Goal: Information Seeking & Learning: Check status

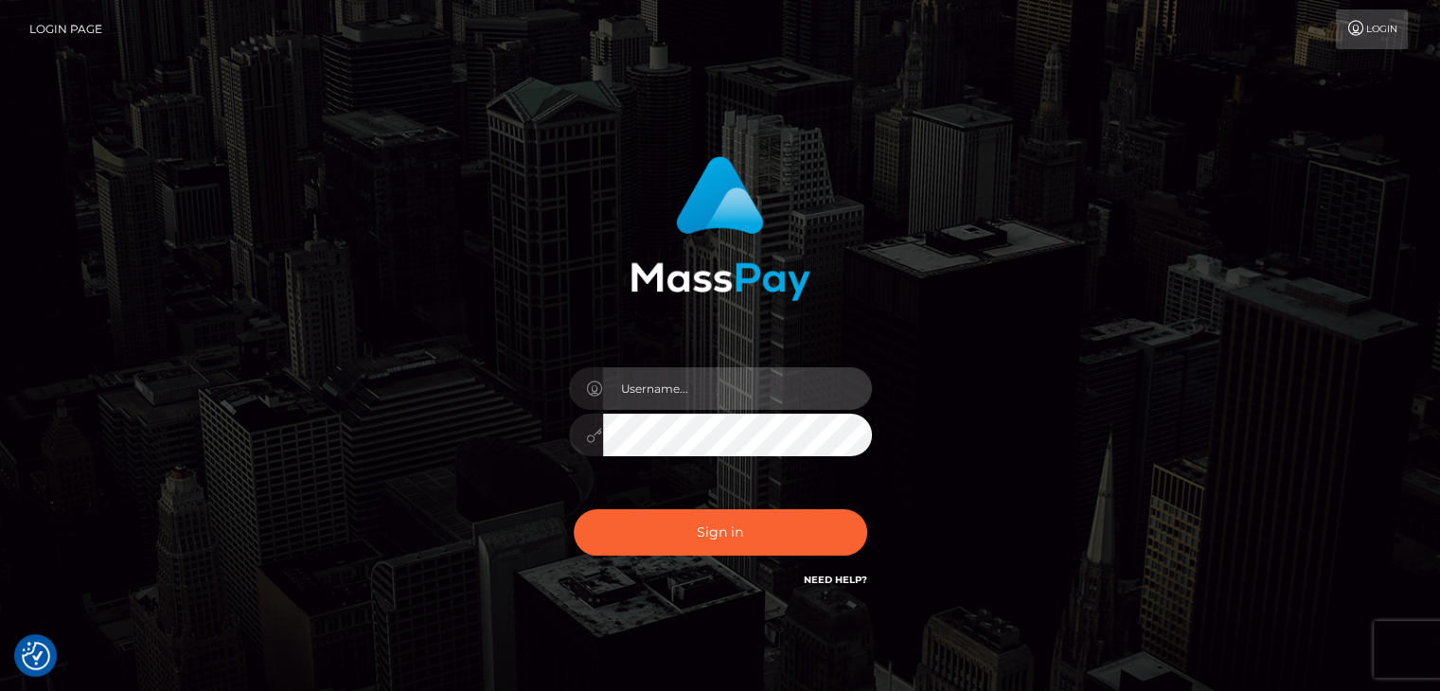
click at [664, 387] on input "text" at bounding box center [737, 388] width 269 height 43
type input "Hishani"
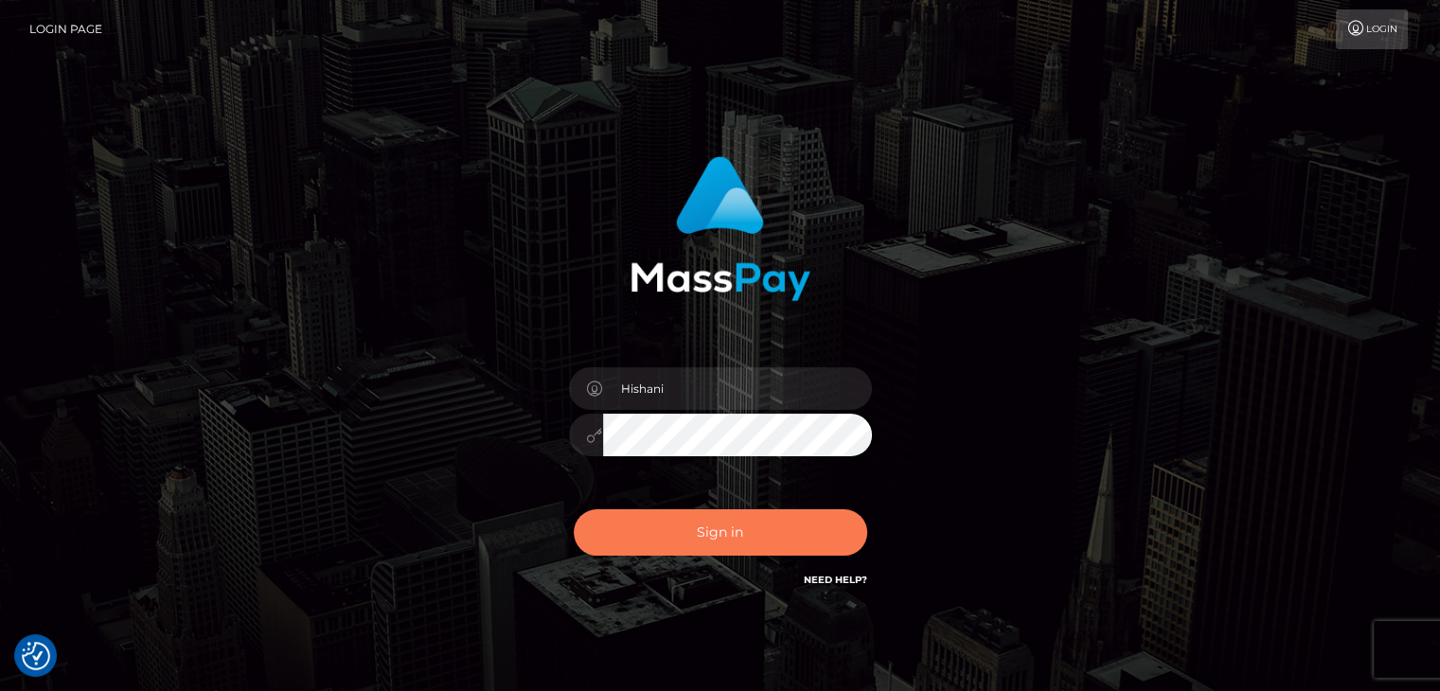
click at [712, 525] on button "Sign in" at bounding box center [720, 532] width 293 height 46
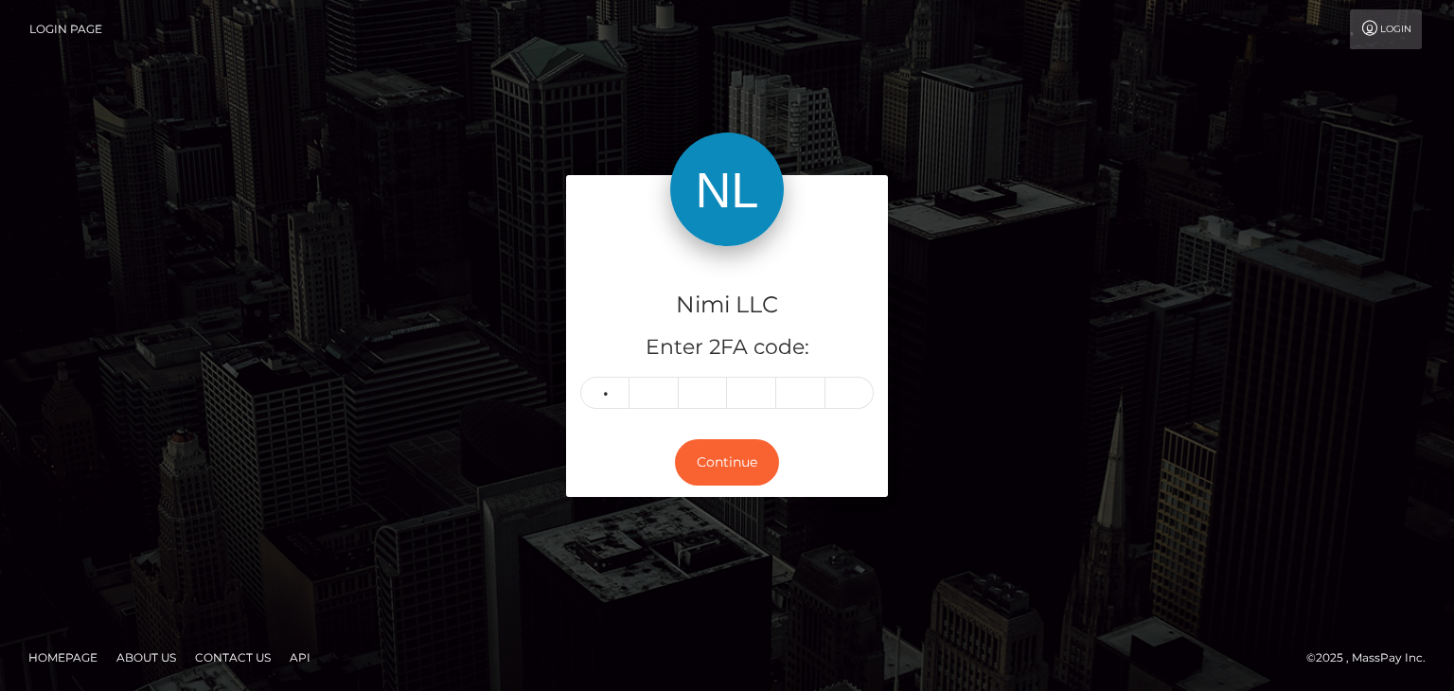
type input "6"
type input "7"
type input "0"
type input "7"
type input "9"
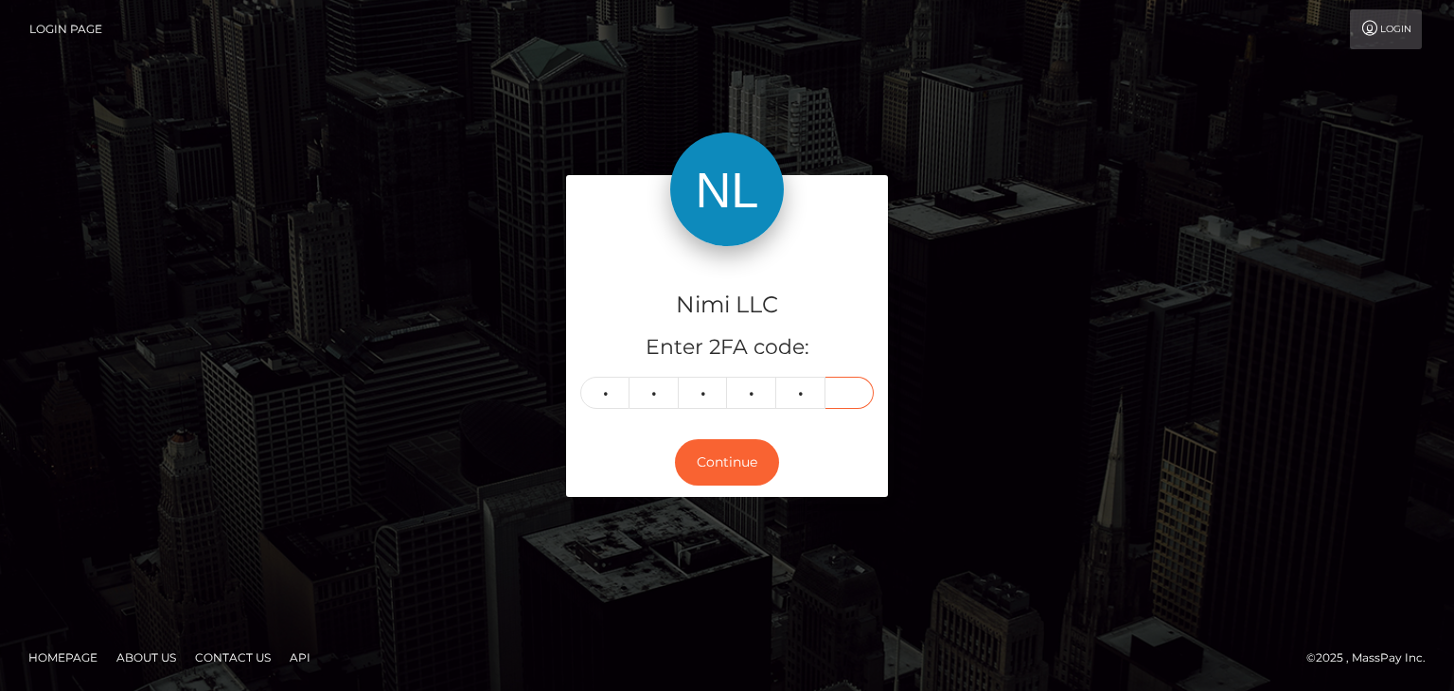
type input "9"
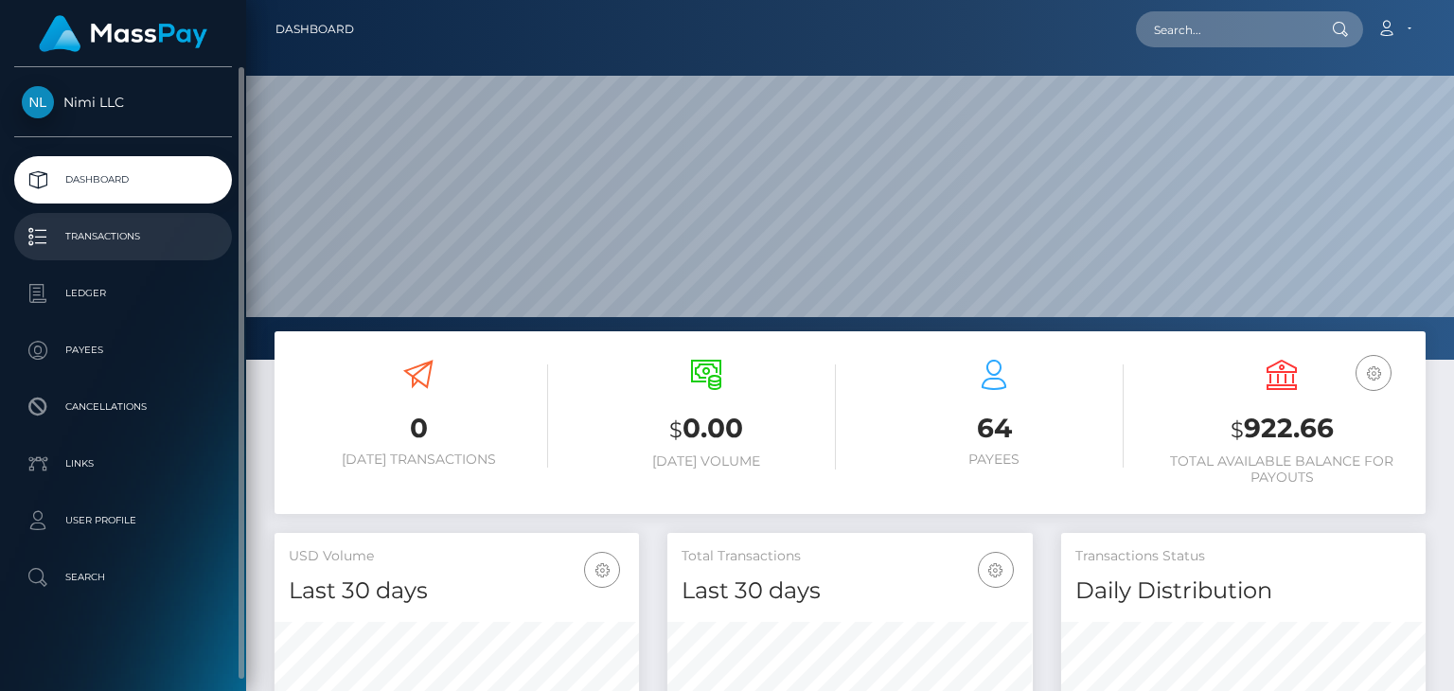
scroll to position [335, 364]
click at [91, 239] on p "Transactions" at bounding box center [123, 236] width 203 height 28
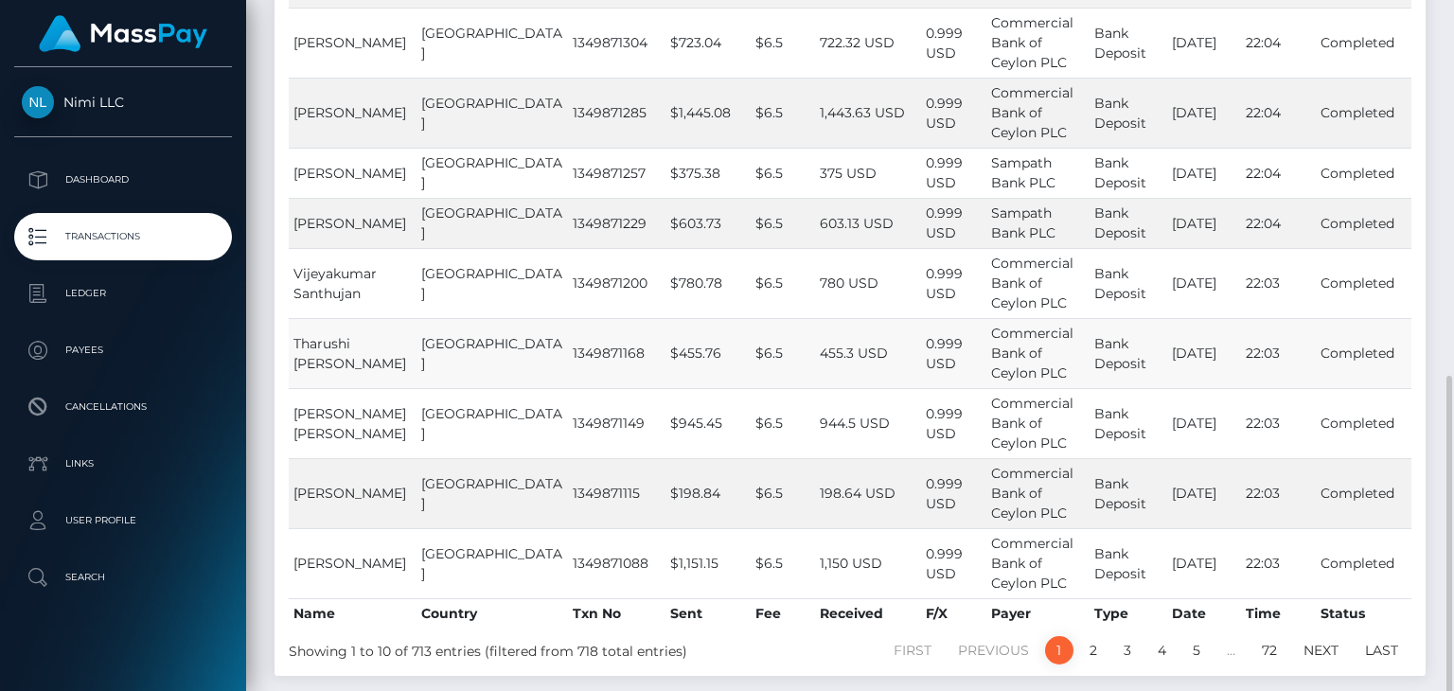
scroll to position [472, 0]
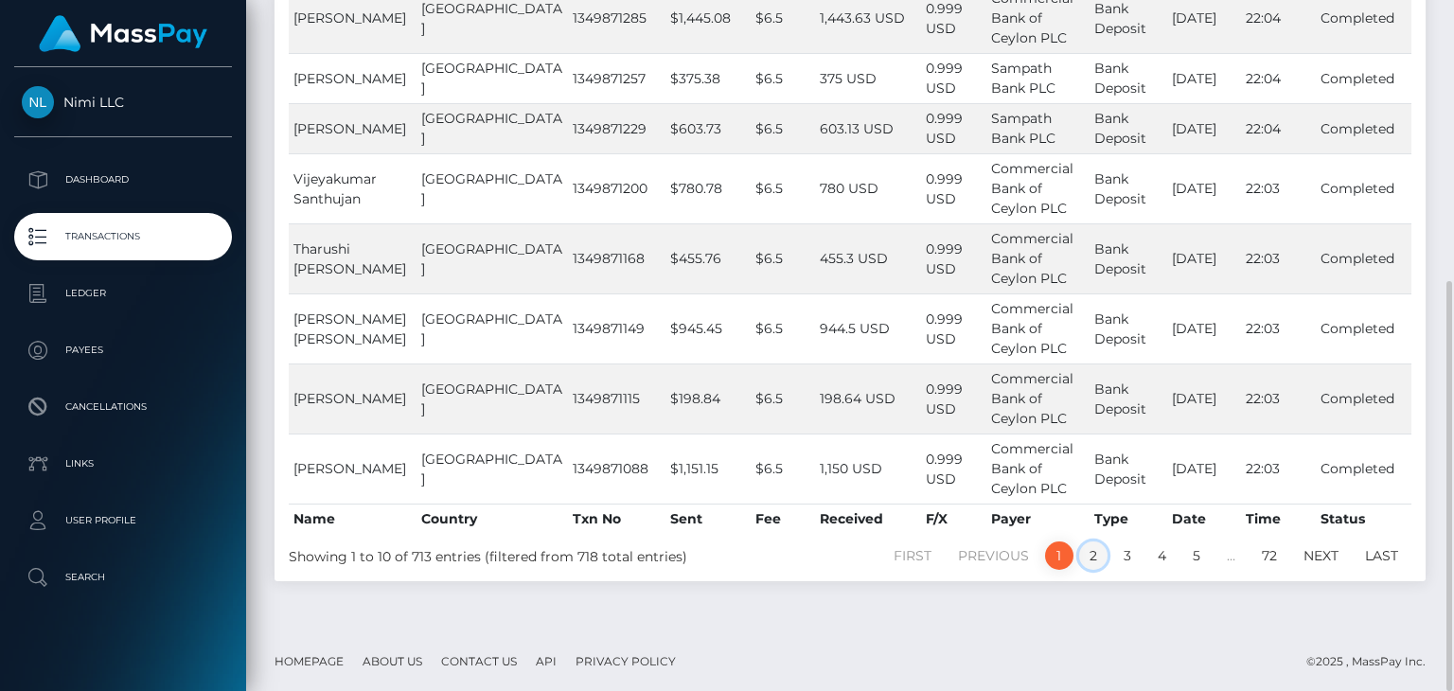
click at [1094, 550] on link "2" at bounding box center [1093, 556] width 28 height 28
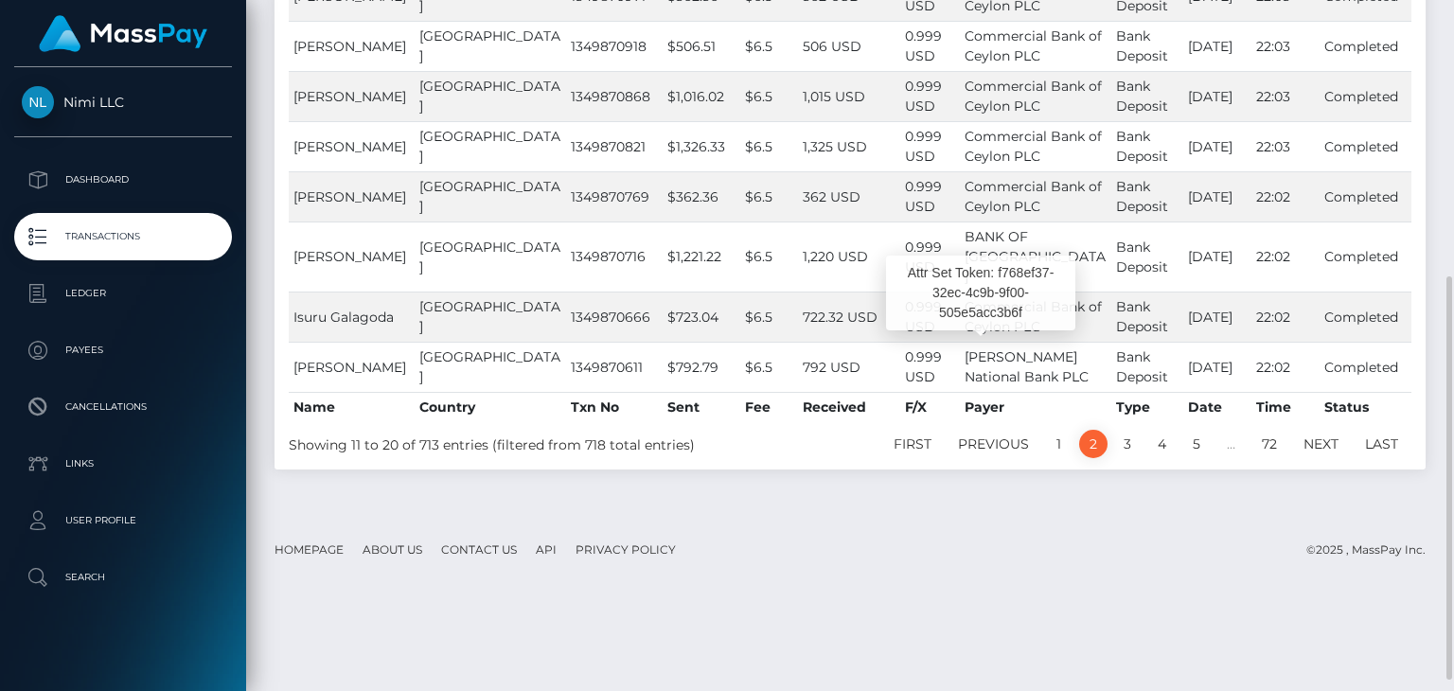
scroll to position [492, 0]
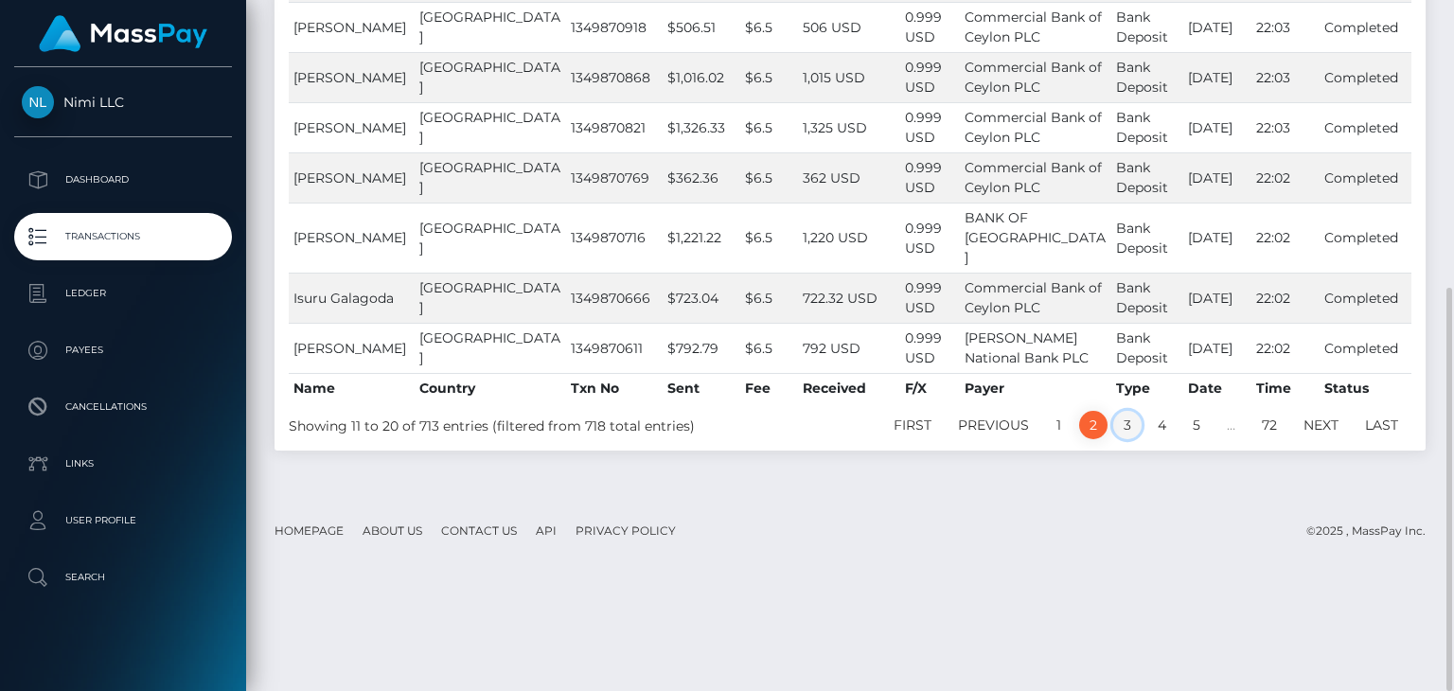
click at [1126, 439] on link "3" at bounding box center [1127, 425] width 28 height 28
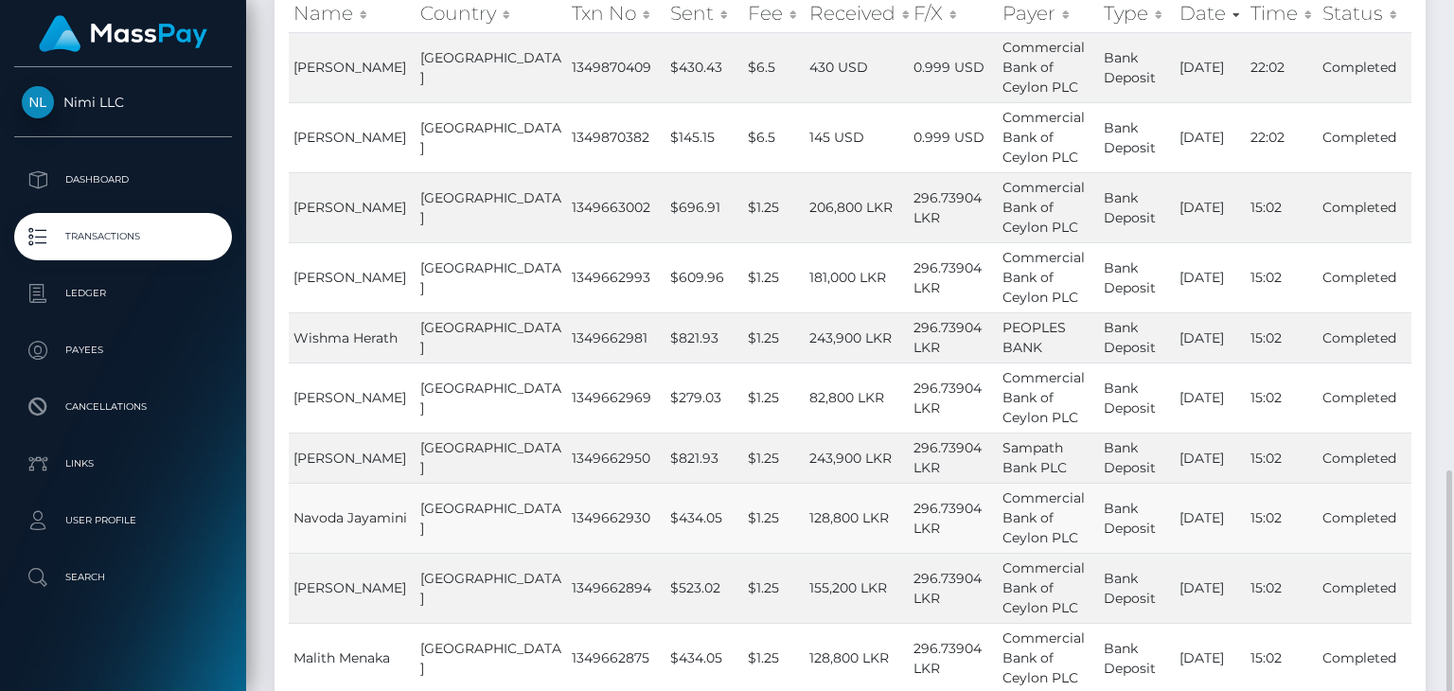
scroll to position [472, 0]
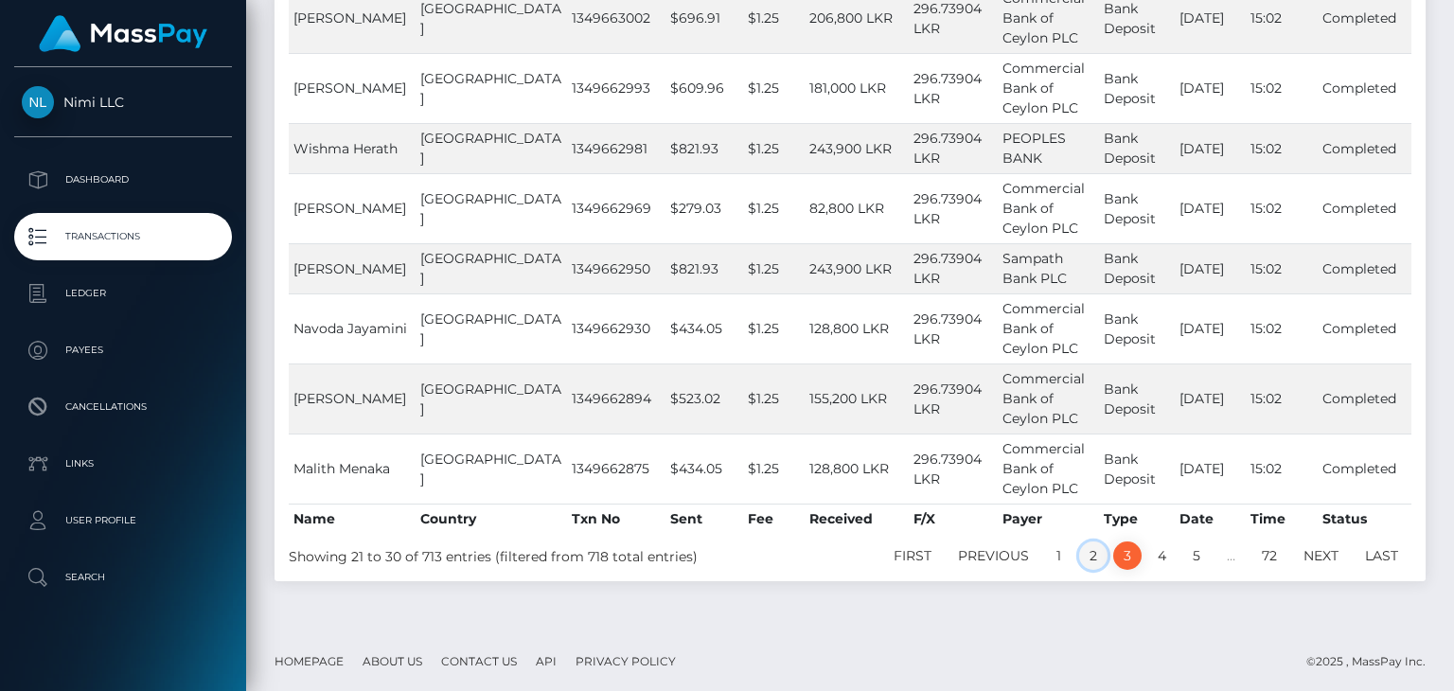
click at [1094, 558] on link "2" at bounding box center [1093, 556] width 28 height 28
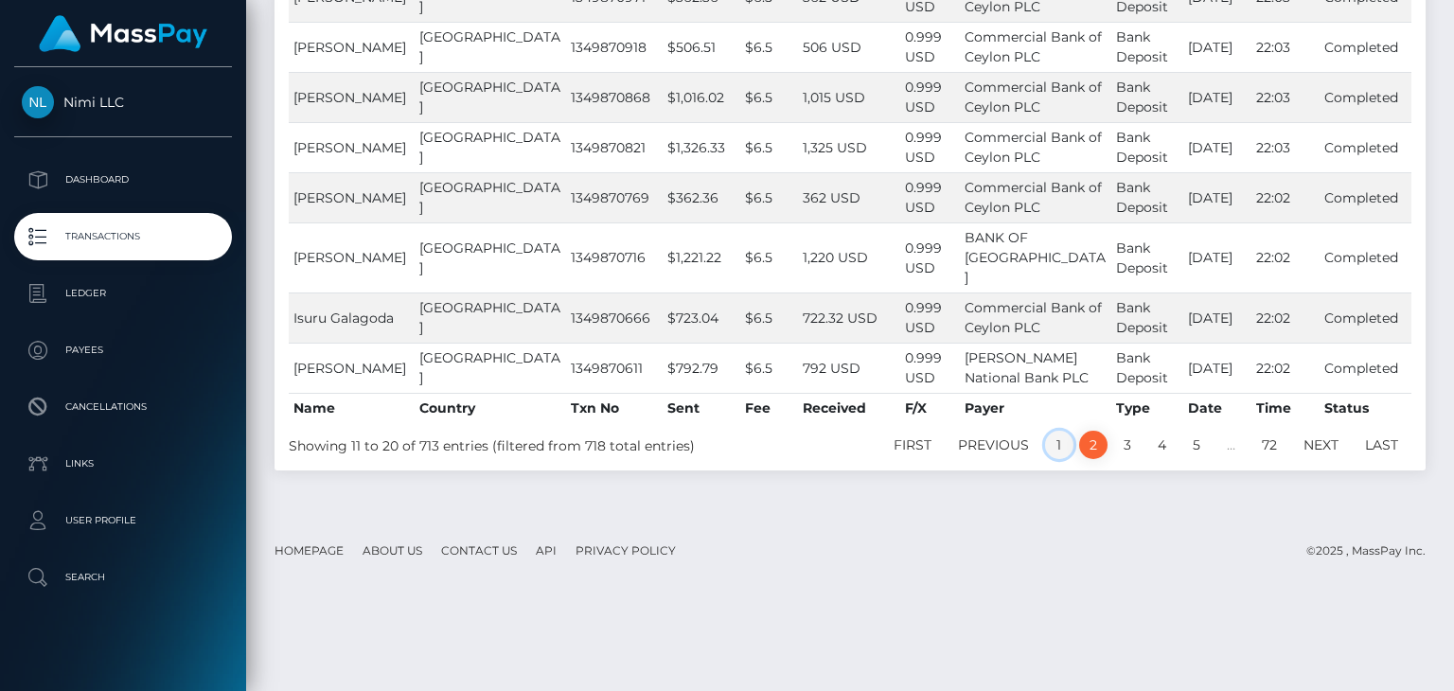
click at [1057, 459] on link "1" at bounding box center [1059, 445] width 28 height 28
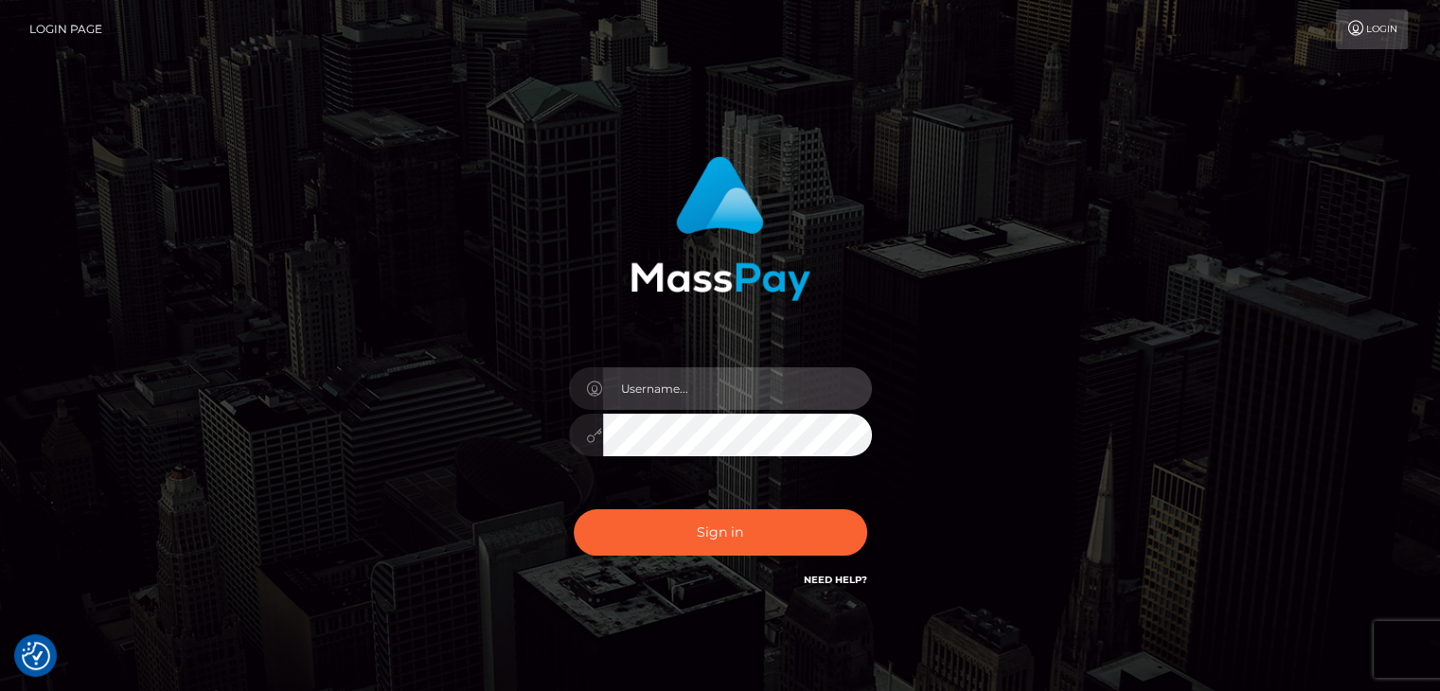
click at [745, 387] on input "text" at bounding box center [737, 388] width 269 height 43
type input "Hishani"
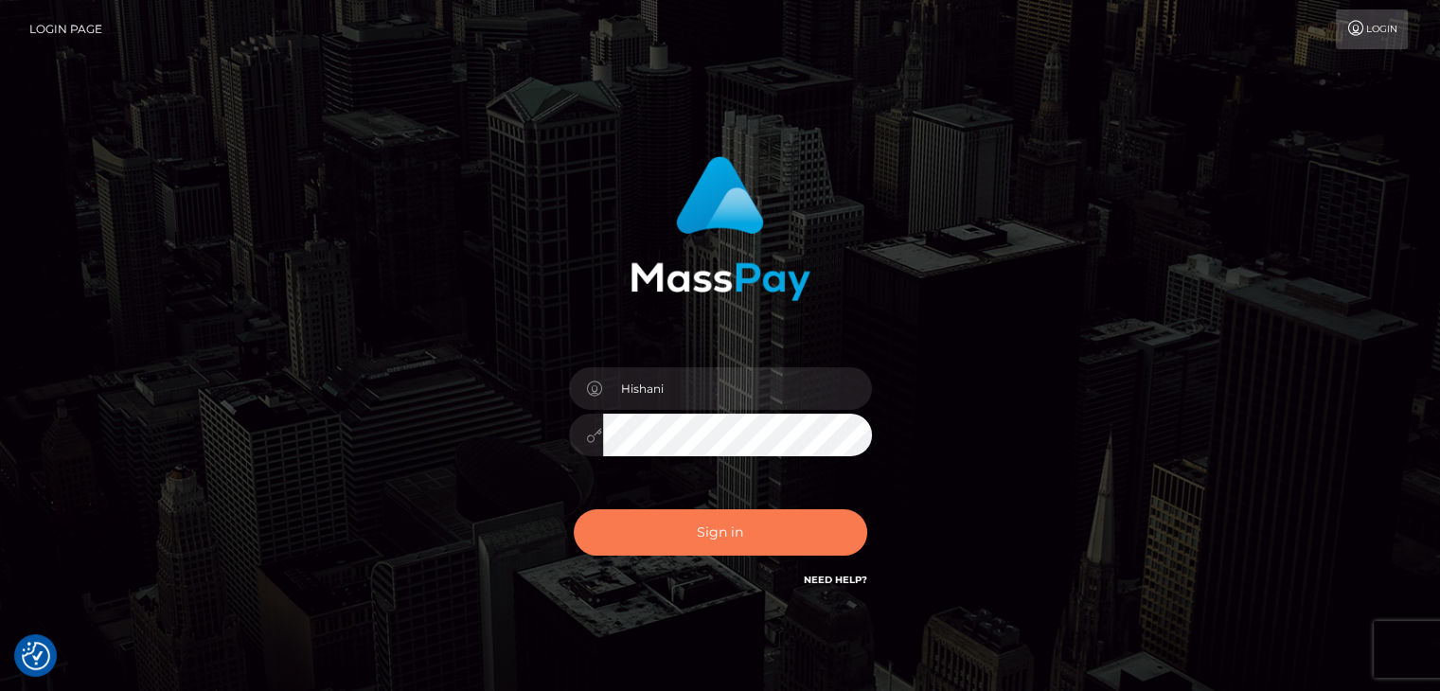
click at [719, 521] on button "Sign in" at bounding box center [720, 532] width 293 height 46
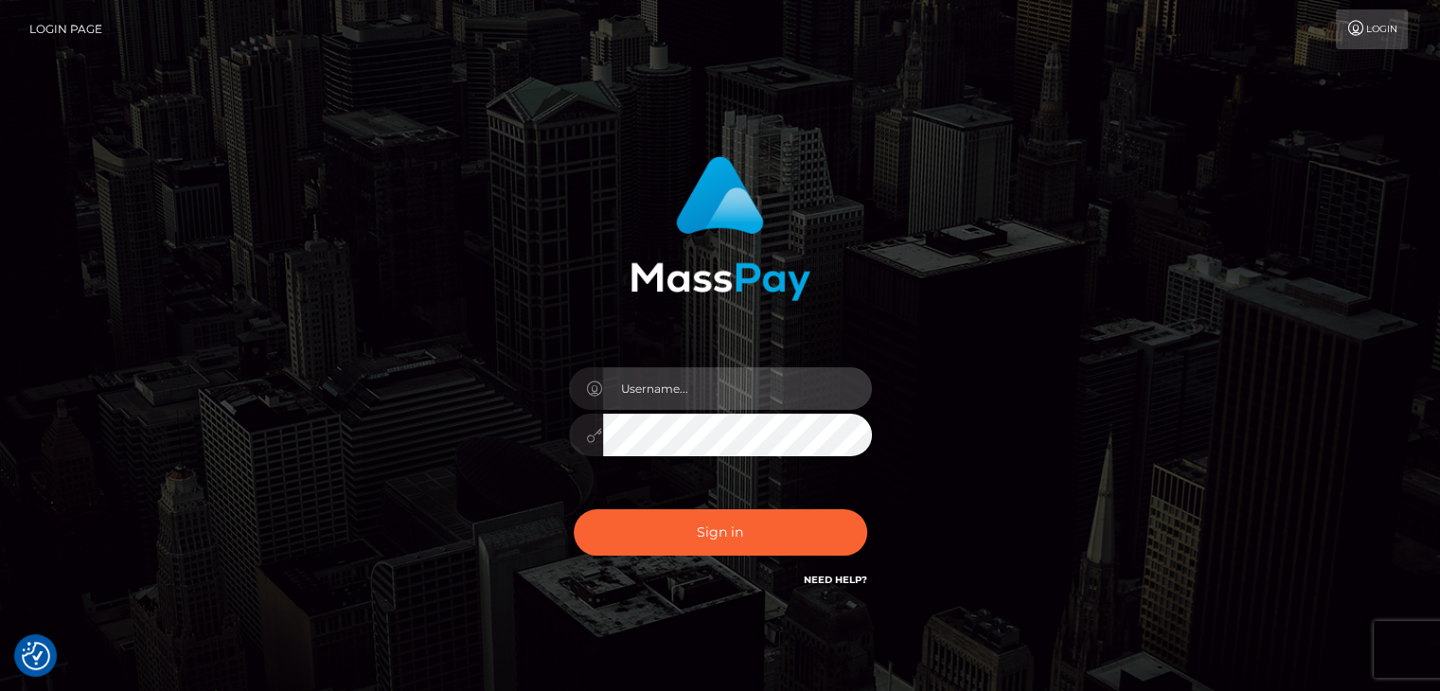
click at [680, 400] on input "text" at bounding box center [737, 388] width 269 height 43
type input "Hishani"
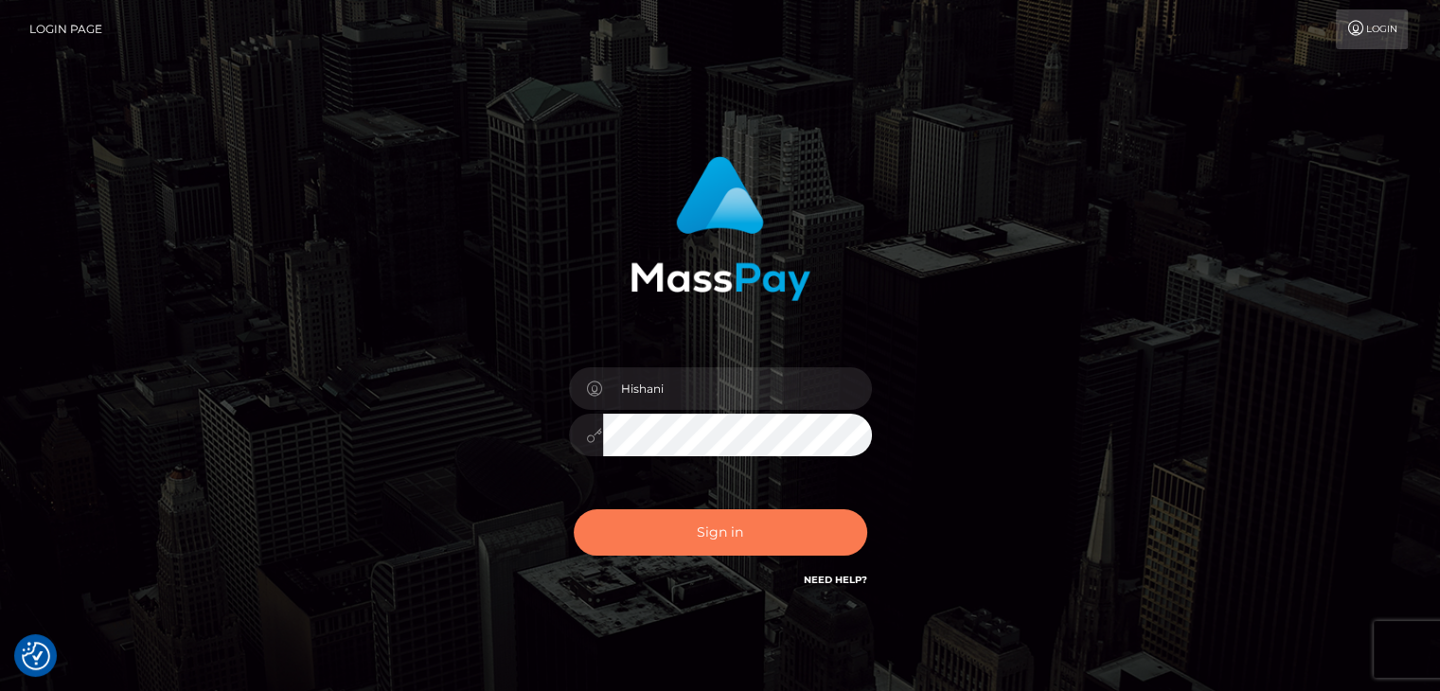
click at [708, 530] on button "Sign in" at bounding box center [720, 532] width 293 height 46
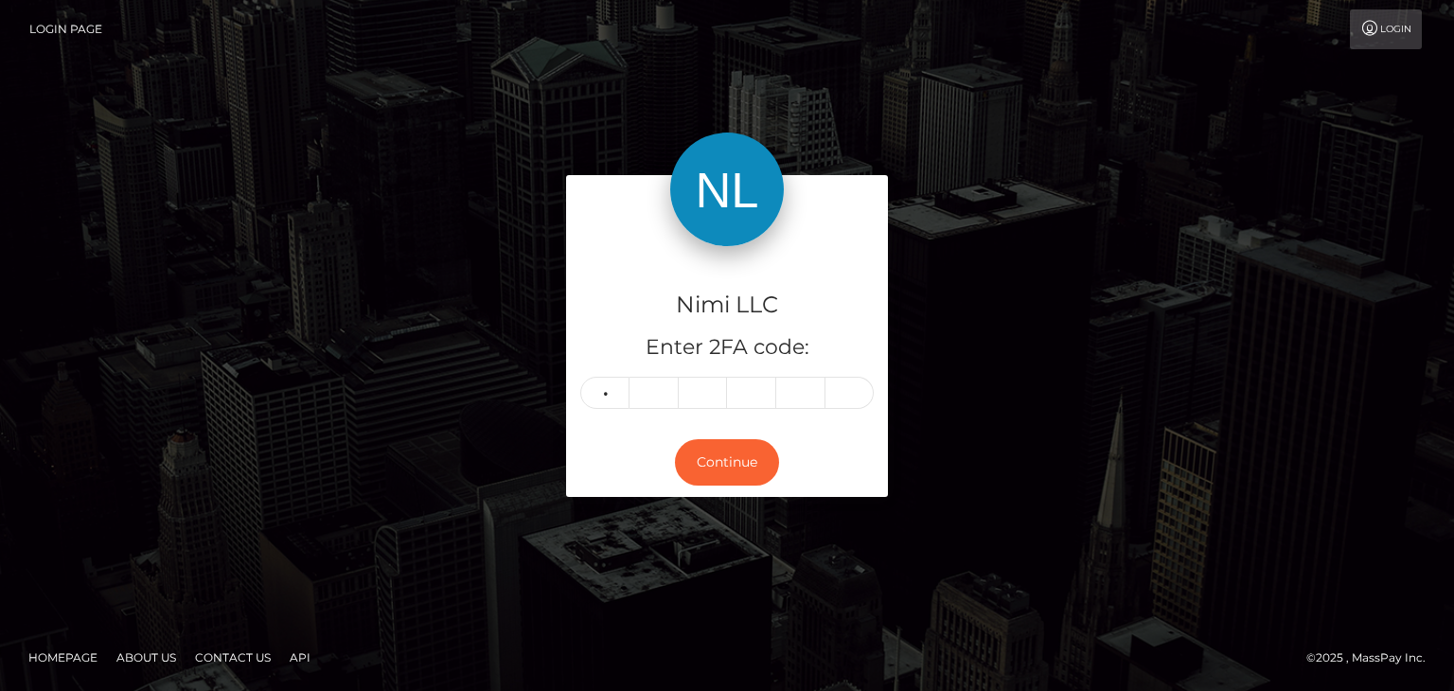
type input "3"
type input "6"
type input "2"
type input "4"
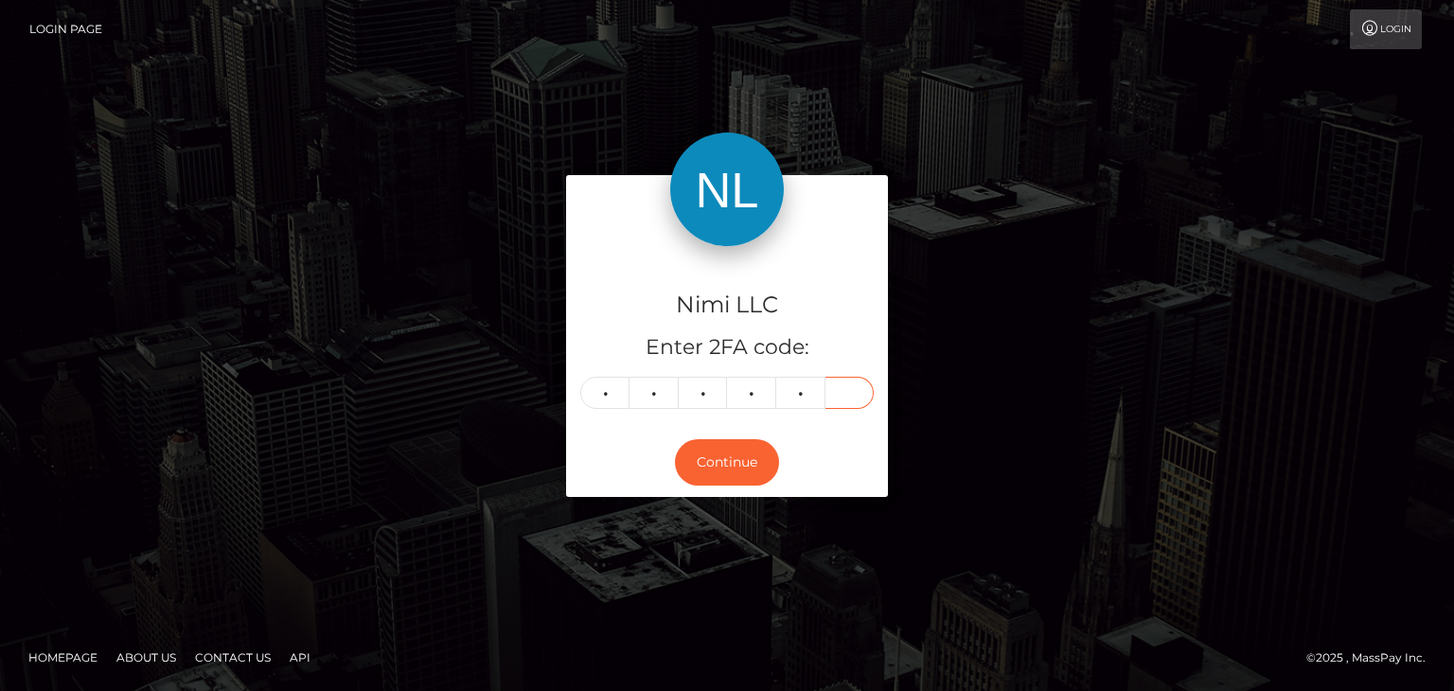
type input "0"
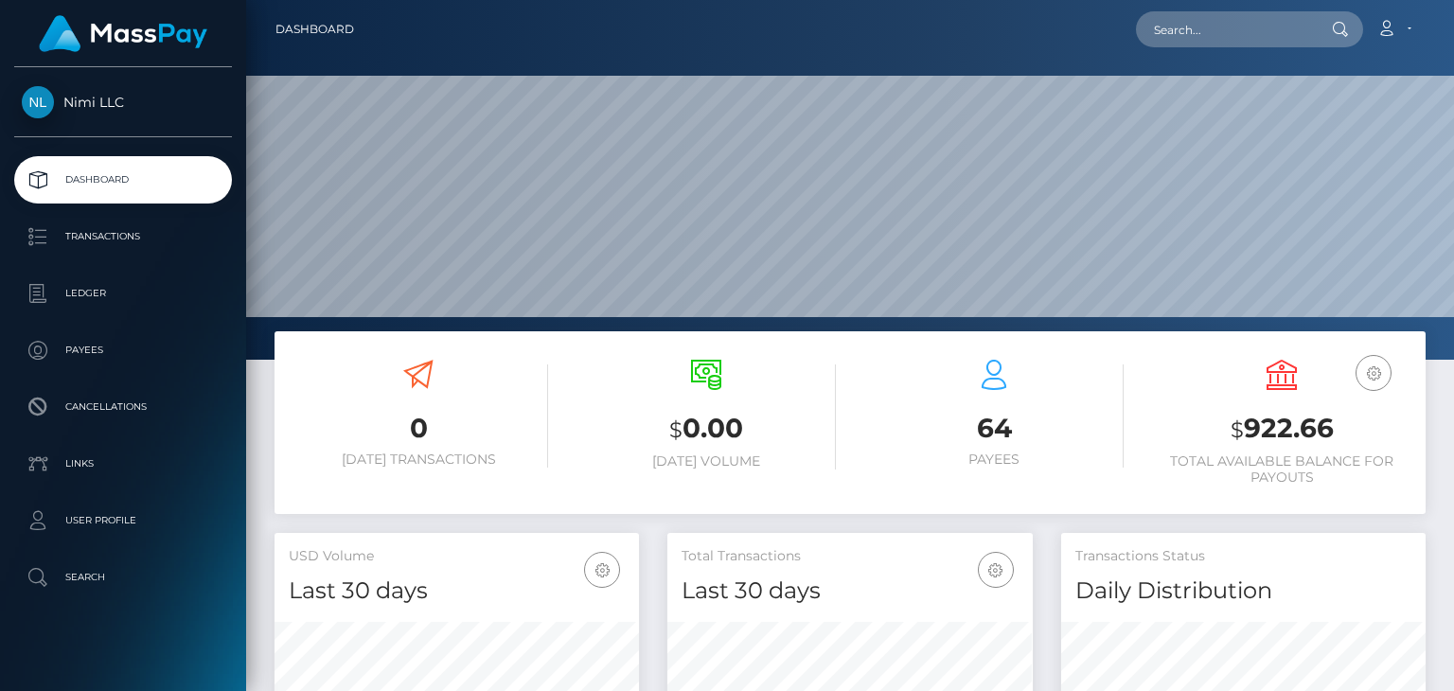
scroll to position [335, 364]
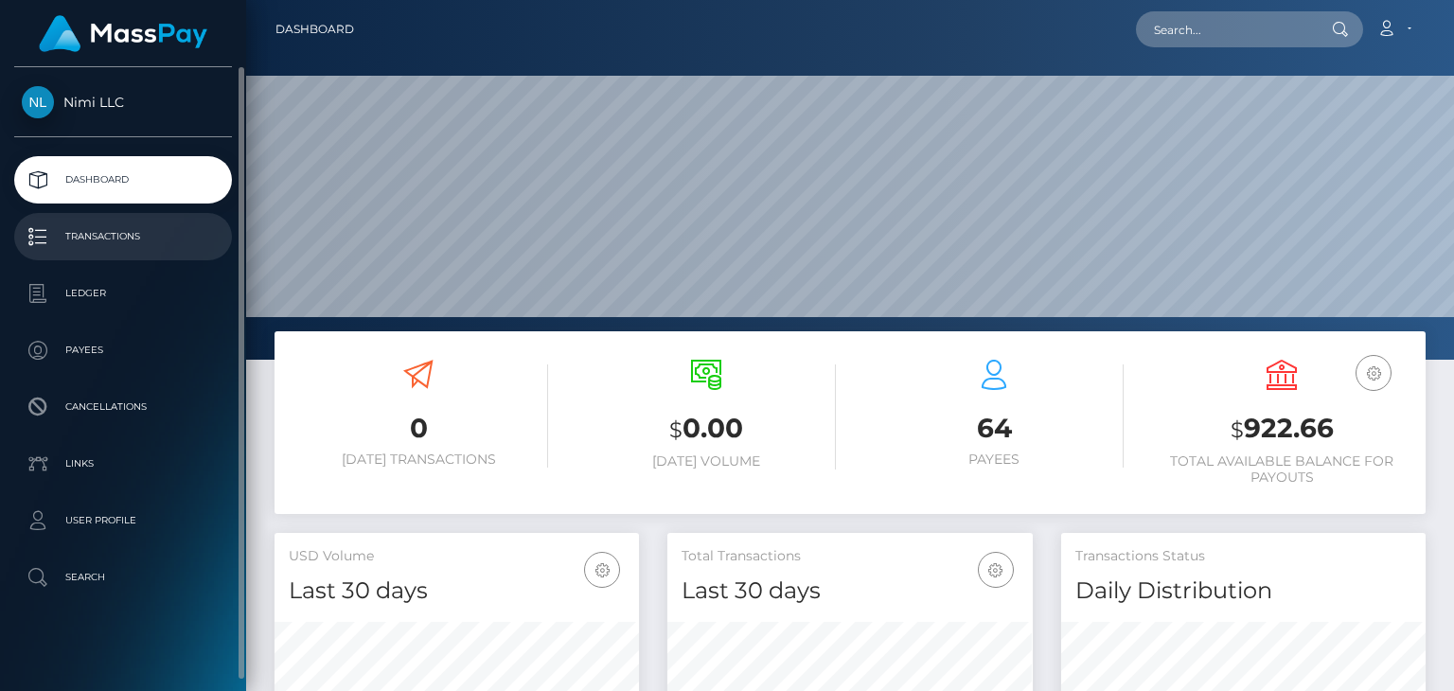
click at [87, 232] on p "Transactions" at bounding box center [123, 236] width 203 height 28
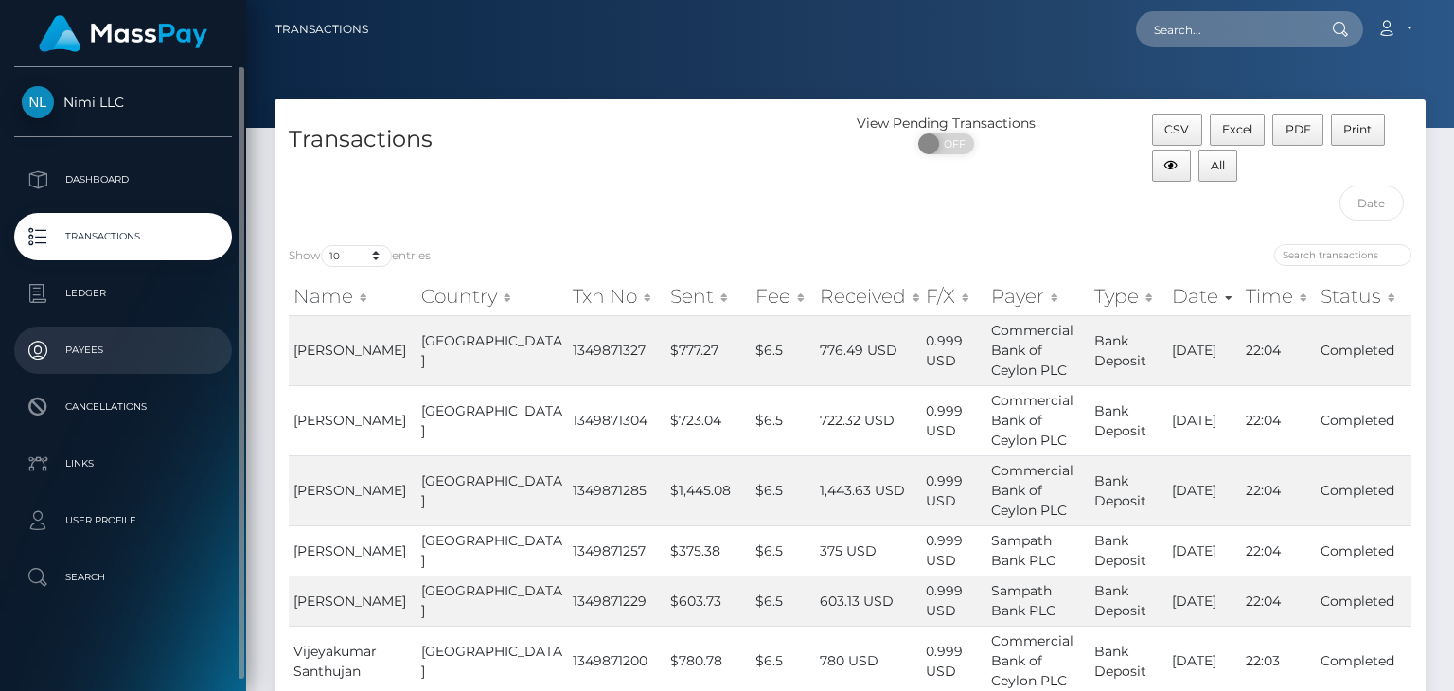
click at [110, 352] on p "Payees" at bounding box center [123, 350] width 203 height 28
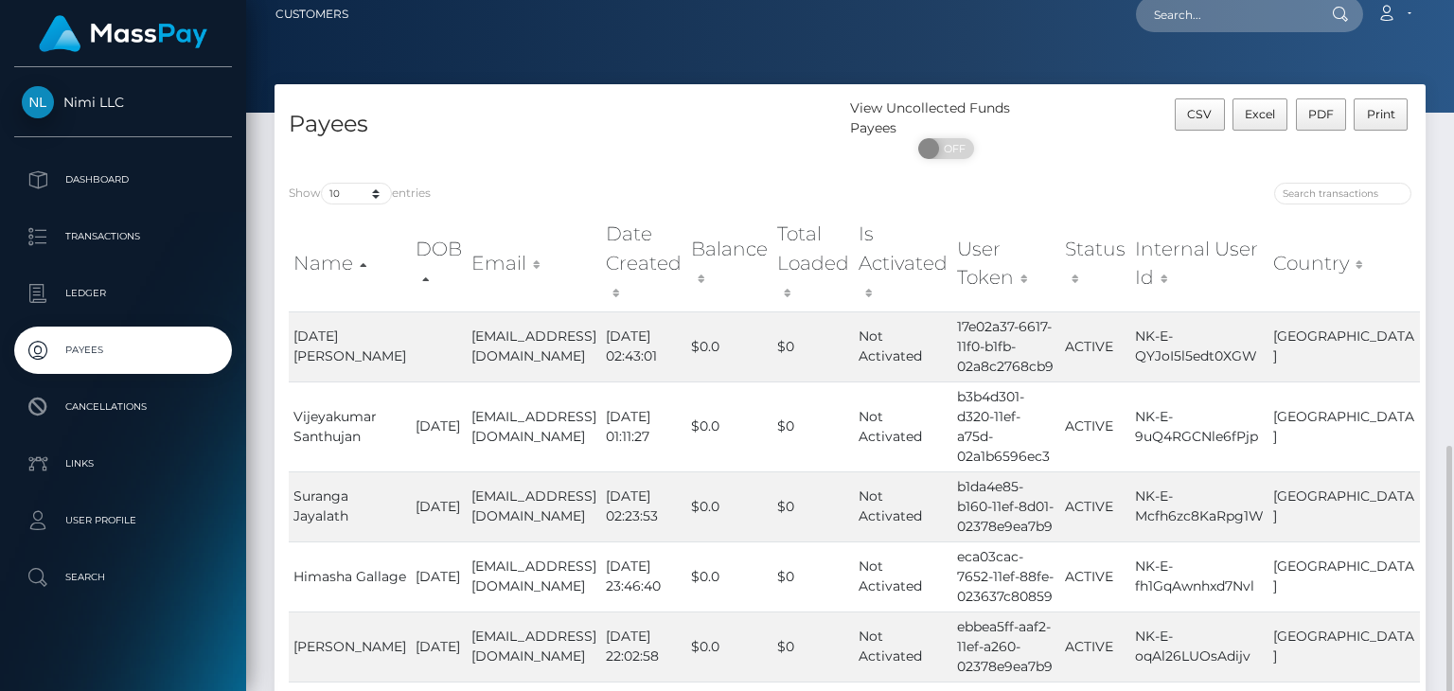
scroll to position [583, 0]
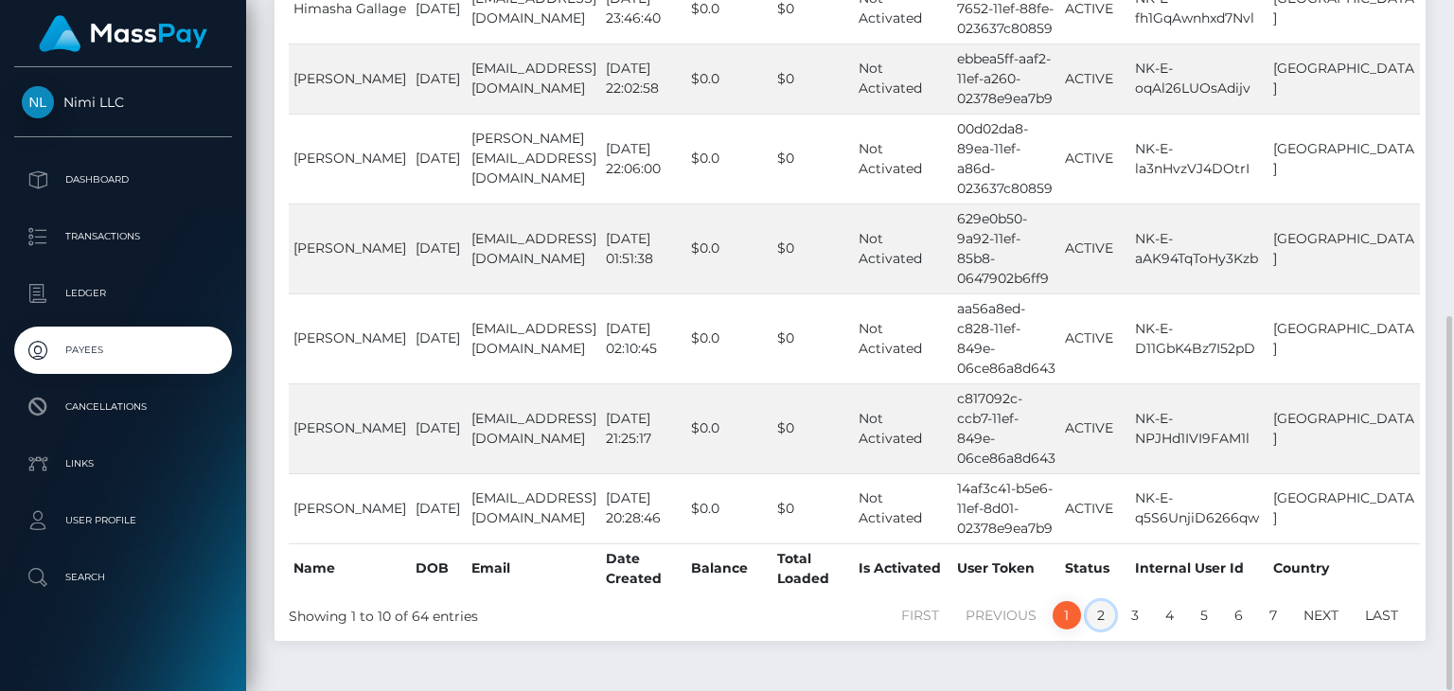
click at [1099, 601] on link "2" at bounding box center [1101, 615] width 28 height 28
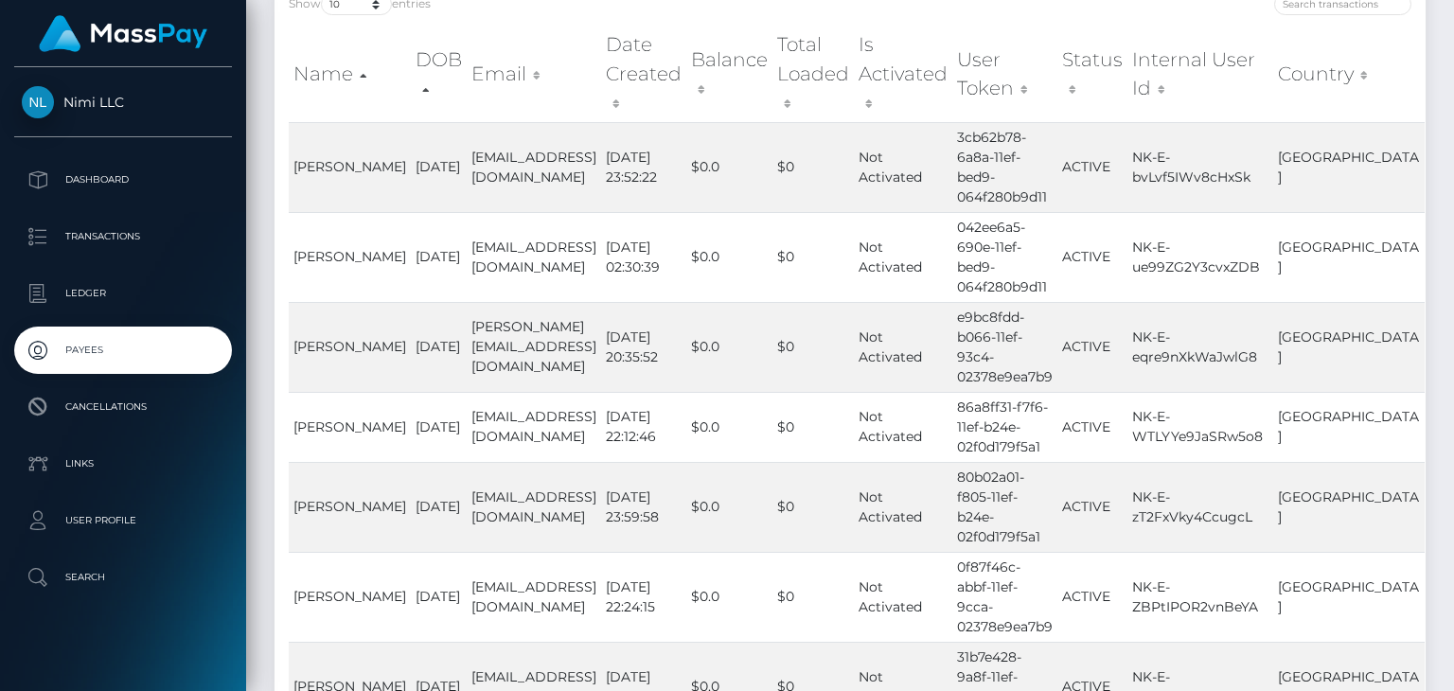
scroll to position [624, 0]
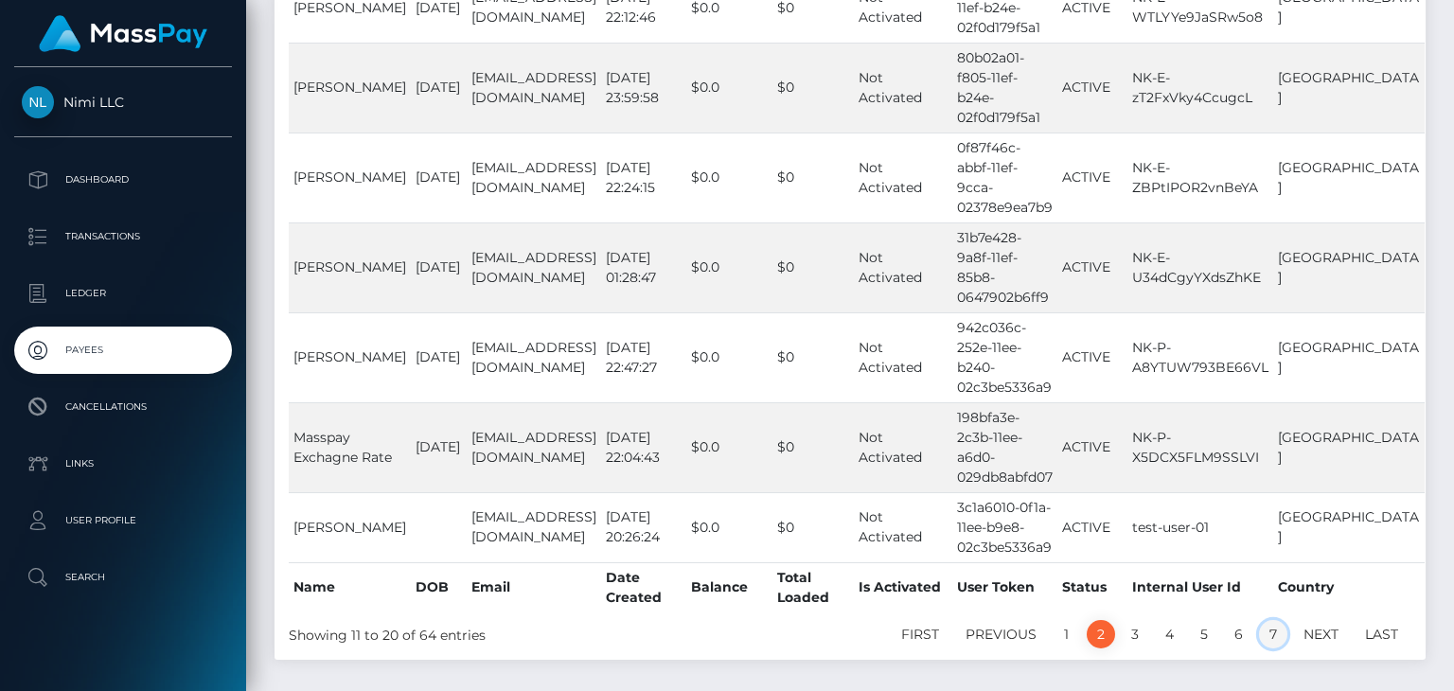
click at [1276, 620] on link "7" at bounding box center [1273, 634] width 28 height 28
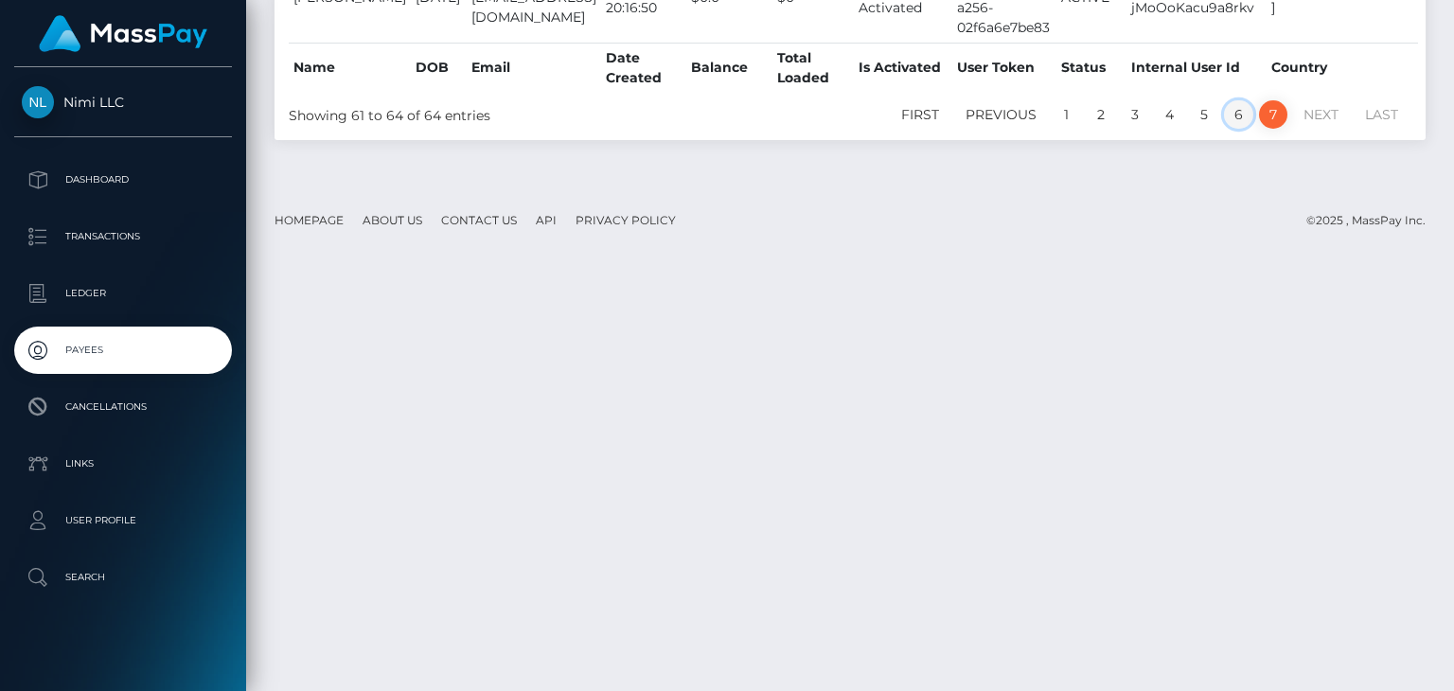
click at [1239, 100] on link "6" at bounding box center [1238, 114] width 29 height 28
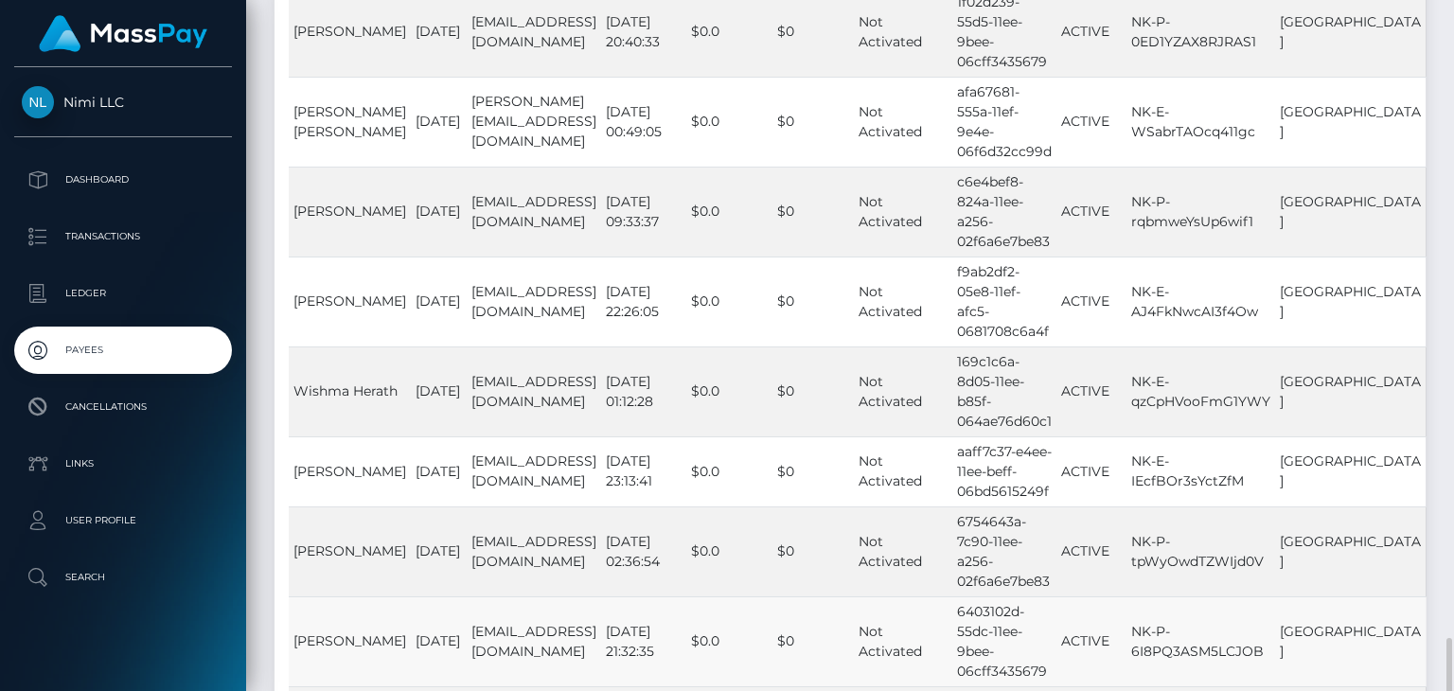
scroll to position [644, 0]
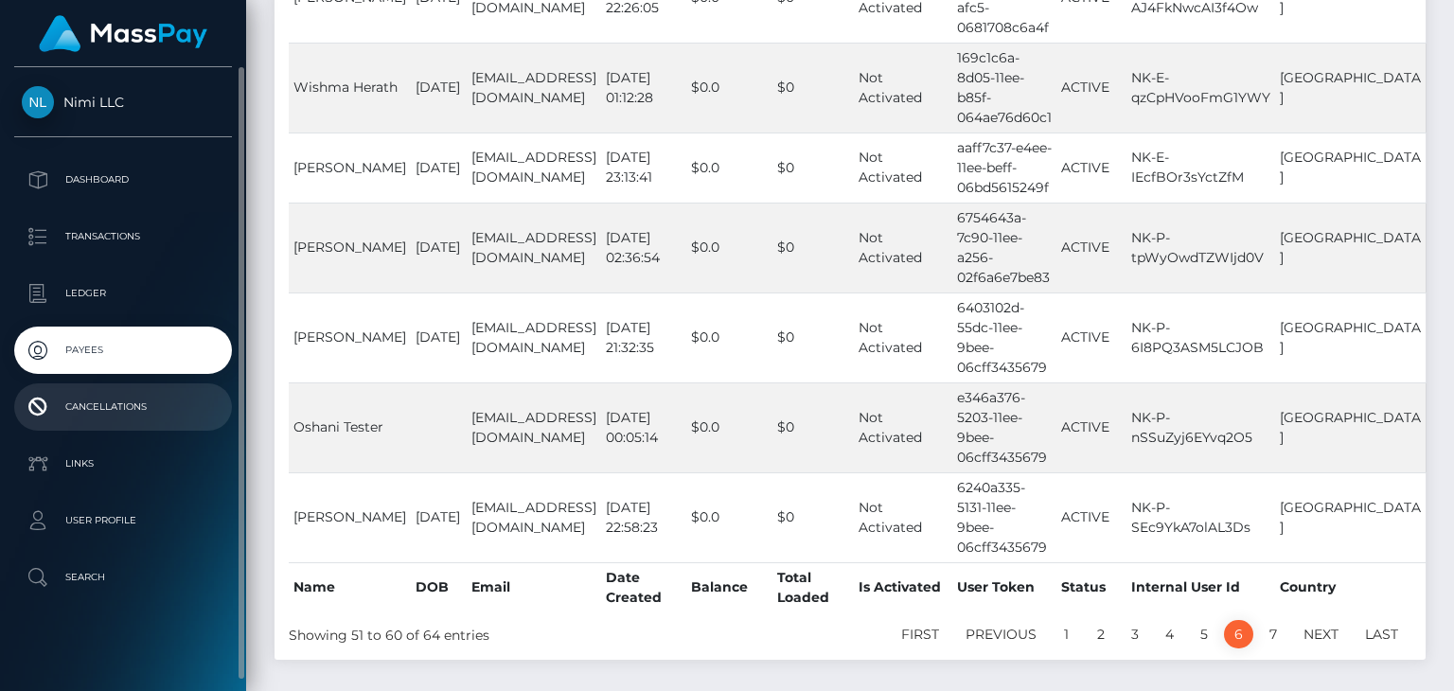
click at [114, 408] on p "Cancellations" at bounding box center [123, 407] width 203 height 28
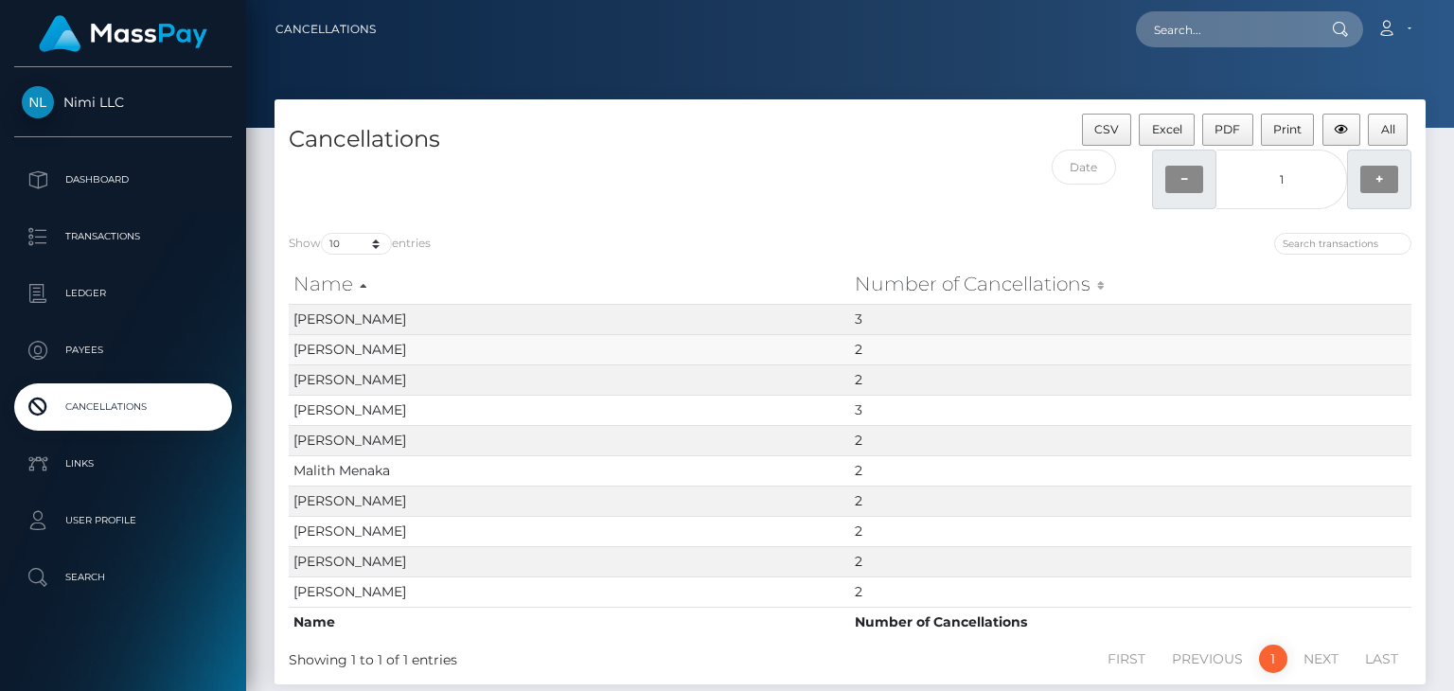
scroll to position [103, 0]
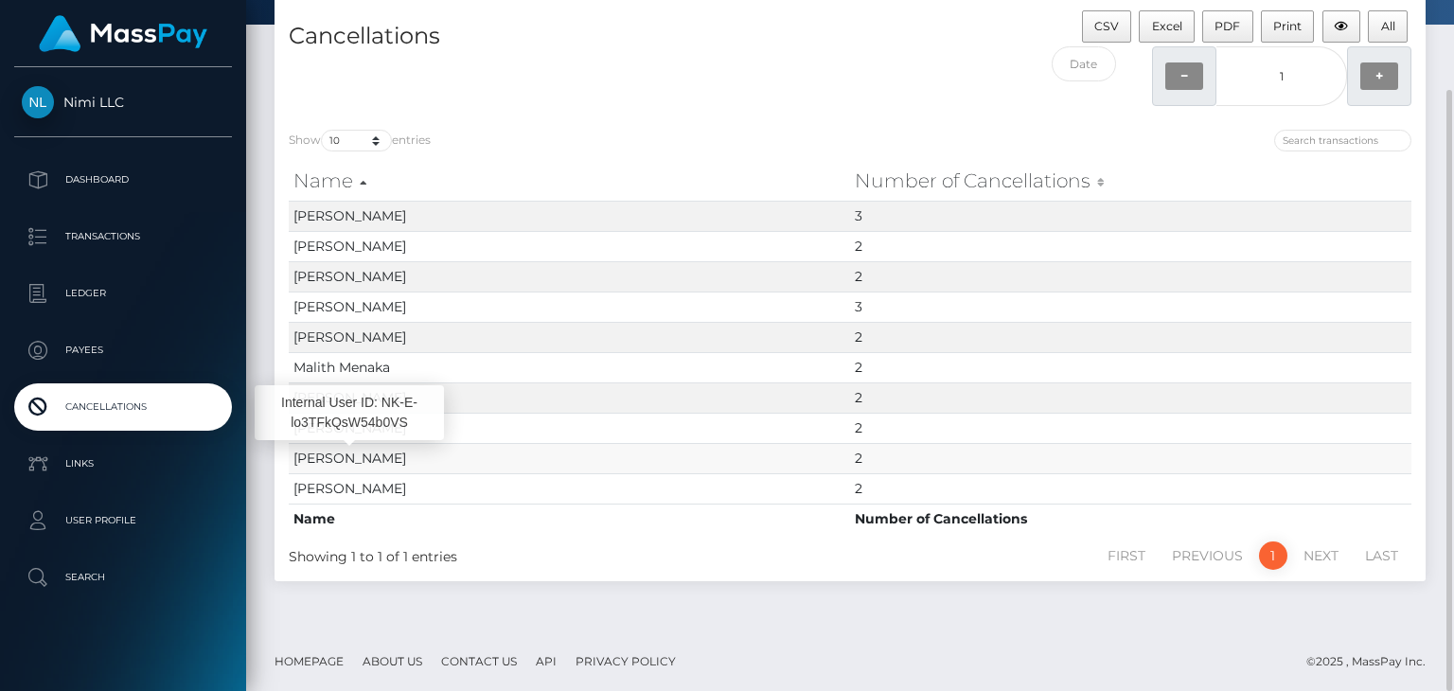
click at [387, 450] on span "[PERSON_NAME]" at bounding box center [349, 458] width 113 height 17
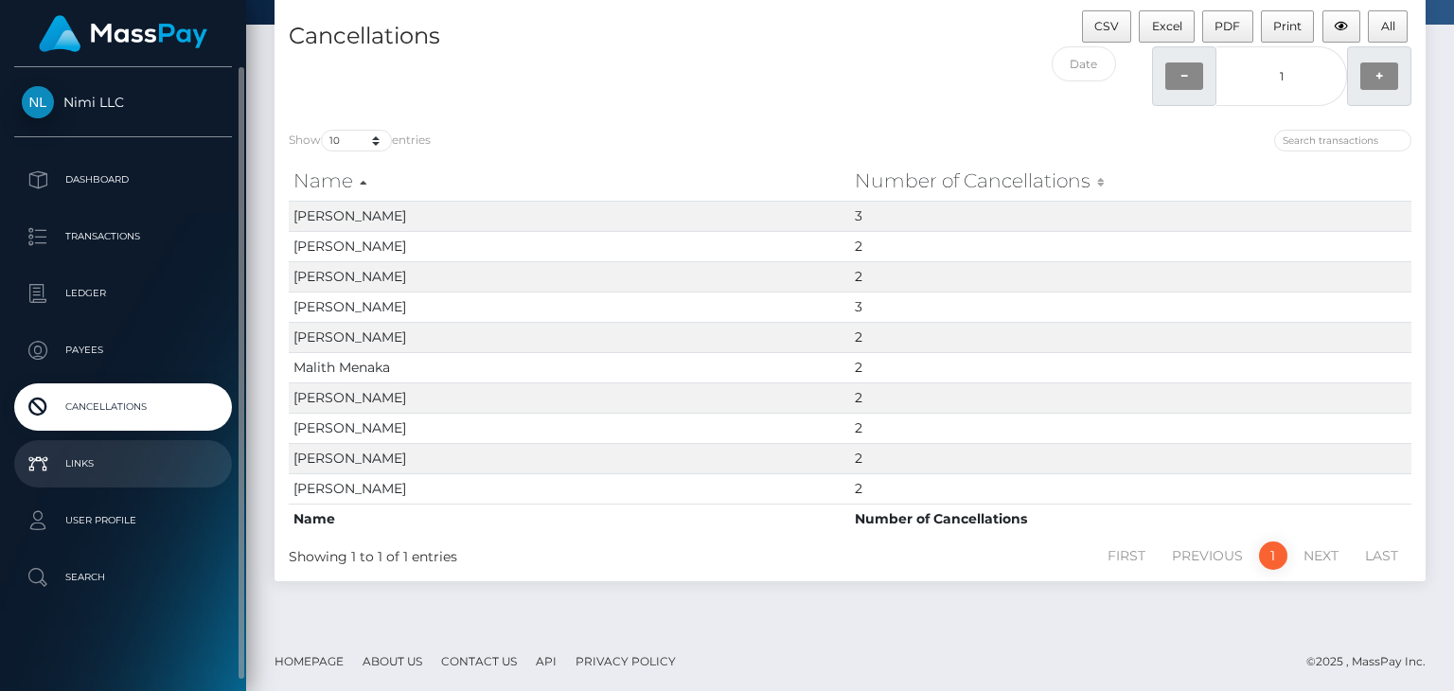
click at [95, 459] on p "Links" at bounding box center [123, 464] width 203 height 28
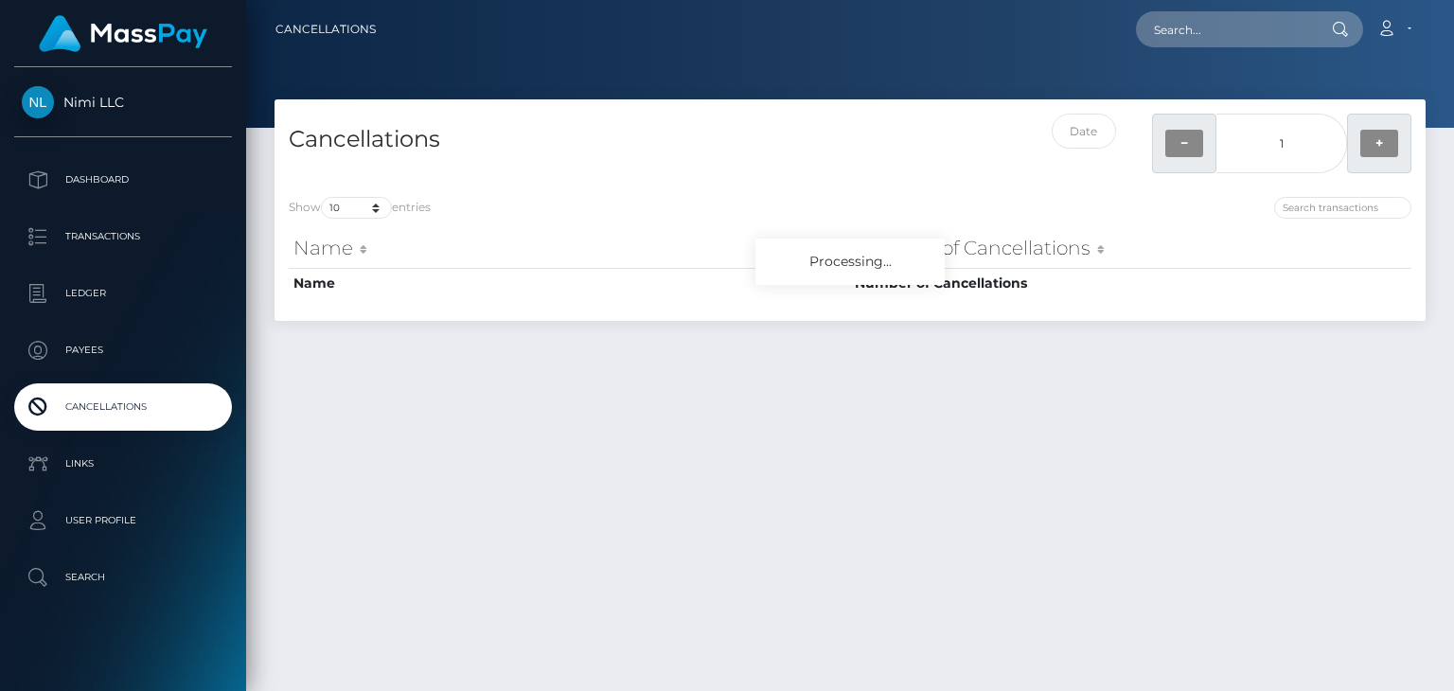
click at [94, 173] on p "Dashboard" at bounding box center [123, 180] width 203 height 28
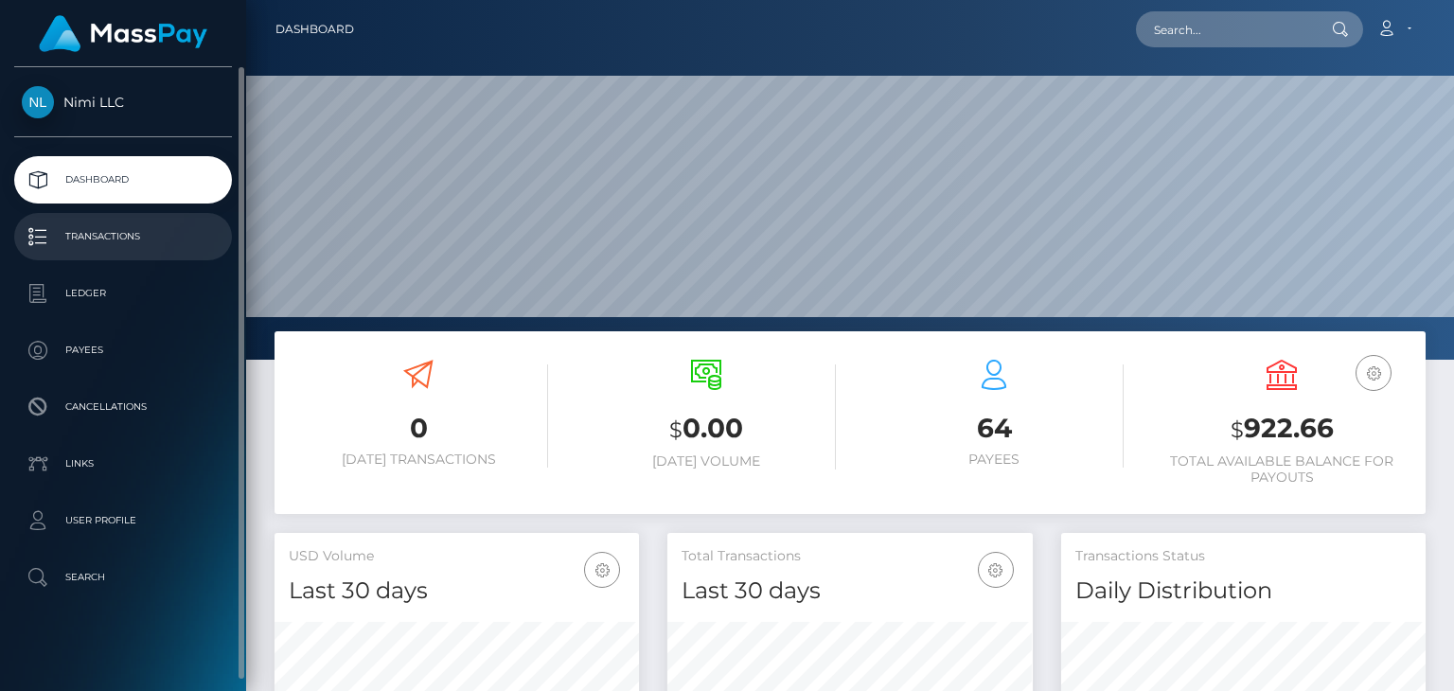
scroll to position [335, 364]
click at [114, 232] on p "Transactions" at bounding box center [123, 236] width 203 height 28
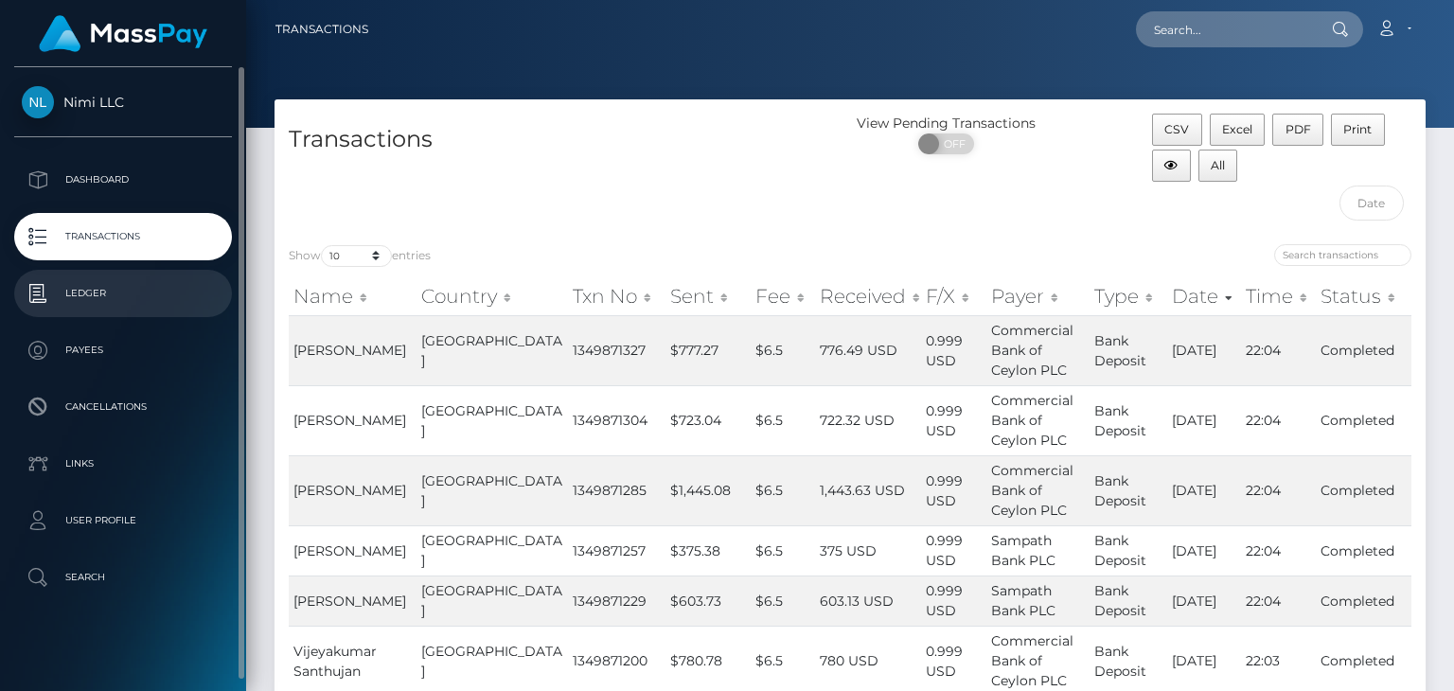
click at [82, 292] on p "Ledger" at bounding box center [123, 293] width 203 height 28
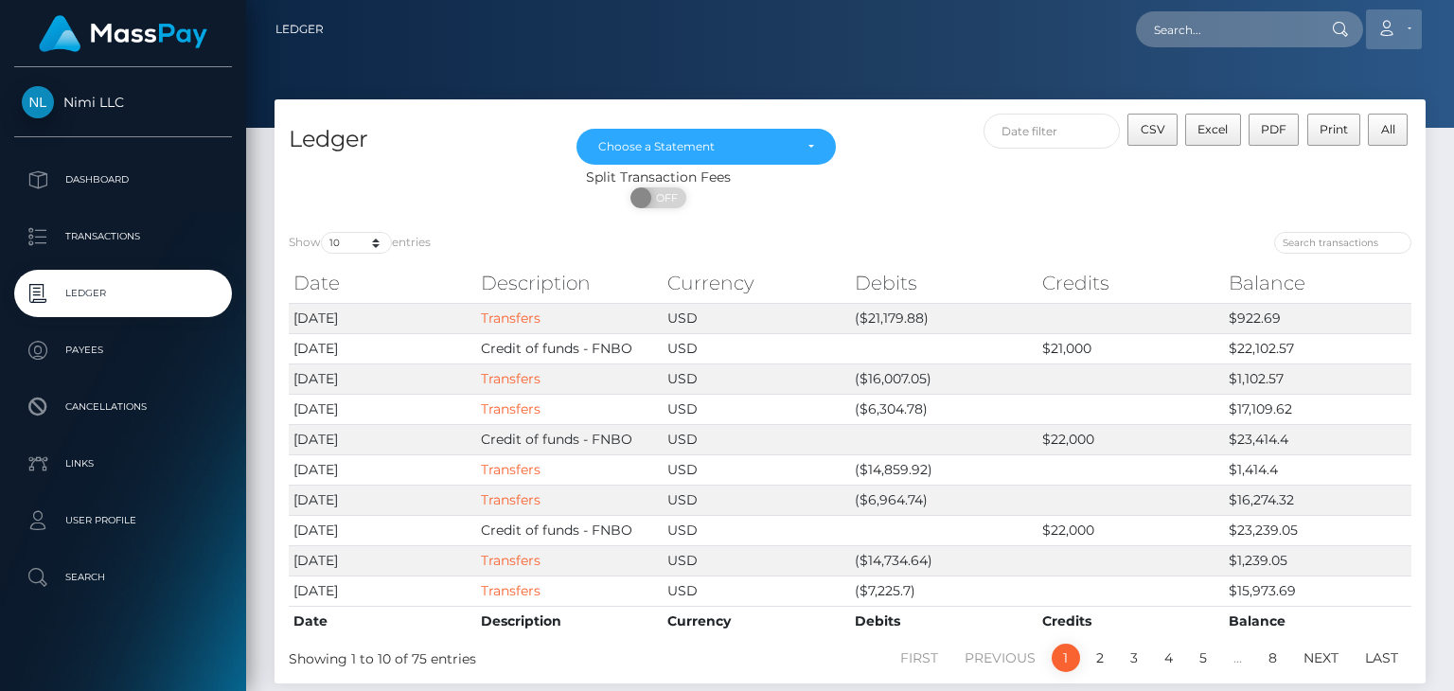
click at [1412, 27] on link "Account" at bounding box center [1394, 29] width 56 height 40
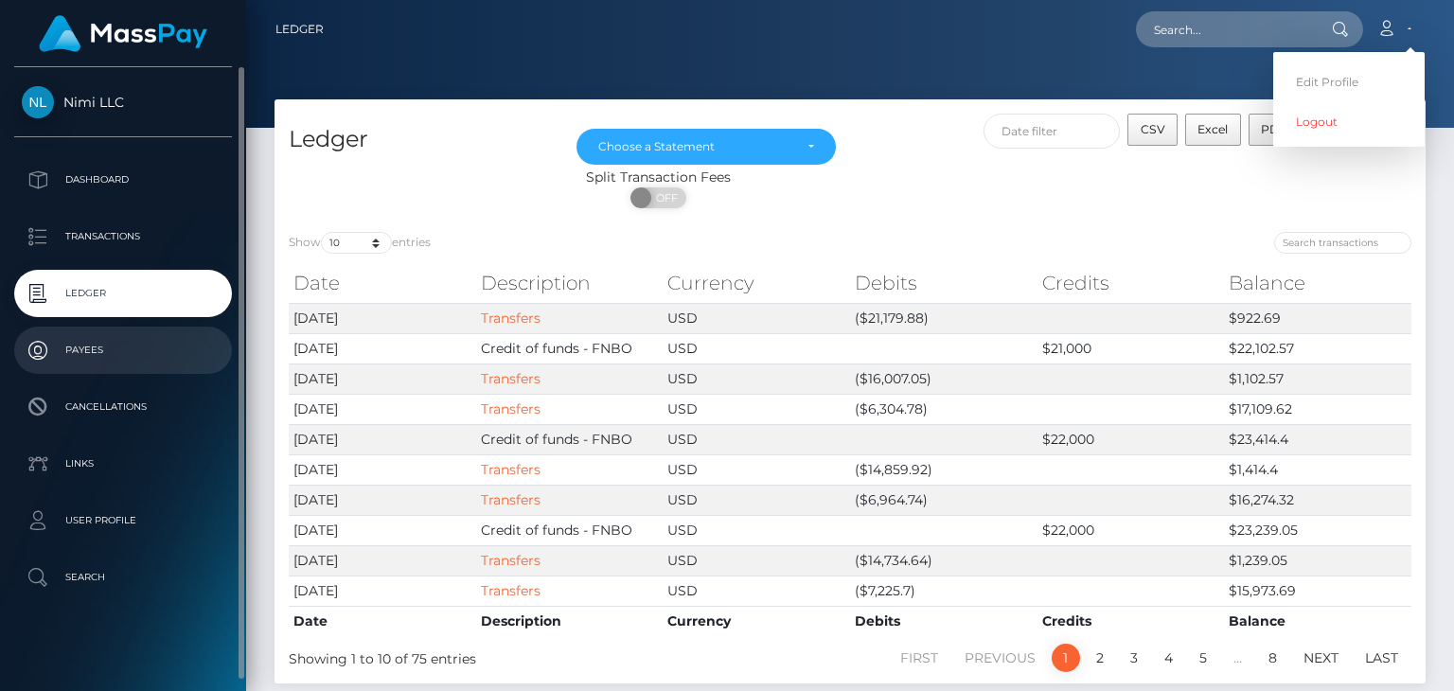
click at [74, 359] on p "Payees" at bounding box center [123, 350] width 203 height 28
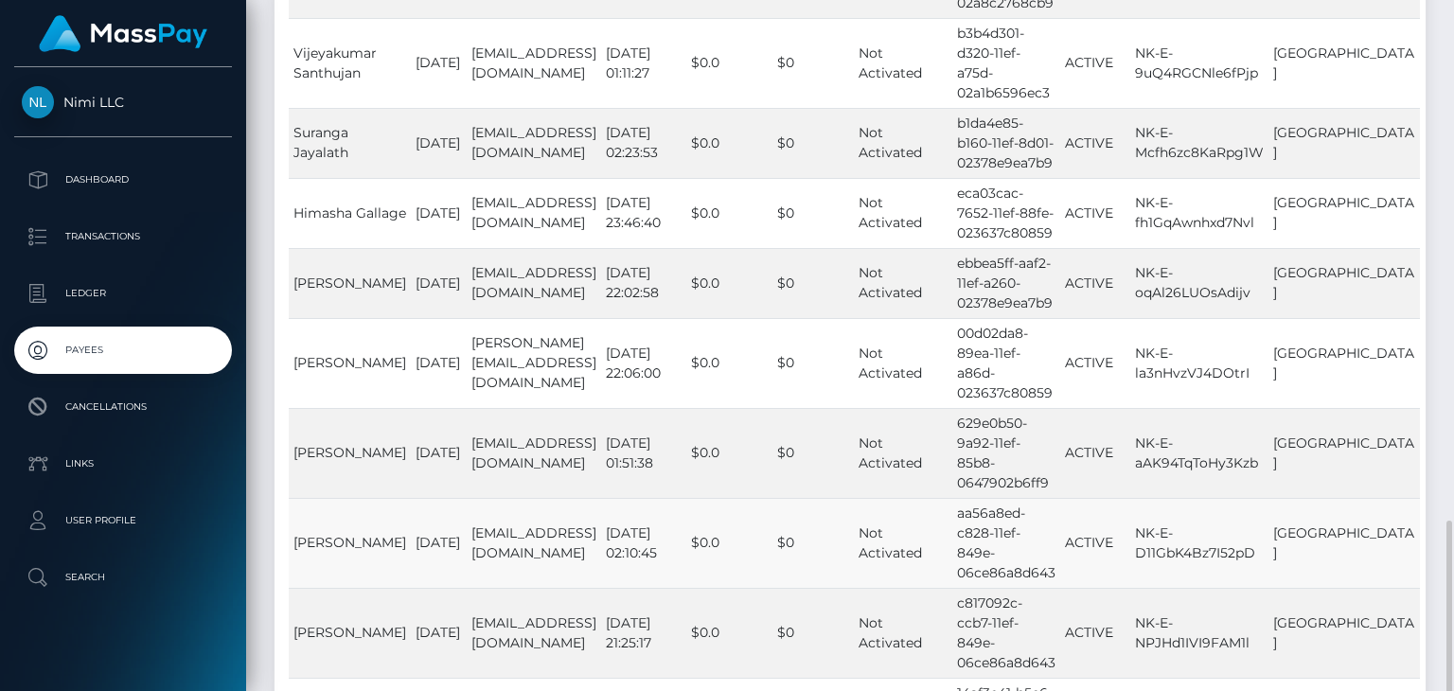
scroll to position [583, 0]
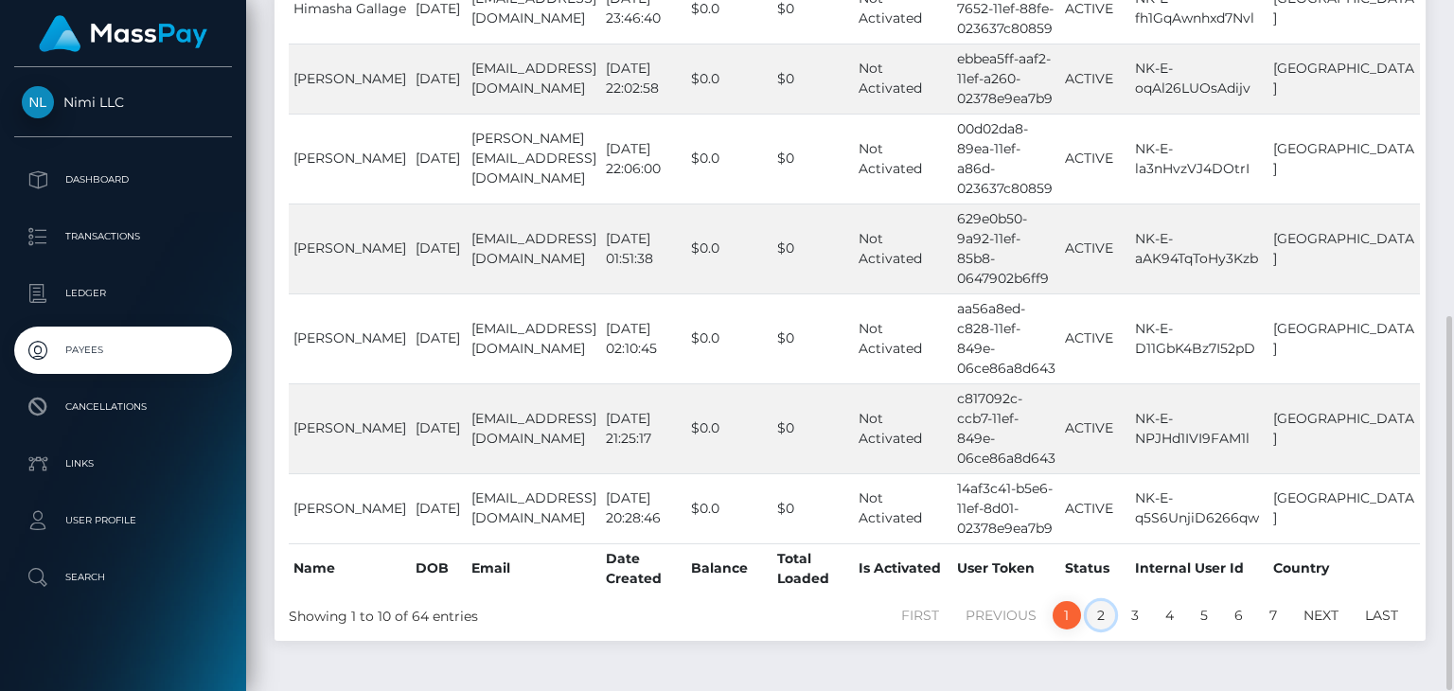
click at [1103, 601] on link "2" at bounding box center [1101, 615] width 28 height 28
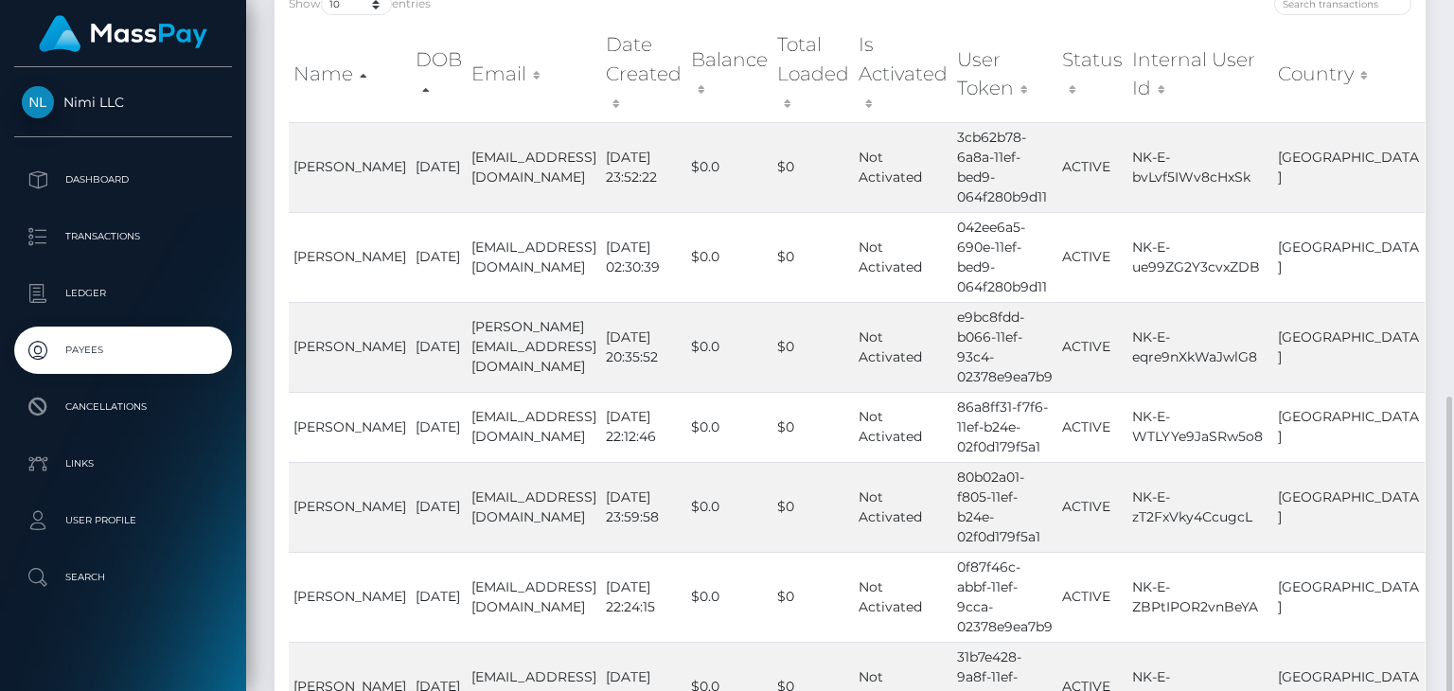
scroll to position [624, 0]
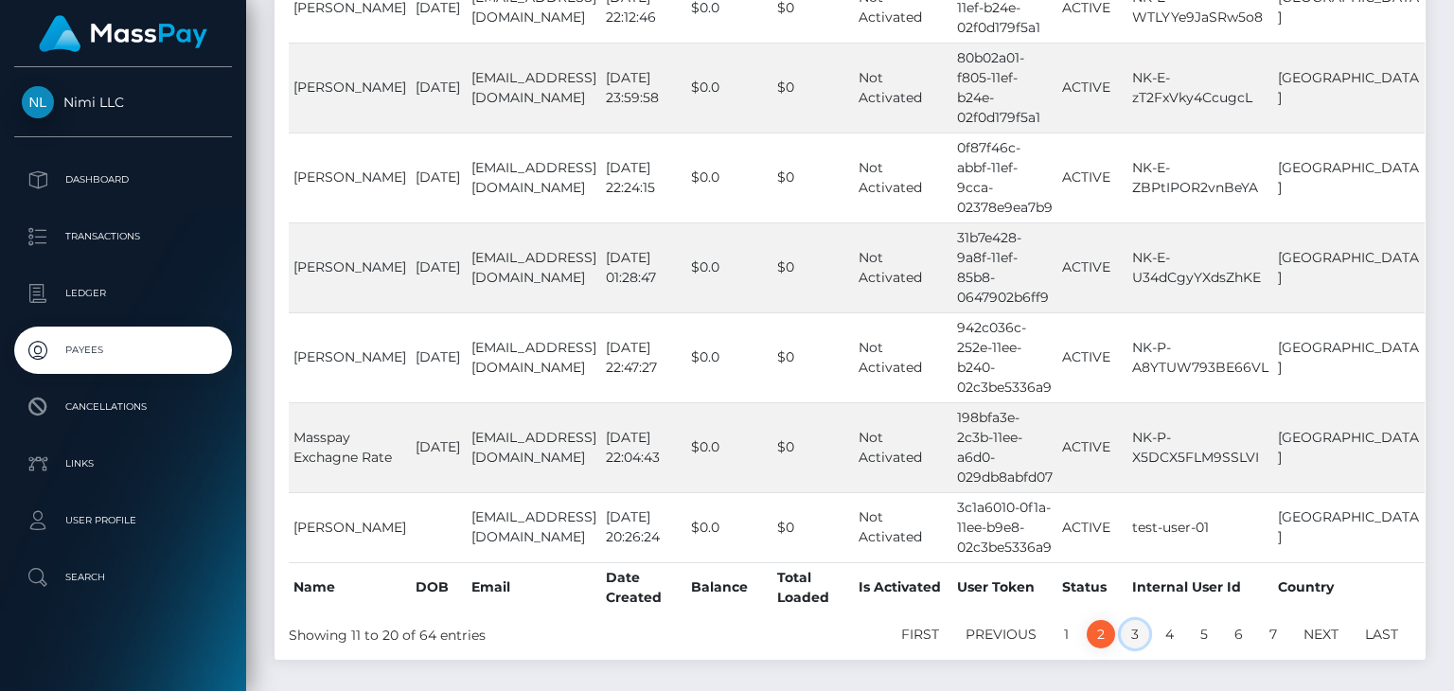
click at [1125, 620] on link "3" at bounding box center [1135, 634] width 28 height 28
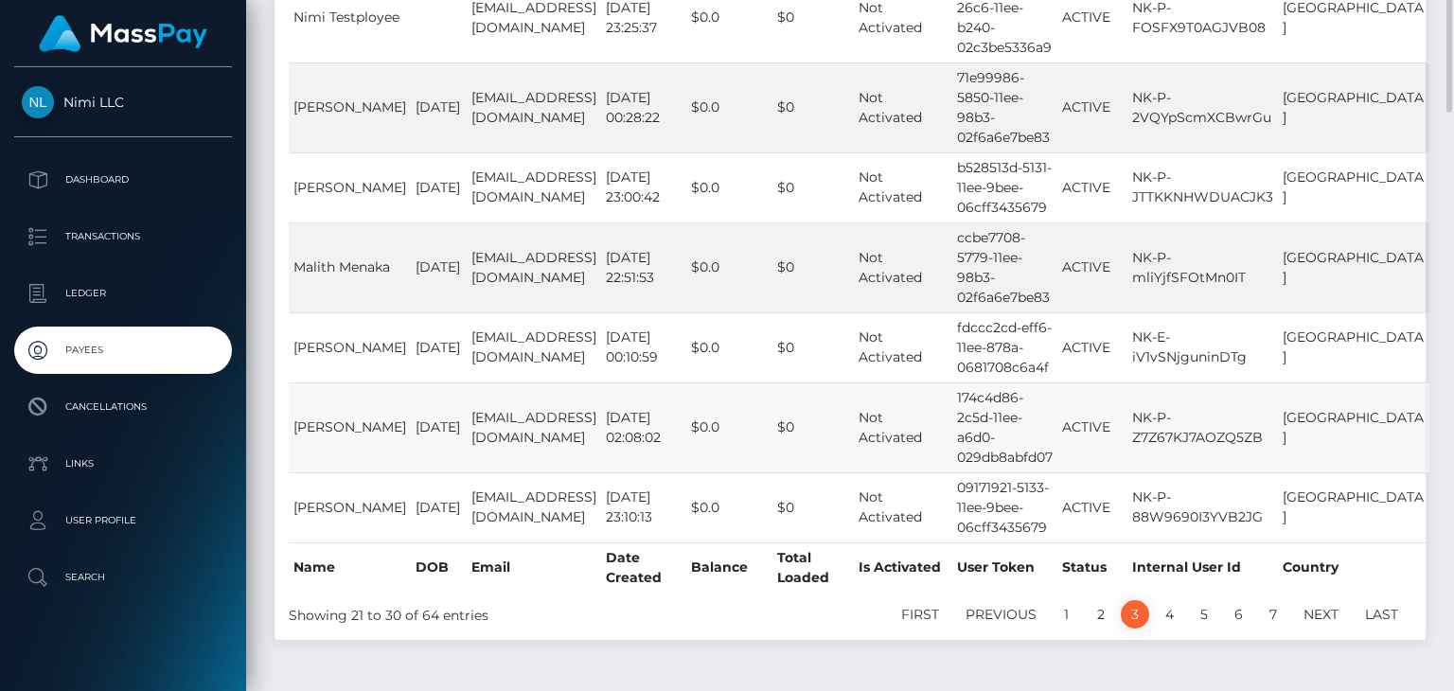
scroll to position [151, 0]
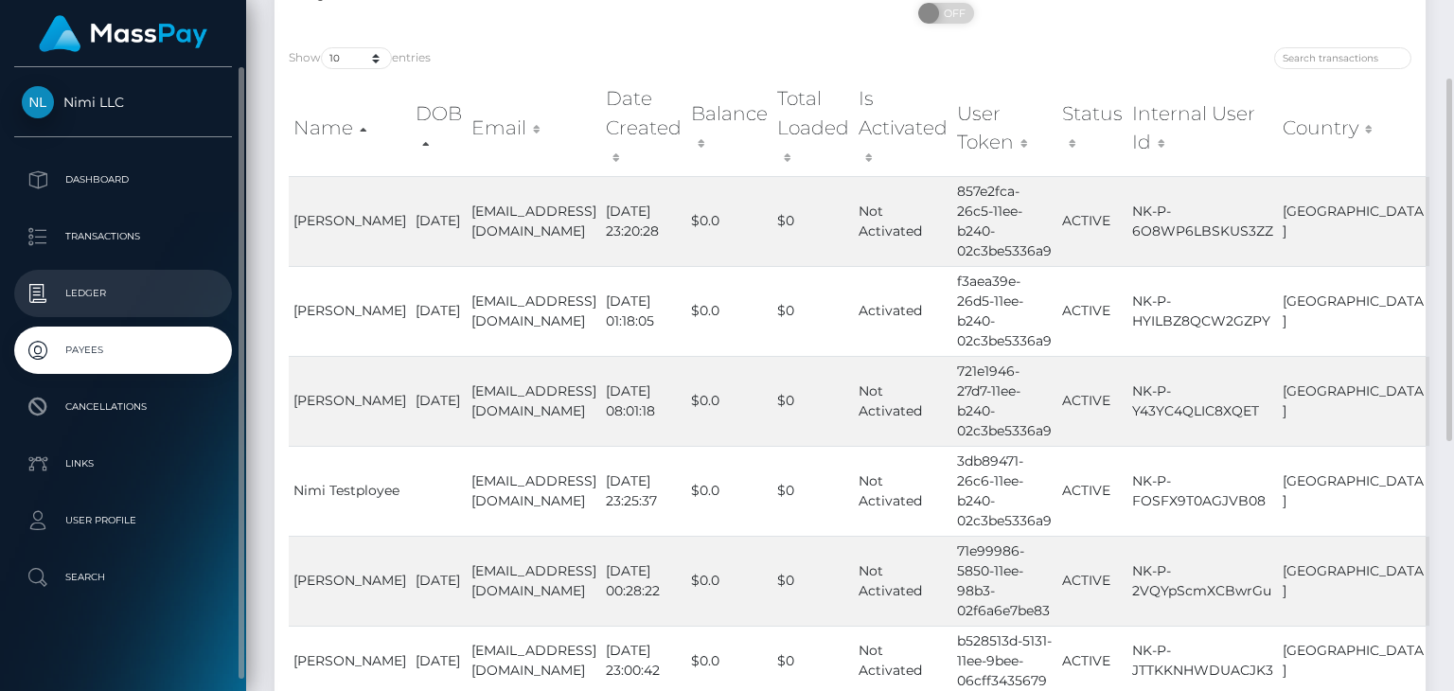
click at [102, 301] on p "Ledger" at bounding box center [123, 293] width 203 height 28
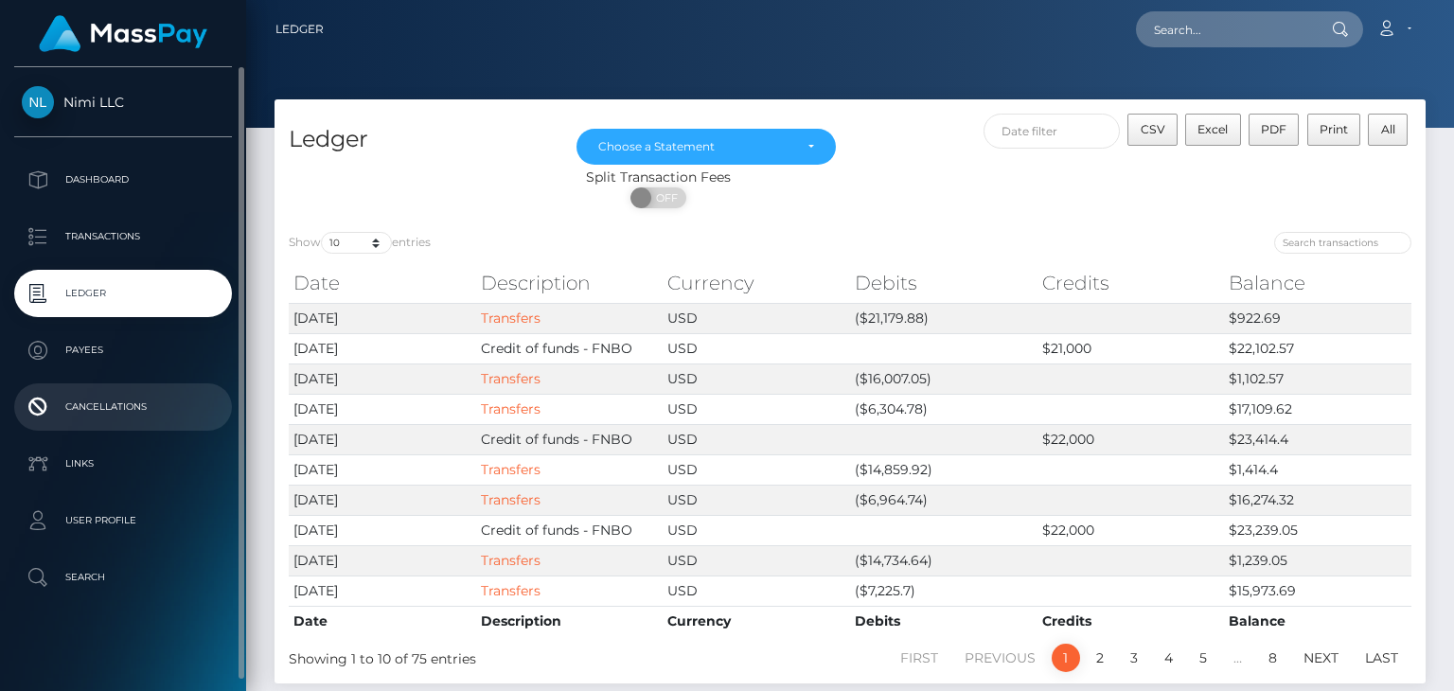
click at [136, 399] on p "Cancellations" at bounding box center [123, 407] width 203 height 28
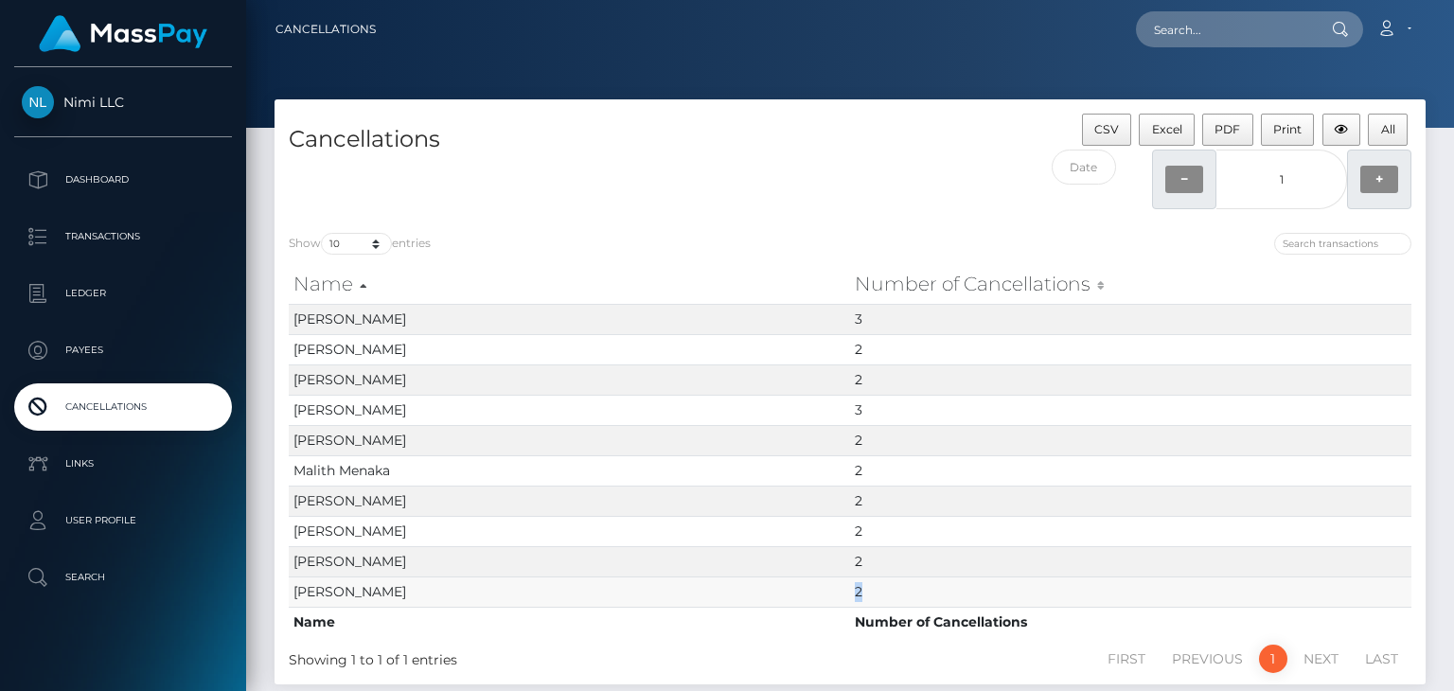
drag, startPoint x: 856, startPoint y: 588, endPoint x: 945, endPoint y: 576, distance: 89.8
click at [945, 577] on td "2" at bounding box center [1130, 592] width 561 height 30
drag, startPoint x: 286, startPoint y: 554, endPoint x: 498, endPoint y: 569, distance: 212.6
click at [498, 569] on div "Name Number of Cancellations Name Number of Cancellations Thujeevan Thurairajah…" at bounding box center [850, 450] width 1151 height 382
click at [660, 552] on td "[PERSON_NAME]" at bounding box center [569, 561] width 561 height 30
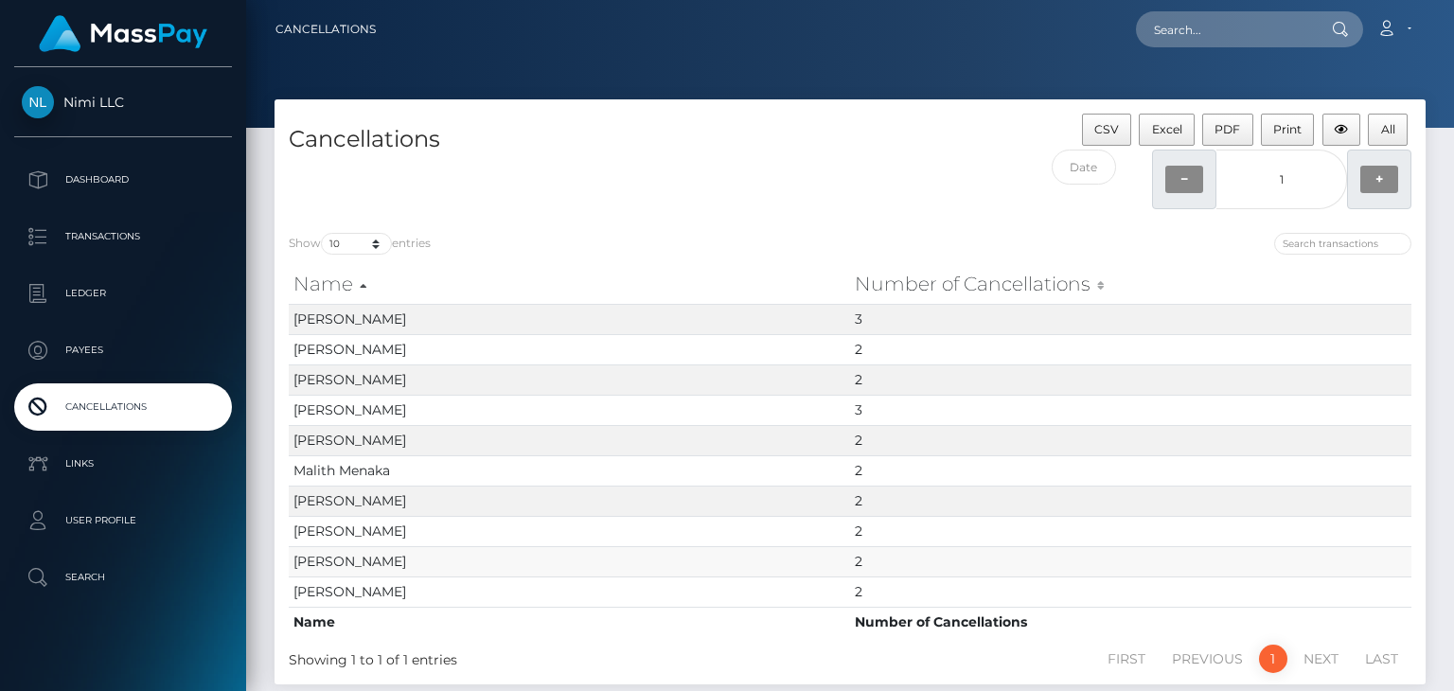
drag, startPoint x: 872, startPoint y: 557, endPoint x: 823, endPoint y: 562, distance: 49.6
click at [823, 562] on tr "Dineth Ekanyaka 2" at bounding box center [850, 561] width 1123 height 30
click at [822, 558] on td "[PERSON_NAME]" at bounding box center [569, 561] width 561 height 30
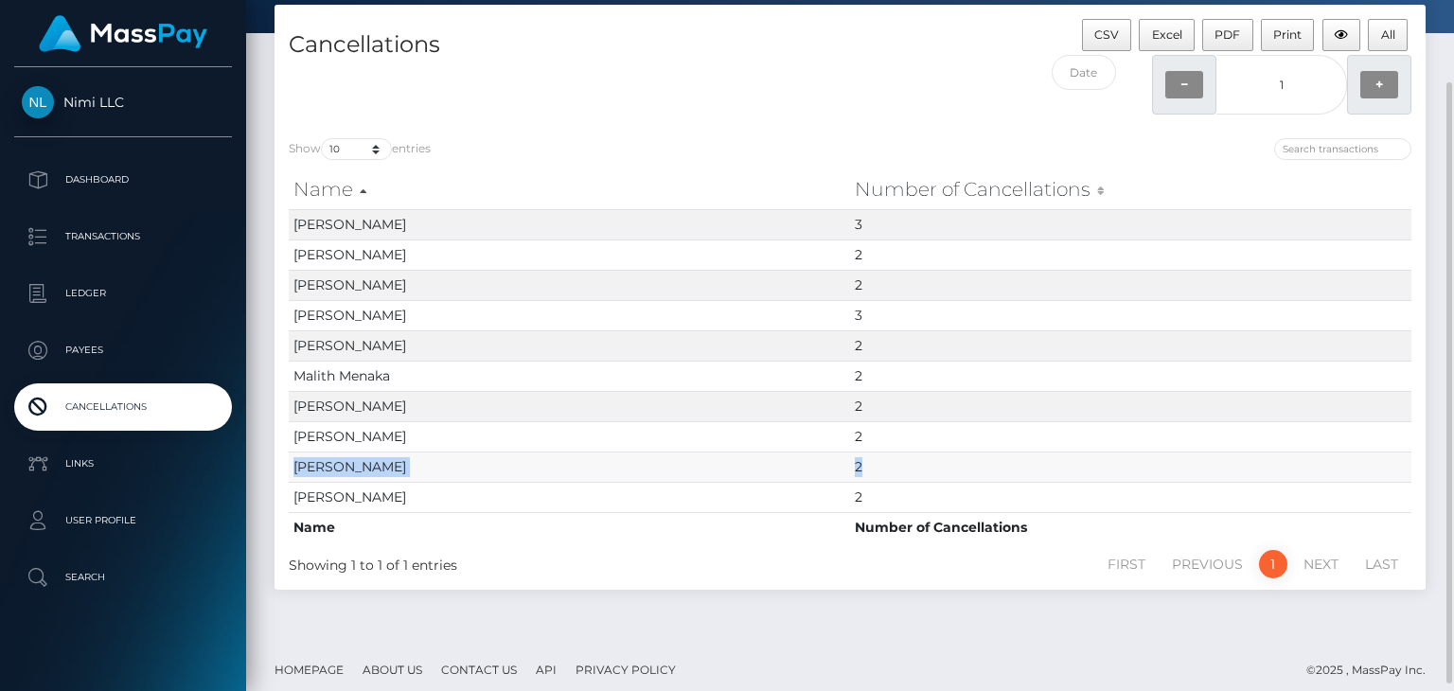
drag, startPoint x: 293, startPoint y: 469, endPoint x: 877, endPoint y: 460, distance: 583.2
click at [877, 460] on tr "Dineth Ekanyaka 2" at bounding box center [850, 467] width 1123 height 30
click at [745, 74] on div "Cancellations" at bounding box center [563, 71] width 576 height 105
click at [347, 469] on span "[PERSON_NAME]" at bounding box center [349, 466] width 113 height 17
click at [315, 465] on span "[PERSON_NAME]" at bounding box center [349, 466] width 113 height 17
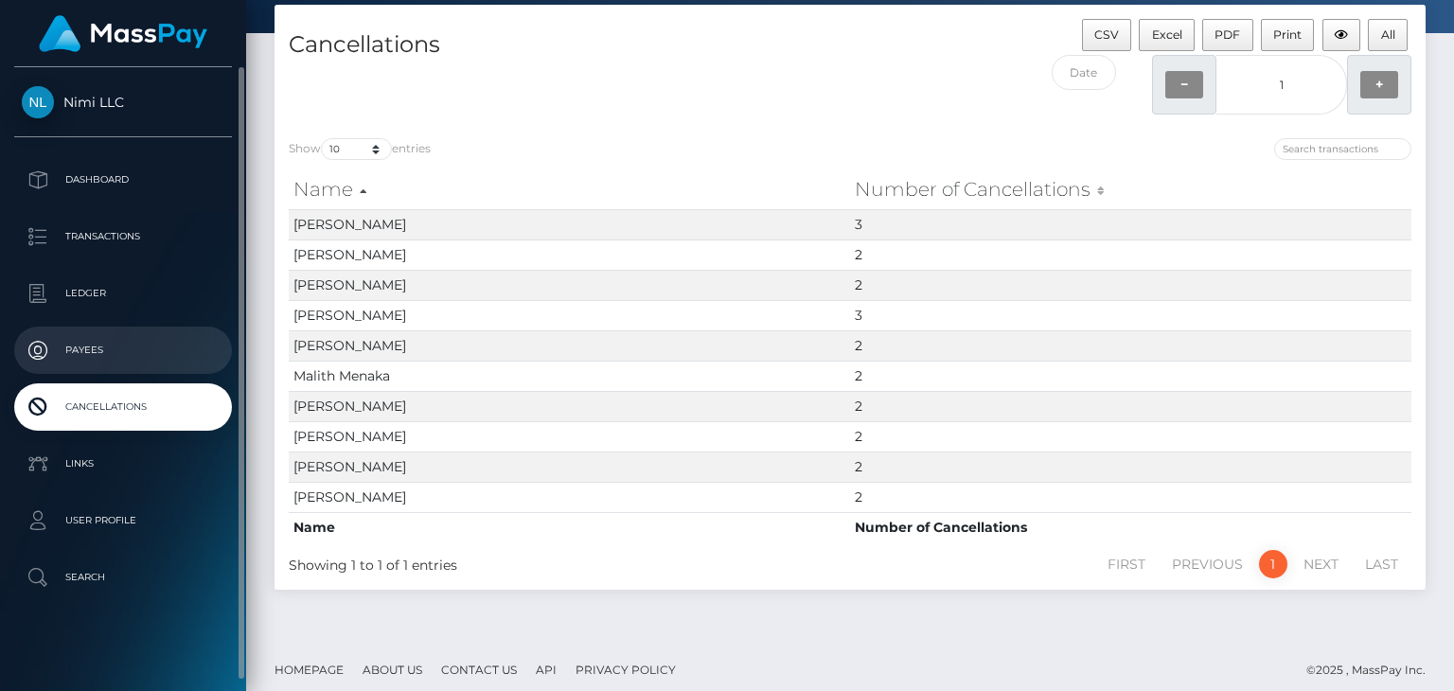
click at [87, 349] on p "Payees" at bounding box center [123, 350] width 203 height 28
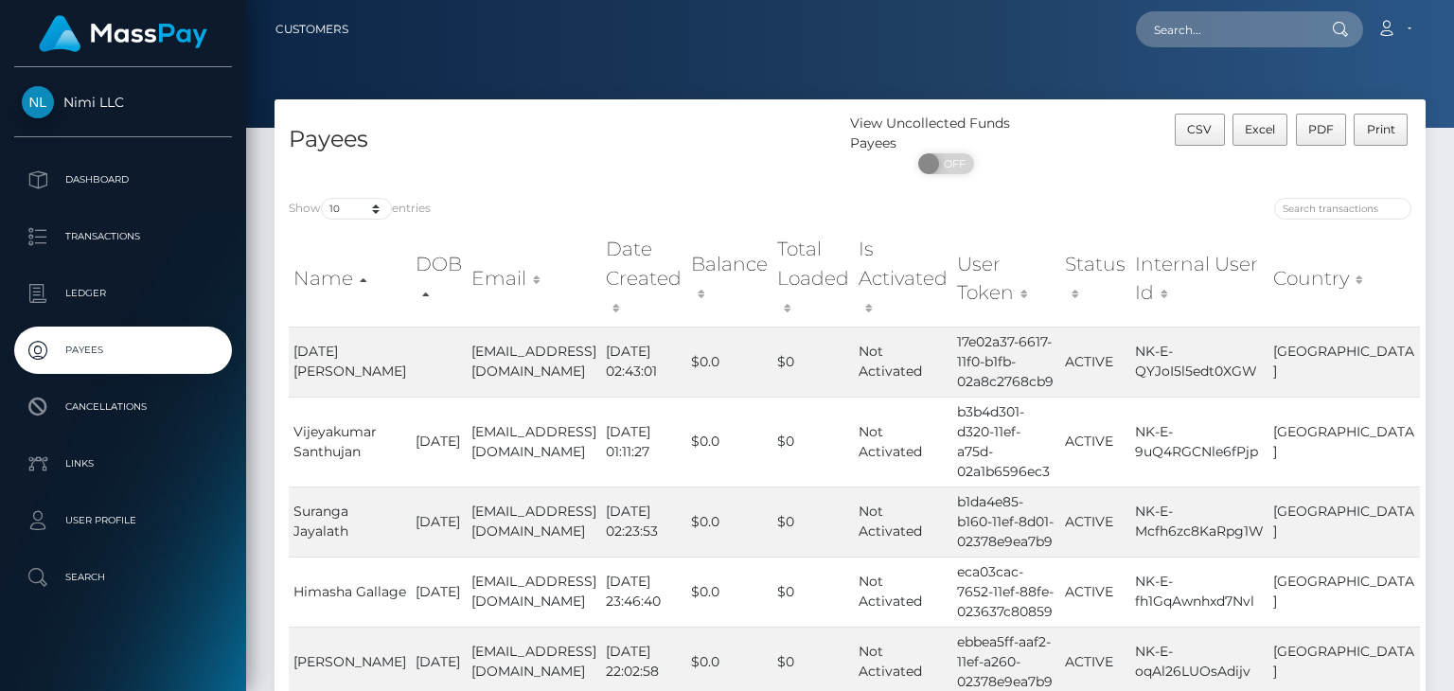
scroll to position [95, 0]
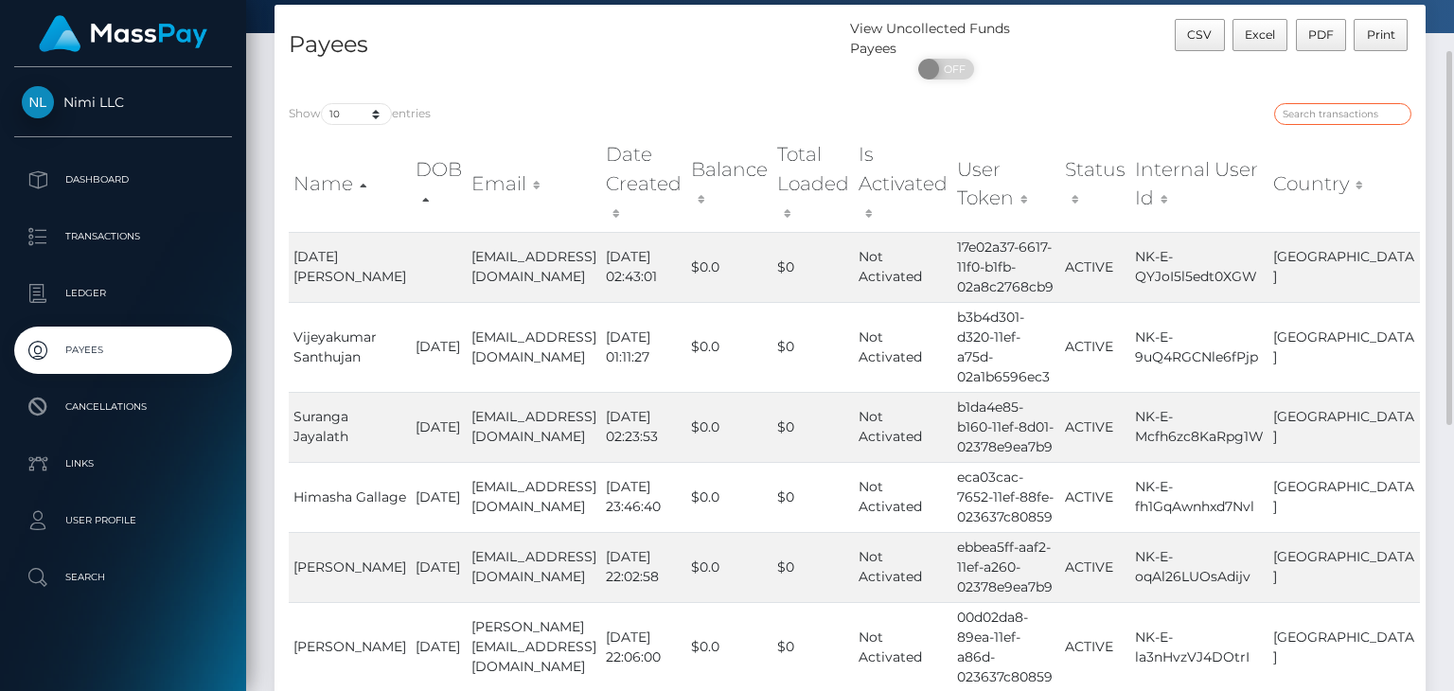
click at [1338, 118] on input "search" at bounding box center [1342, 114] width 137 height 22
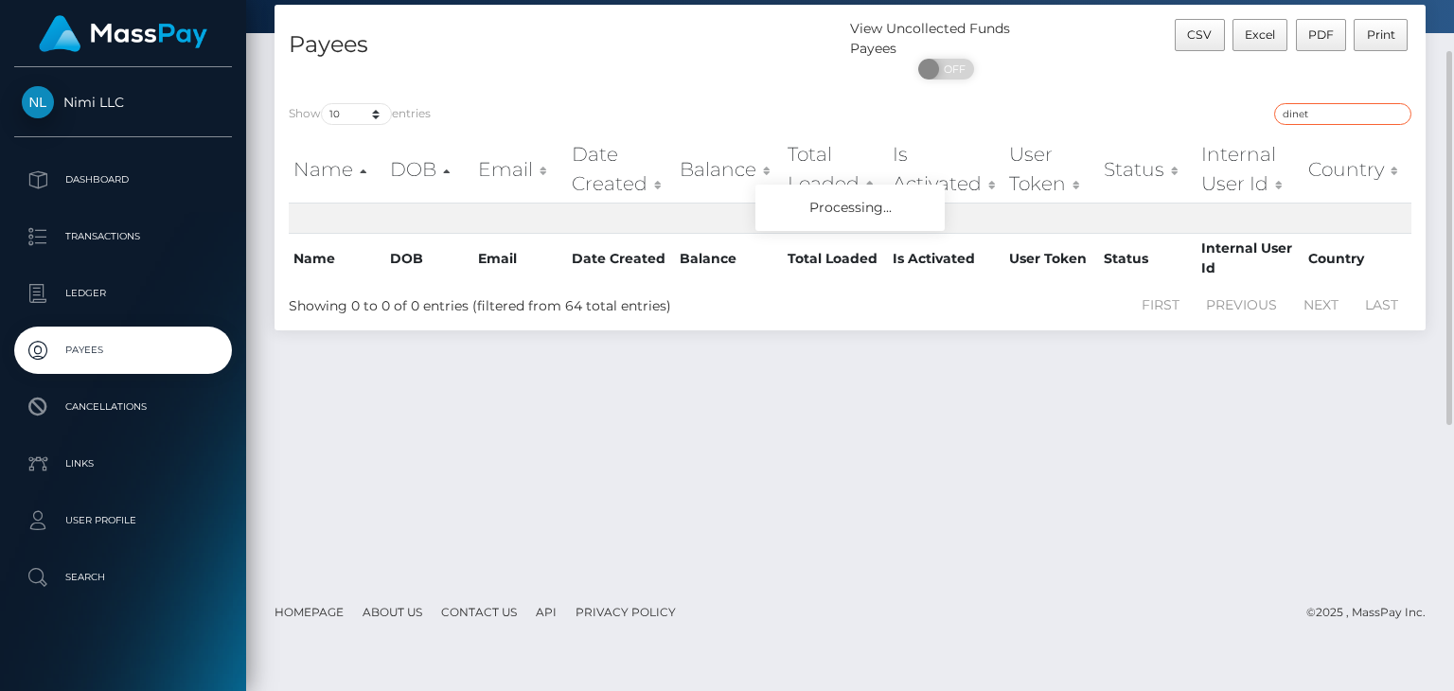
type input "dineth"
click at [1337, 117] on input "dineth" at bounding box center [1342, 114] width 137 height 22
click at [1397, 115] on input "dineth" at bounding box center [1342, 114] width 137 height 22
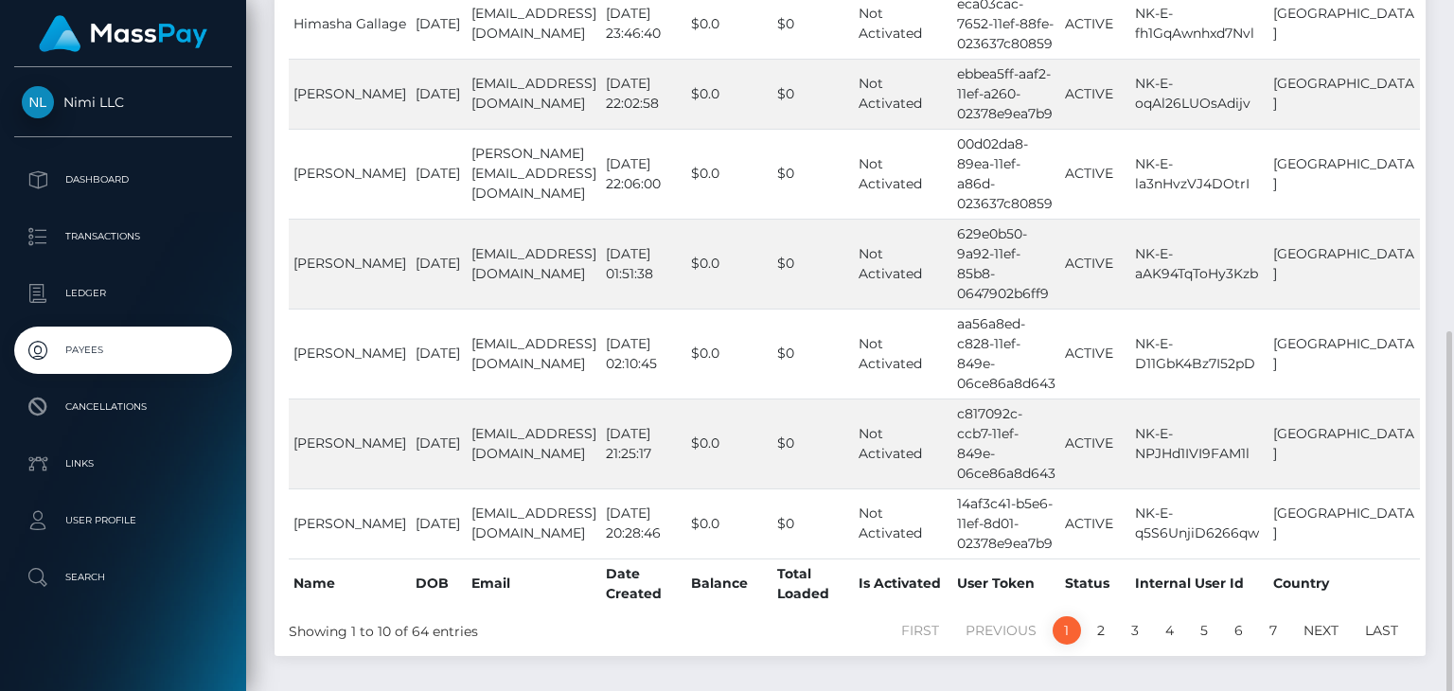
scroll to position [583, 0]
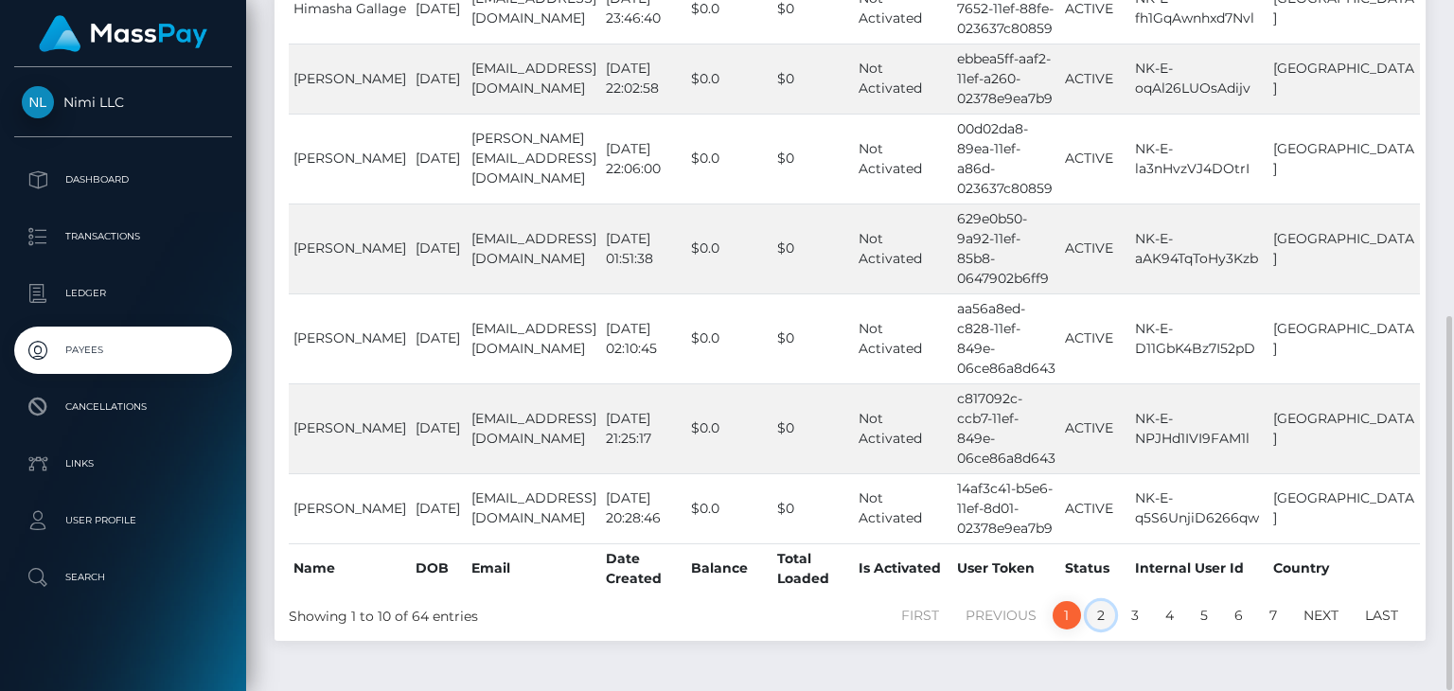
click at [1099, 601] on link "2" at bounding box center [1101, 615] width 28 height 28
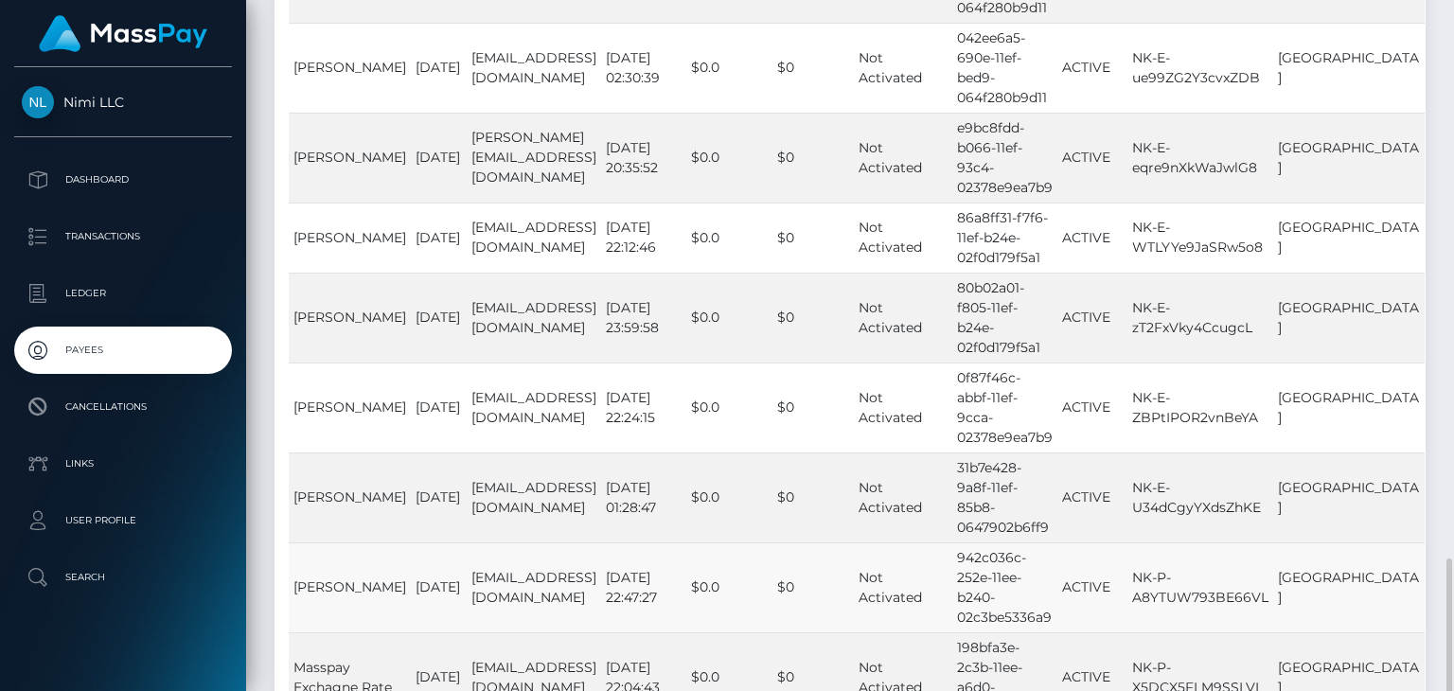
scroll to position [624, 0]
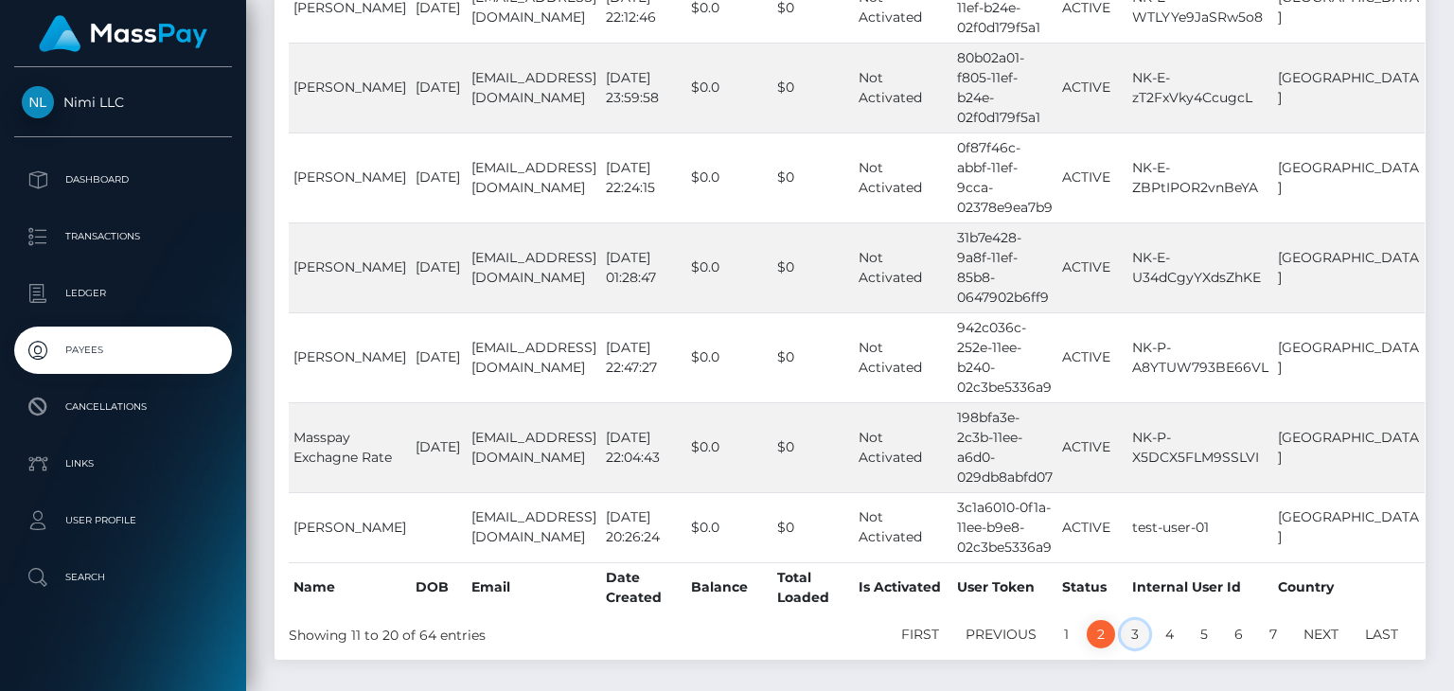
click at [1132, 620] on link "3" at bounding box center [1135, 634] width 28 height 28
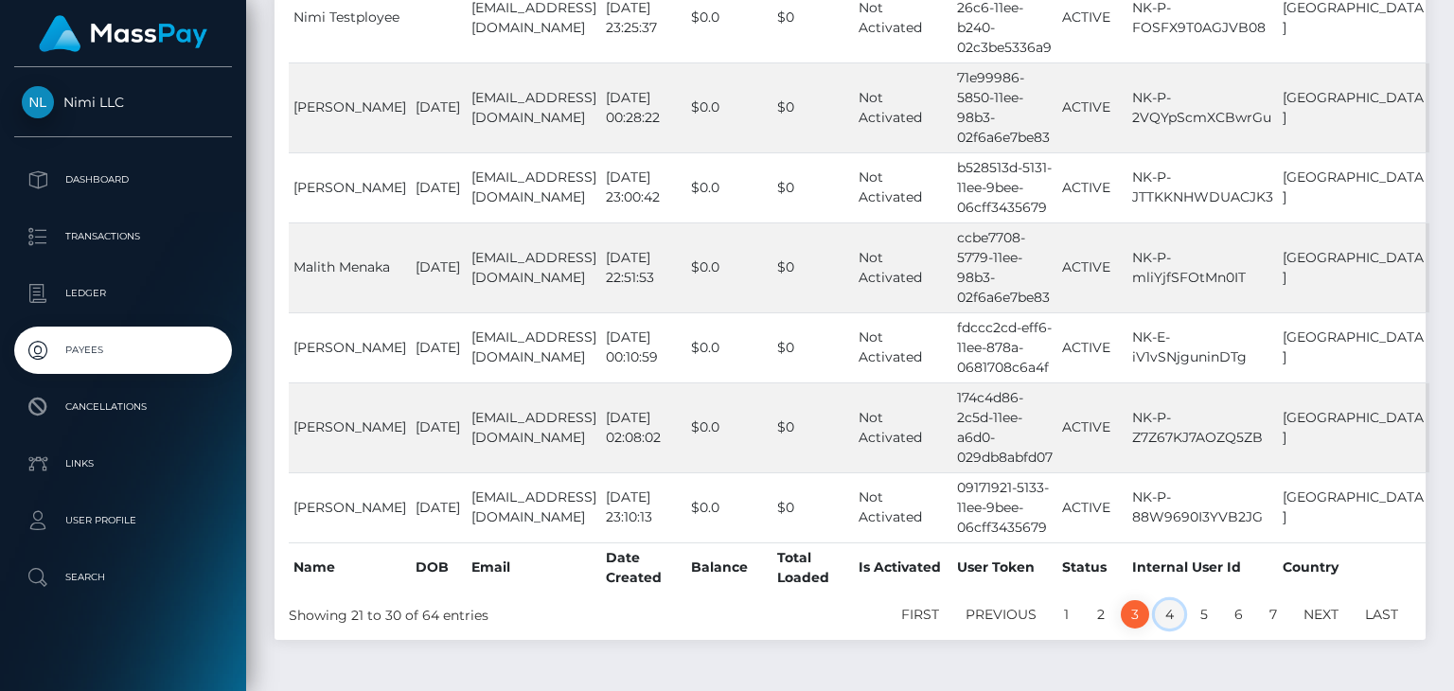
click at [1171, 600] on link "4" at bounding box center [1169, 614] width 29 height 28
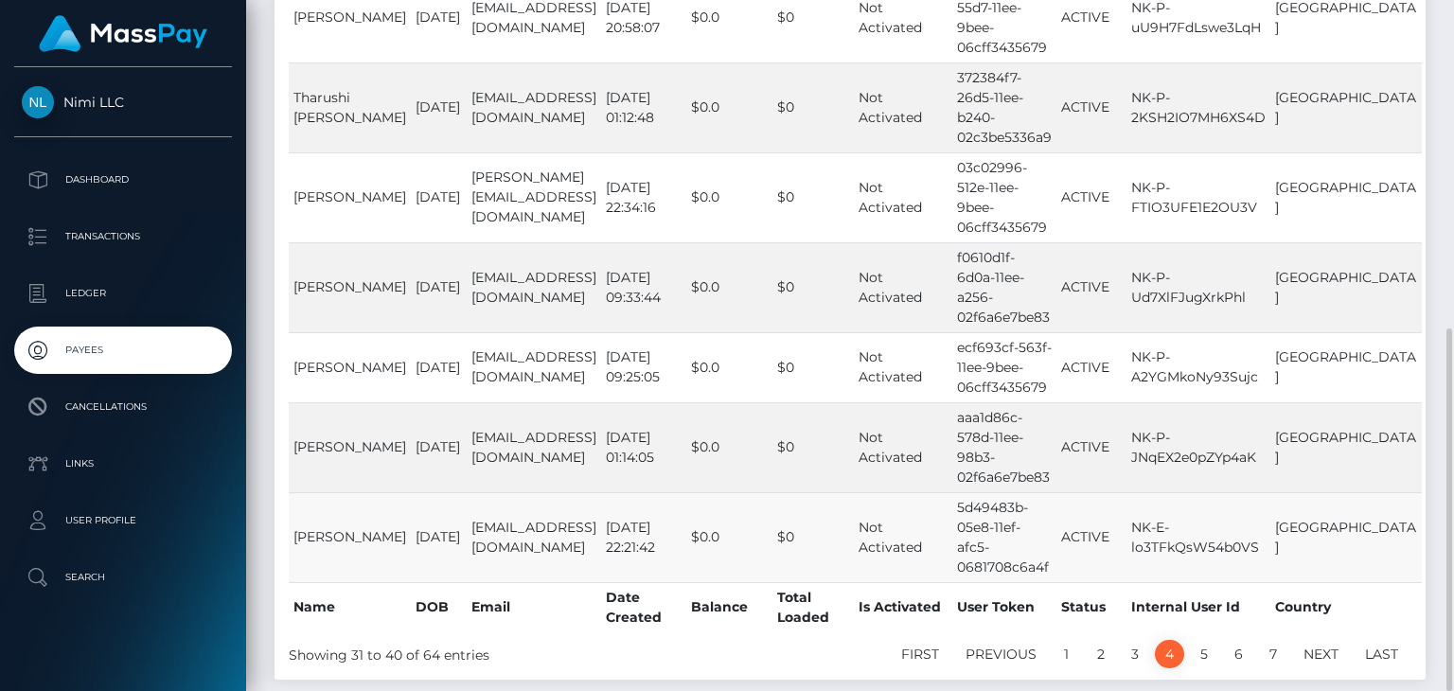
scroll to position [663, 0]
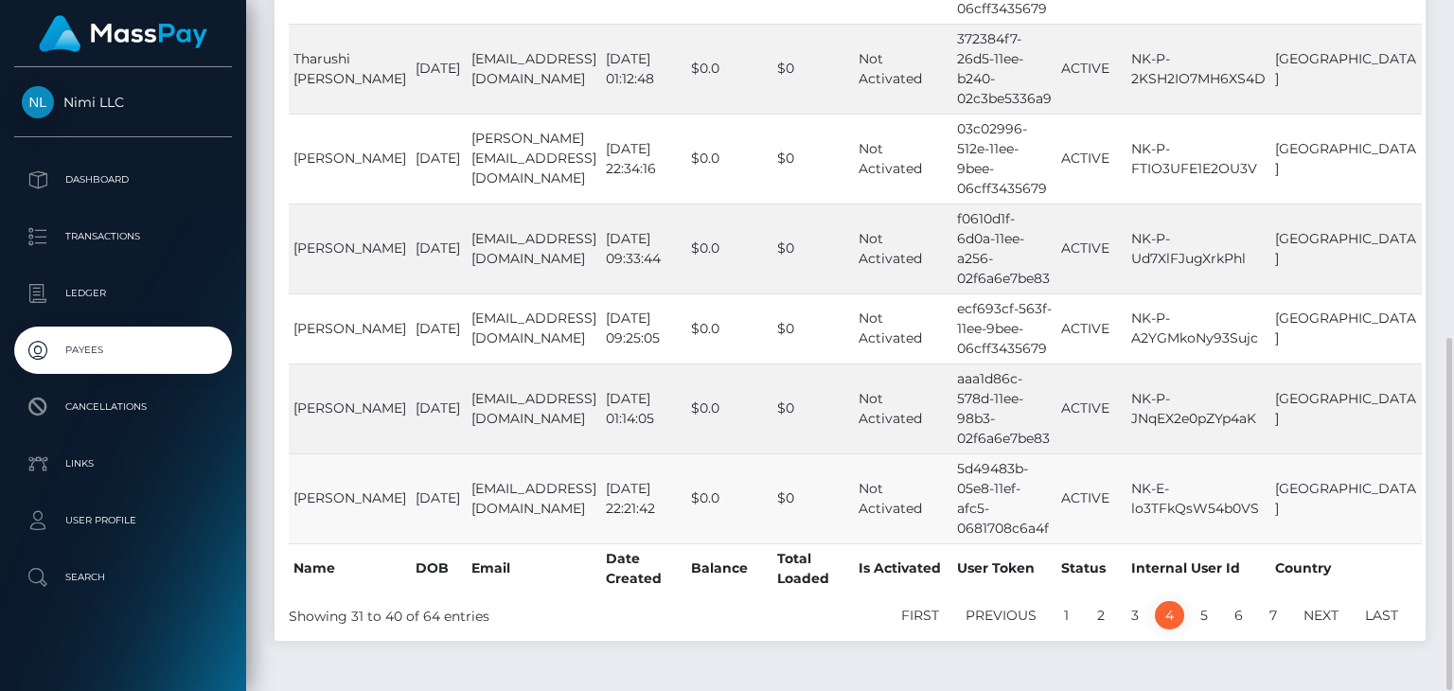
click at [952, 453] on td "Not Activated" at bounding box center [903, 498] width 98 height 90
click at [523, 453] on td "[EMAIL_ADDRESS][DOMAIN_NAME]" at bounding box center [534, 498] width 134 height 90
click at [307, 453] on td "[PERSON_NAME]" at bounding box center [350, 498] width 122 height 90
click at [300, 453] on td "[PERSON_NAME]" at bounding box center [350, 498] width 122 height 90
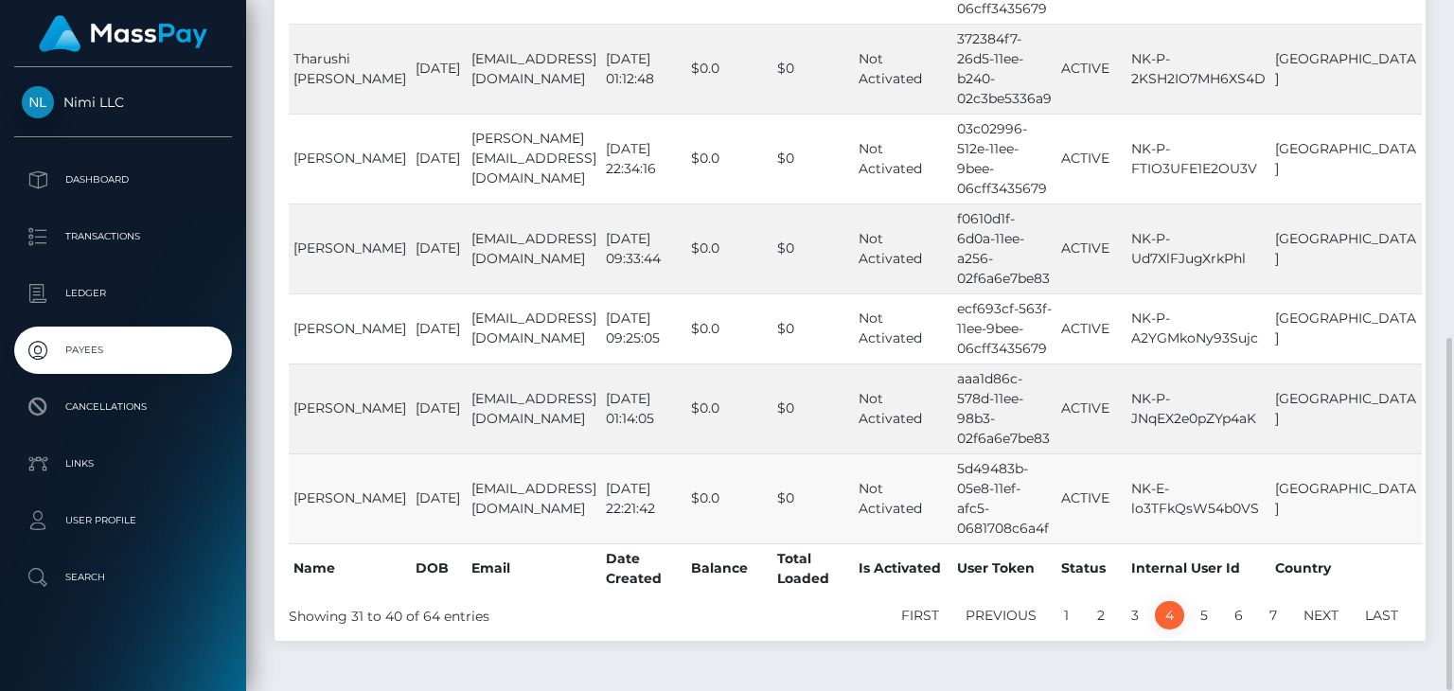
click at [305, 453] on td "[PERSON_NAME]" at bounding box center [350, 498] width 122 height 90
click at [311, 453] on td "[PERSON_NAME]" at bounding box center [350, 498] width 122 height 90
click at [1246, 453] on td "NK-E-lo3TFkQsW54b0VS" at bounding box center [1199, 498] width 144 height 90
click at [1203, 601] on link "5" at bounding box center [1204, 615] width 28 height 28
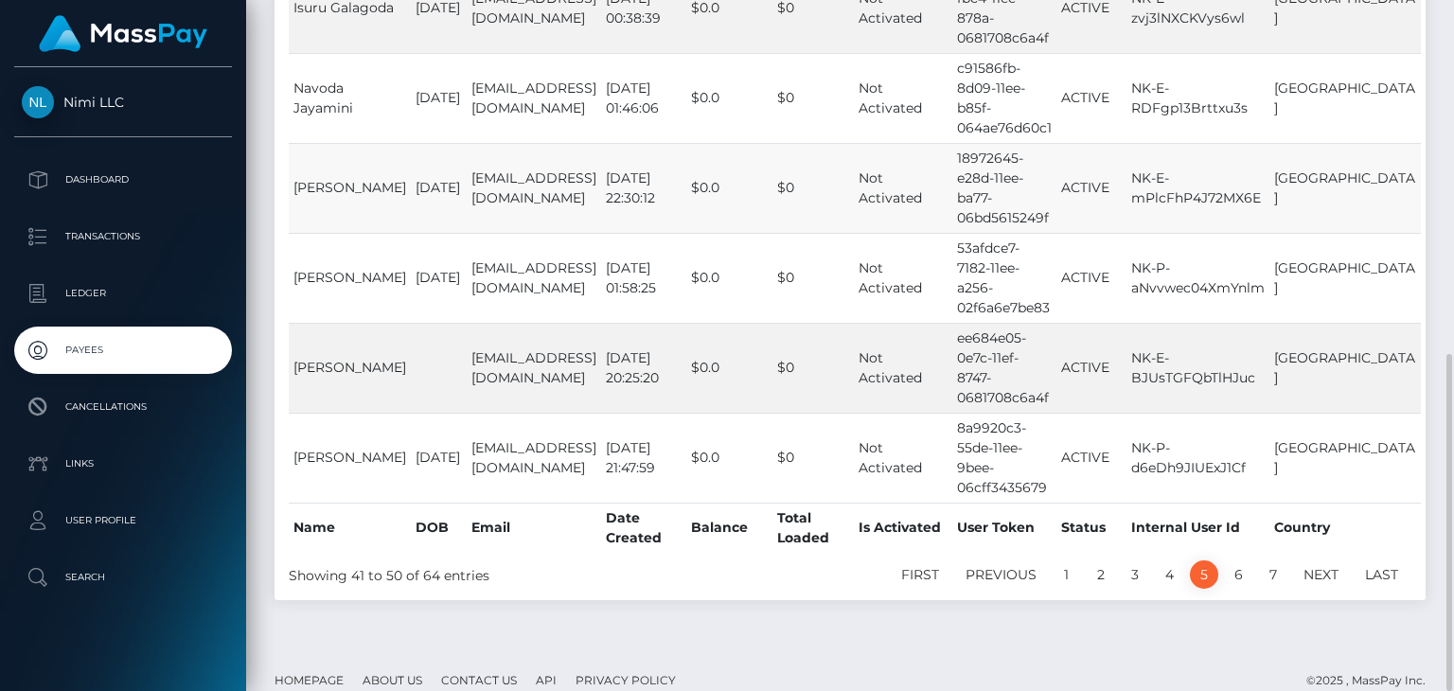
scroll to position [723, 0]
click at [1173, 560] on link "4" at bounding box center [1169, 574] width 29 height 28
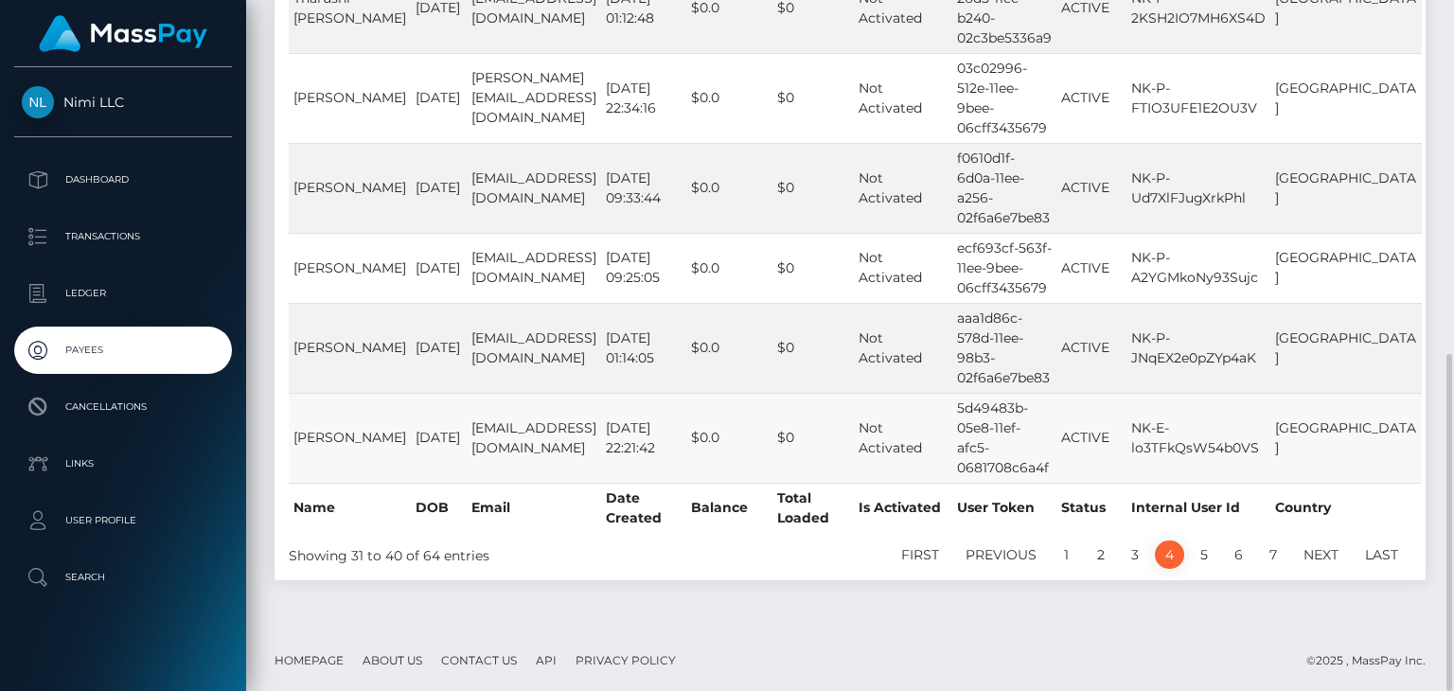
click at [350, 393] on td "Dineth Ekanyaka" at bounding box center [350, 438] width 122 height 90
click at [349, 393] on td "Dineth Ekanyaka" at bounding box center [350, 438] width 122 height 90
click at [418, 393] on td "[DATE]" at bounding box center [439, 438] width 56 height 90
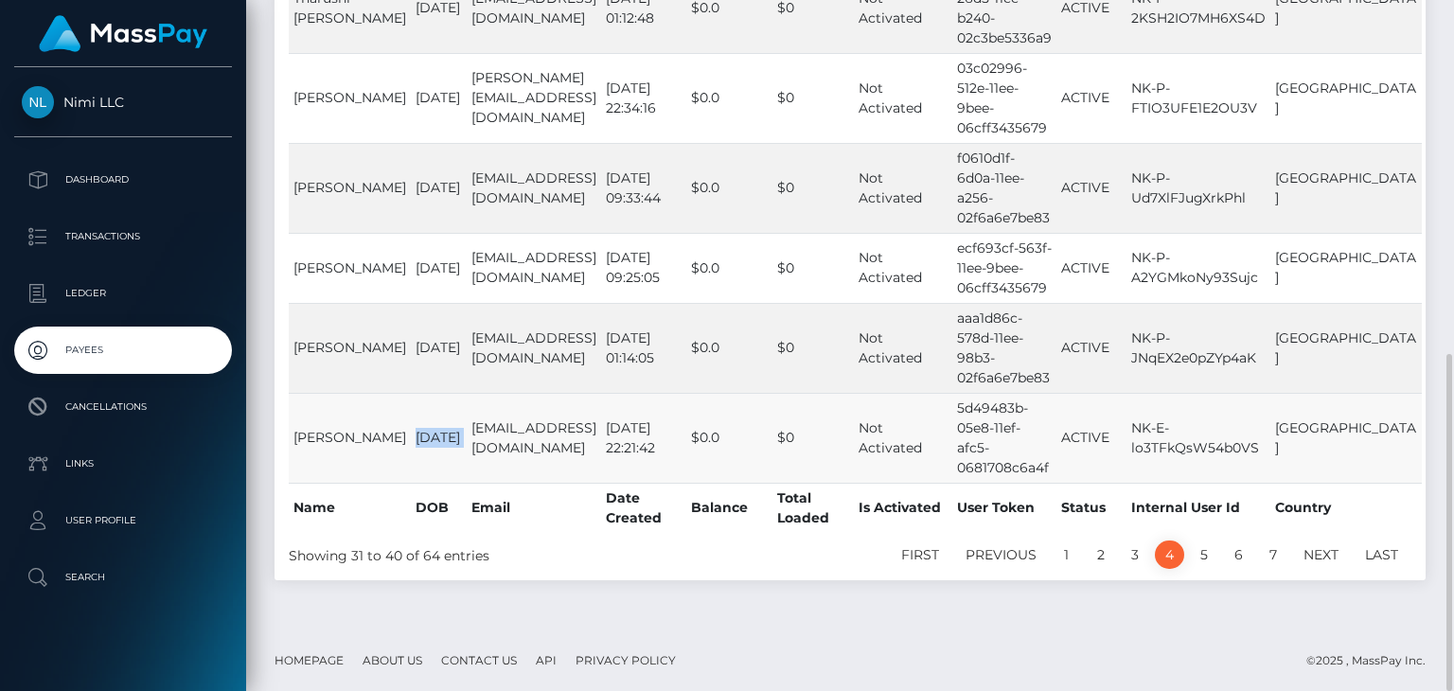
click at [418, 393] on td "[DATE]" at bounding box center [439, 438] width 56 height 90
drag, startPoint x: 418, startPoint y: 382, endPoint x: 564, endPoint y: 384, distance: 145.8
click at [419, 393] on td "[DATE]" at bounding box center [439, 438] width 56 height 90
click at [952, 393] on td "Not Activated" at bounding box center [903, 438] width 98 height 90
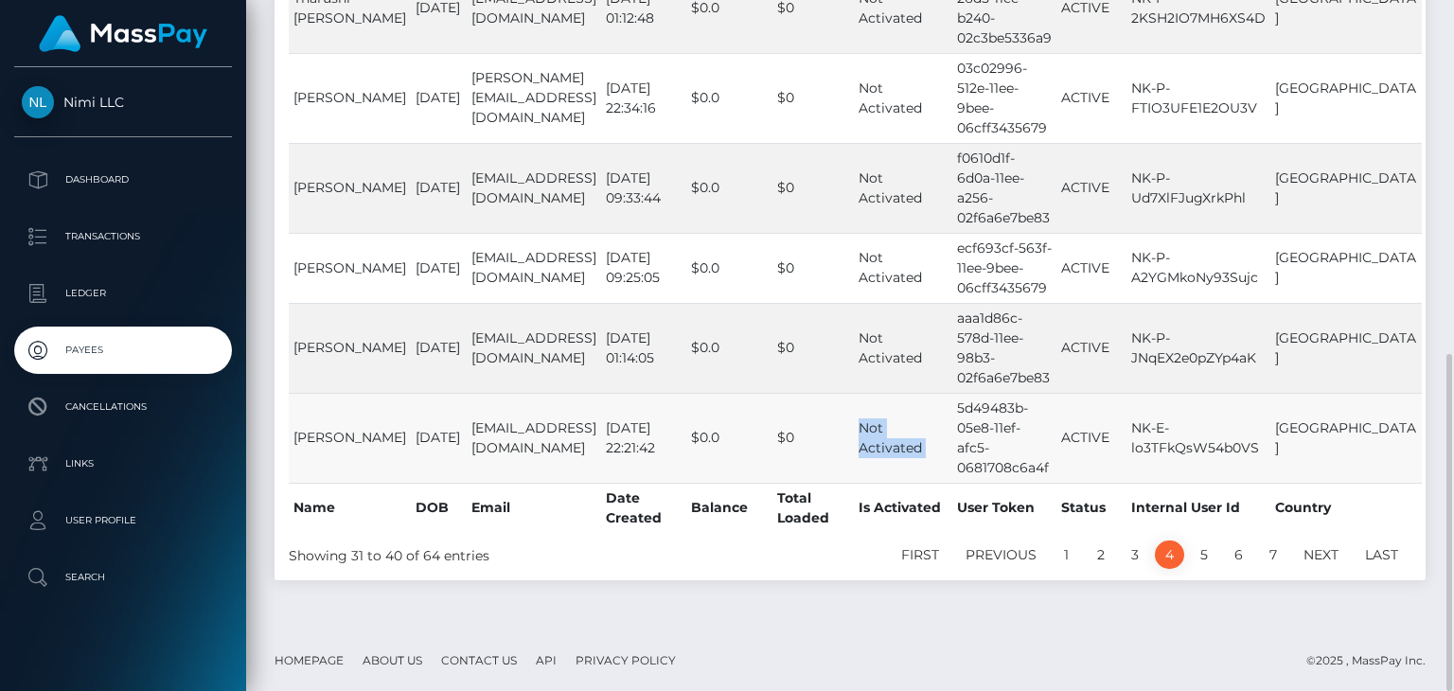
click at [952, 393] on td "Not Activated" at bounding box center [903, 438] width 98 height 90
drag, startPoint x: 901, startPoint y: 360, endPoint x: 857, endPoint y: 398, distance: 58.4
click at [854, 398] on td "$0" at bounding box center [813, 438] width 81 height 90
click at [708, 393] on td "$0.0" at bounding box center [729, 438] width 86 height 90
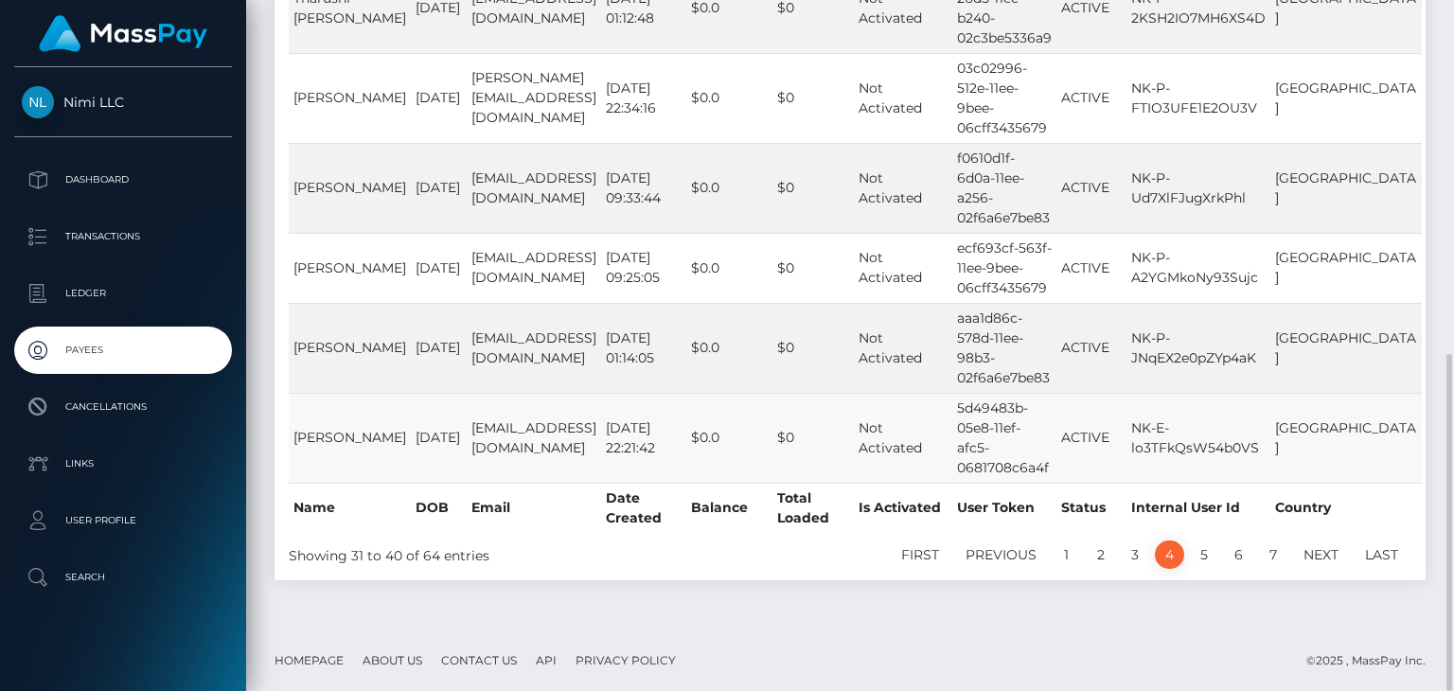
click at [518, 397] on td "dineth@nimidev.com" at bounding box center [534, 438] width 134 height 90
click at [305, 393] on td "Dineth Ekanyaka" at bounding box center [350, 438] width 122 height 90
click at [297, 393] on td "Dineth Ekanyaka" at bounding box center [350, 438] width 122 height 90
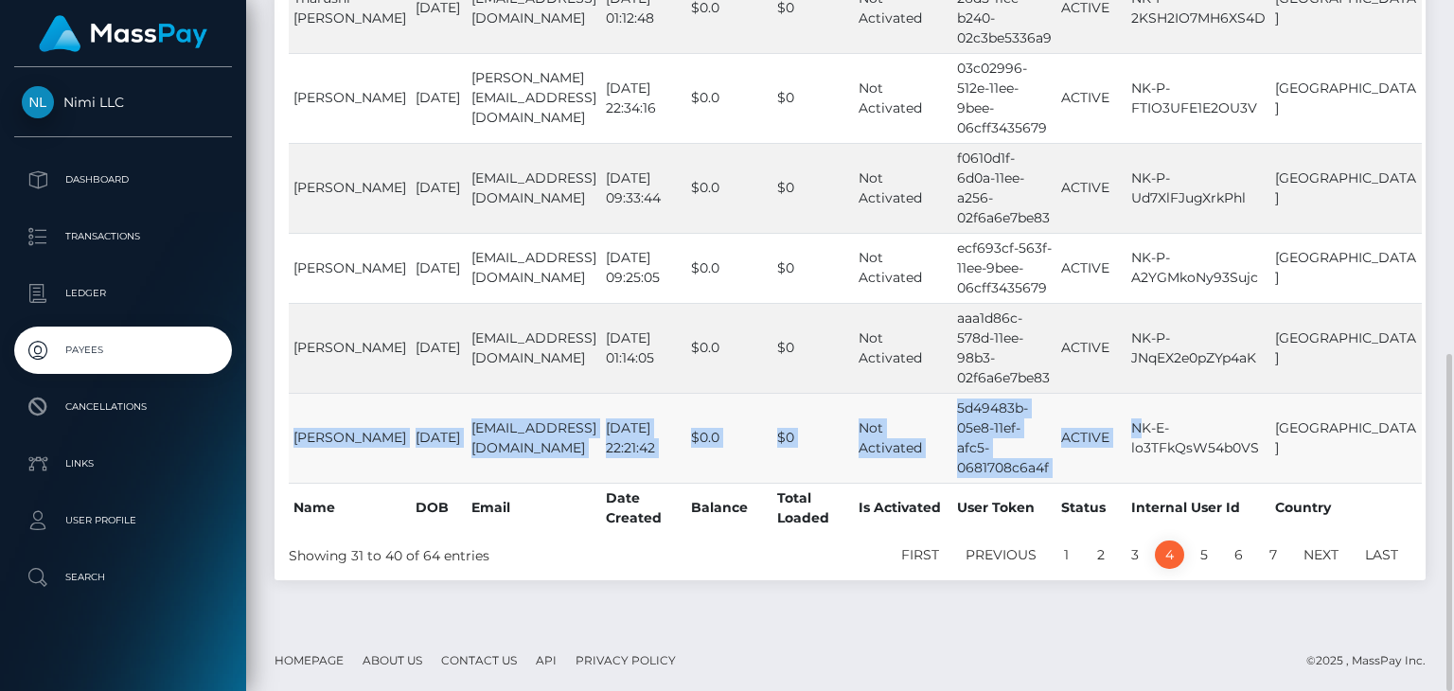
drag, startPoint x: 292, startPoint y: 376, endPoint x: 1185, endPoint y: 384, distance: 893.7
click at [1185, 393] on tr "Dineth Ekanyaka 1993-02-23 dineth@nimidev.com 2024-04-28 22:21:42 $0.0 $0 Not A…" at bounding box center [855, 438] width 1133 height 90
click at [1178, 393] on td "NK-E-lo3TFkQsW54b0VS" at bounding box center [1199, 438] width 144 height 90
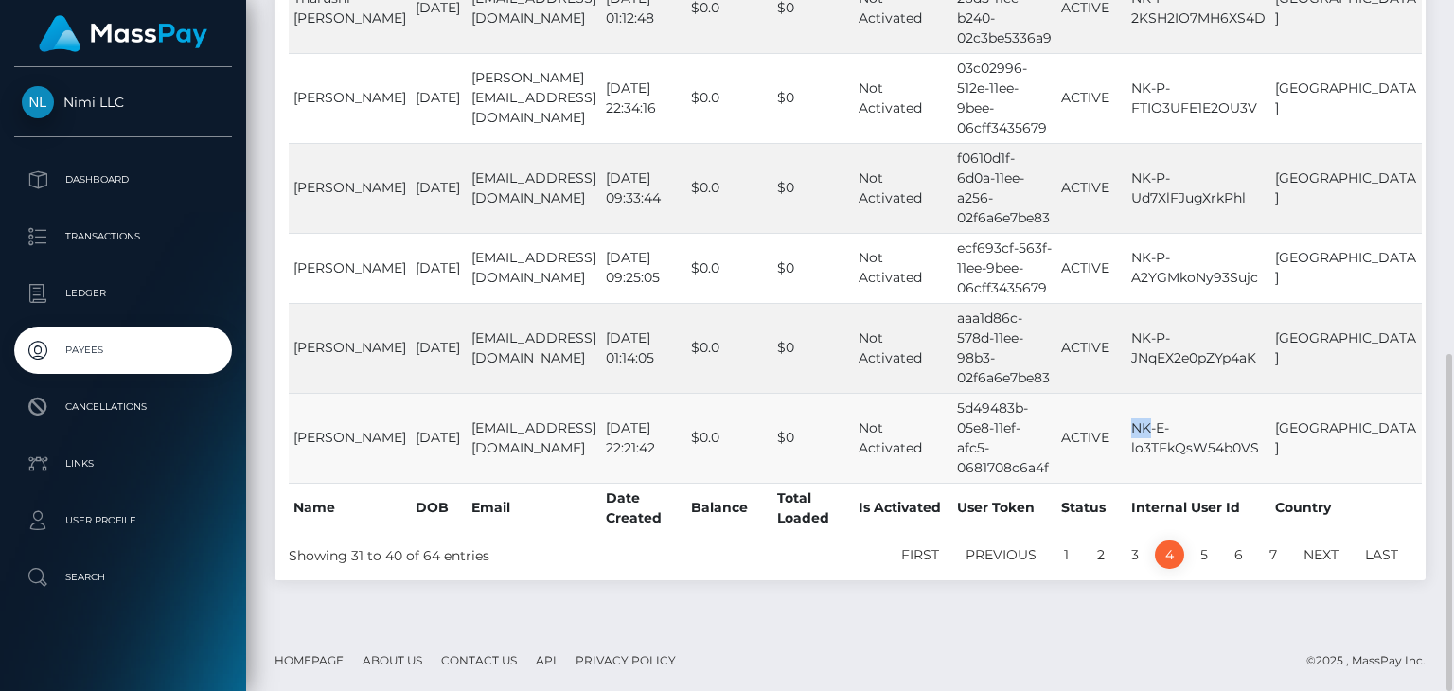
click at [1178, 393] on td "NK-E-lo3TFkQsW54b0VS" at bounding box center [1199, 438] width 144 height 90
click at [1213, 393] on td "NK-E-lo3TFkQsW54b0VS" at bounding box center [1199, 438] width 144 height 90
drag, startPoint x: 1151, startPoint y: 379, endPoint x: 720, endPoint y: 369, distance: 430.9
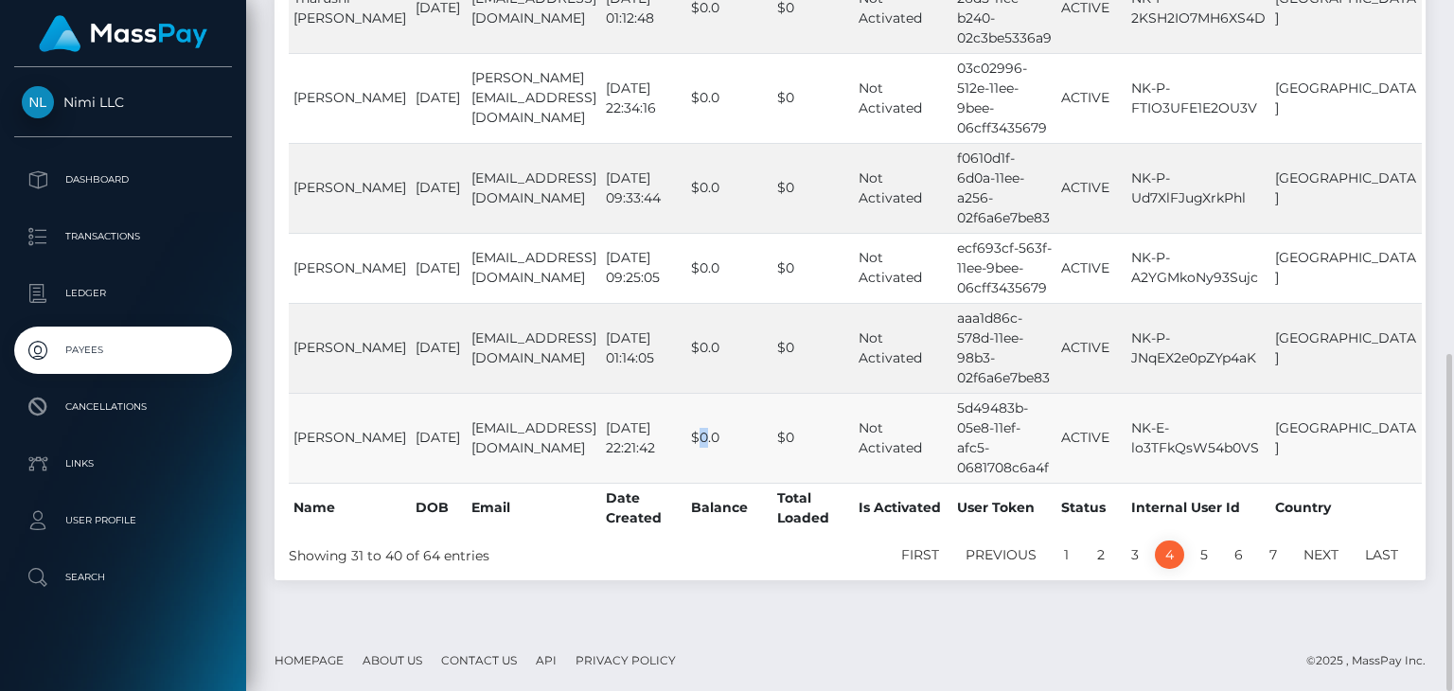
click at [720, 393] on td "$0.0" at bounding box center [729, 438] width 86 height 90
click at [303, 393] on td "Dineth Ekanyaka" at bounding box center [350, 438] width 122 height 90
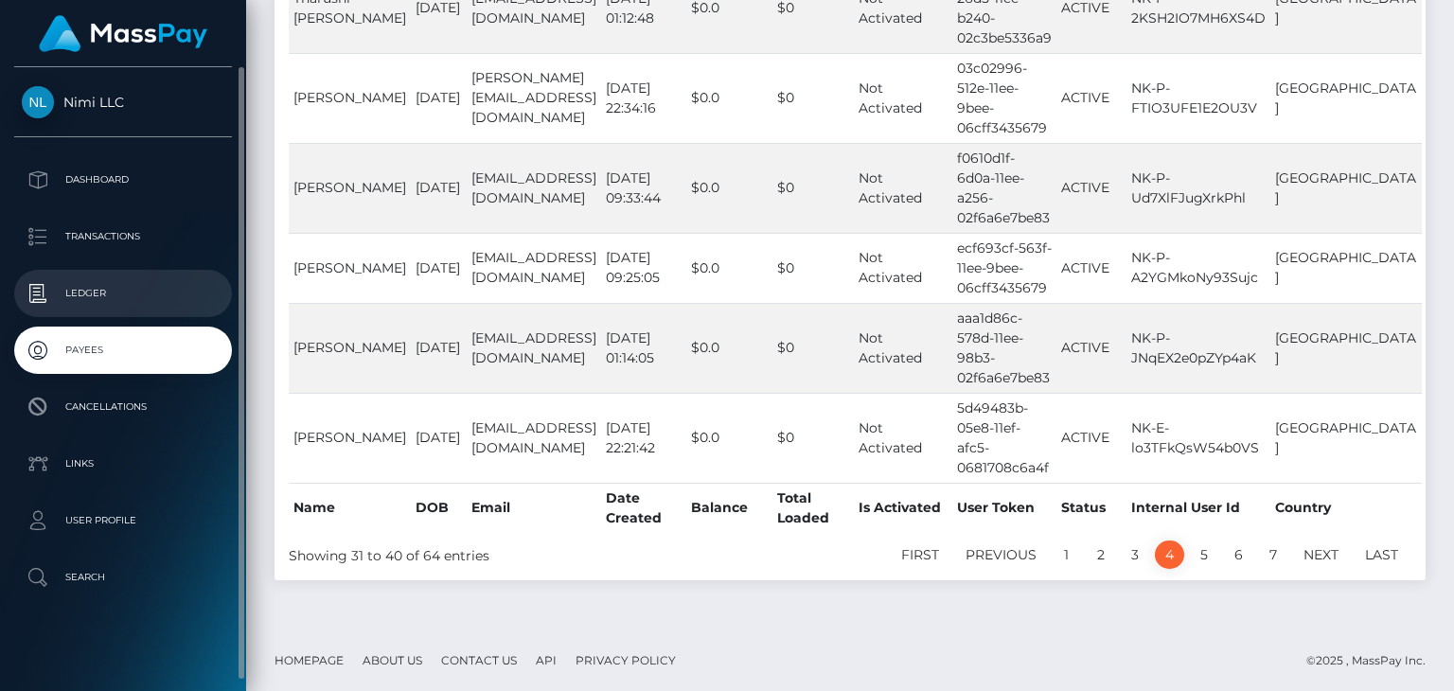
click at [101, 285] on p "Ledger" at bounding box center [123, 293] width 203 height 28
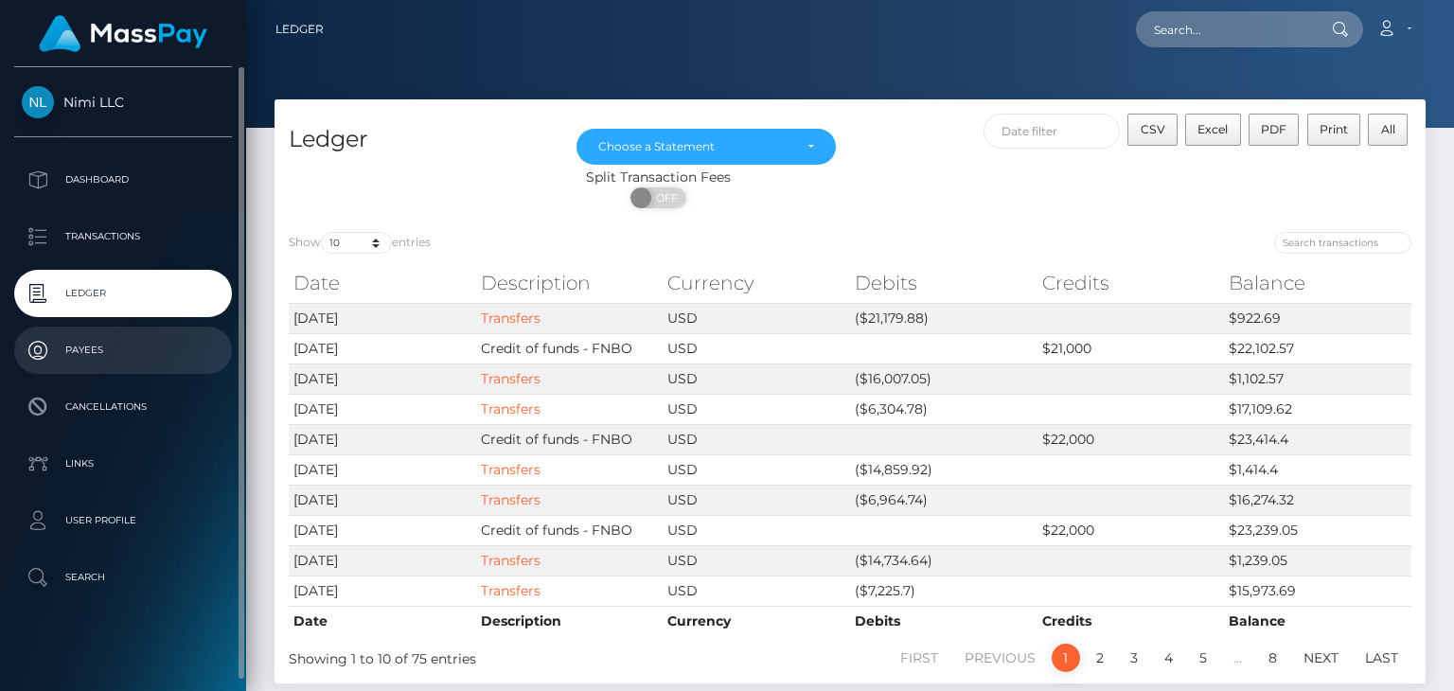
click at [107, 336] on p "Payees" at bounding box center [123, 350] width 203 height 28
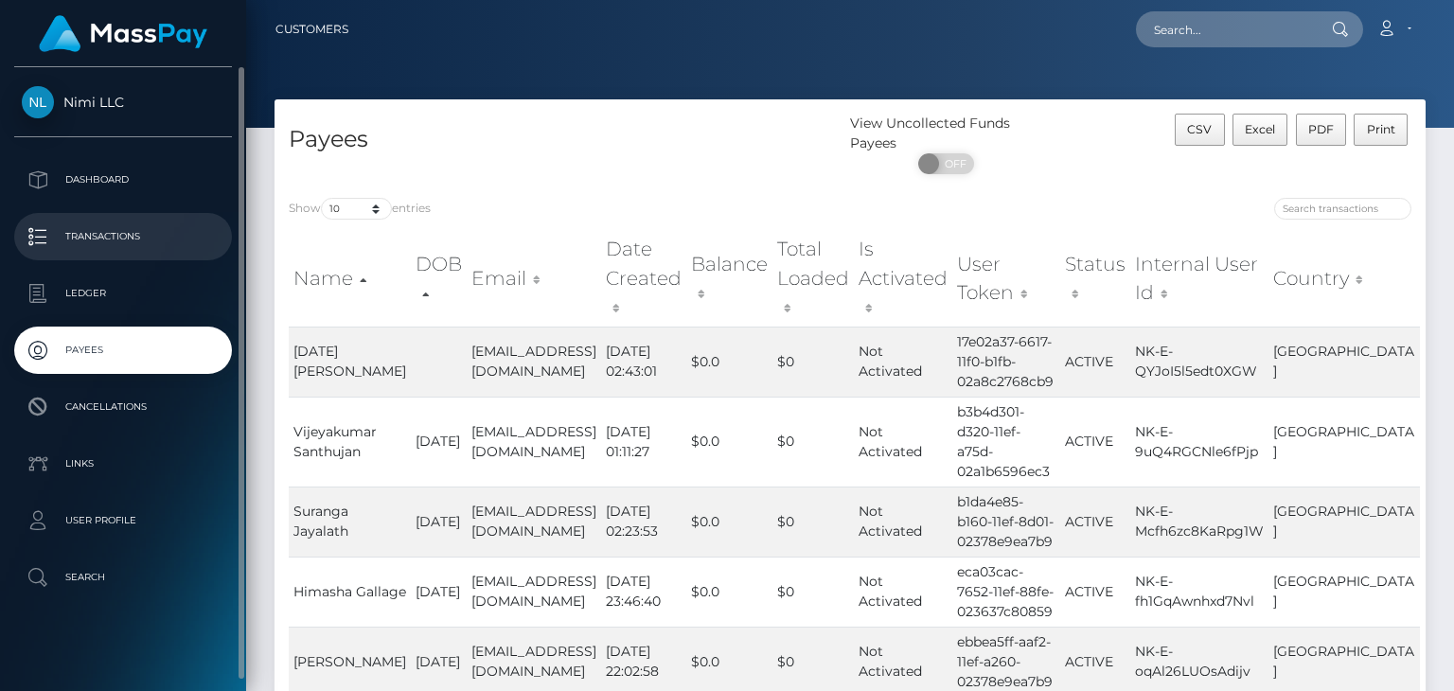
click at [130, 234] on p "Transactions" at bounding box center [123, 236] width 203 height 28
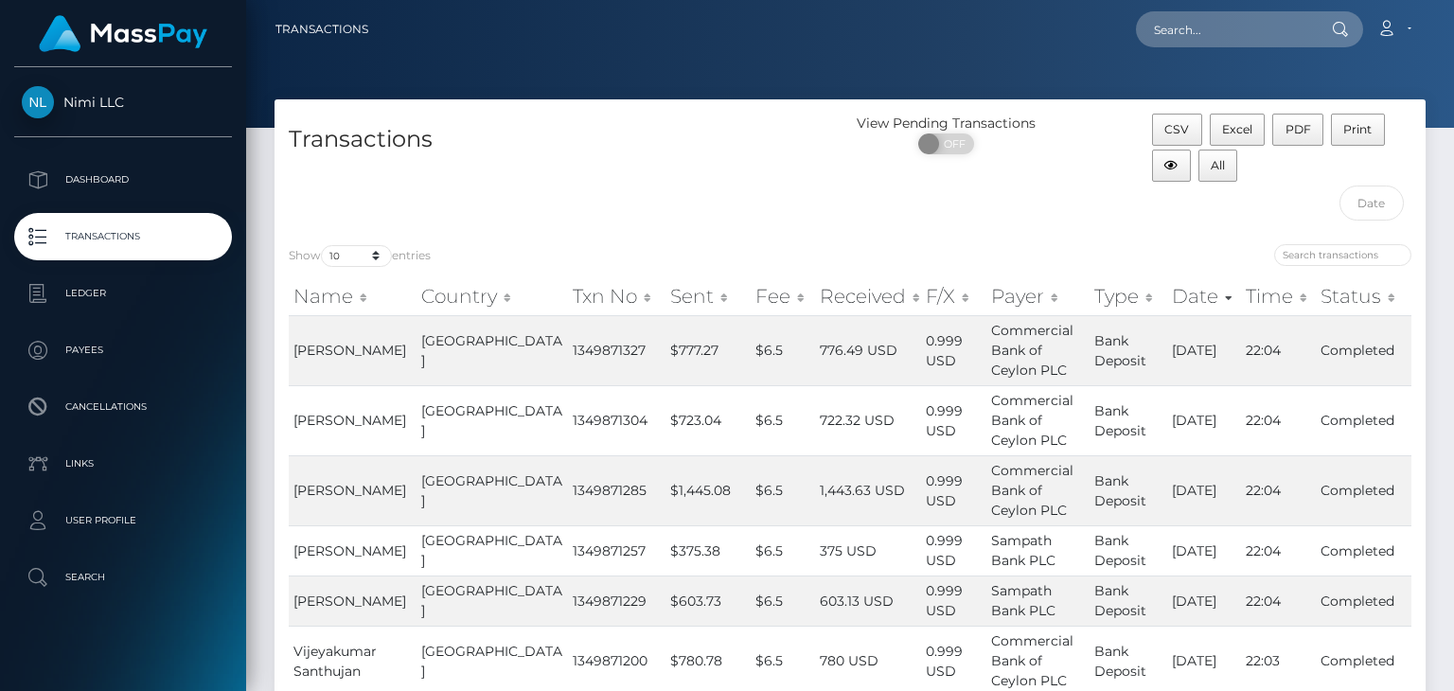
scroll to position [472, 0]
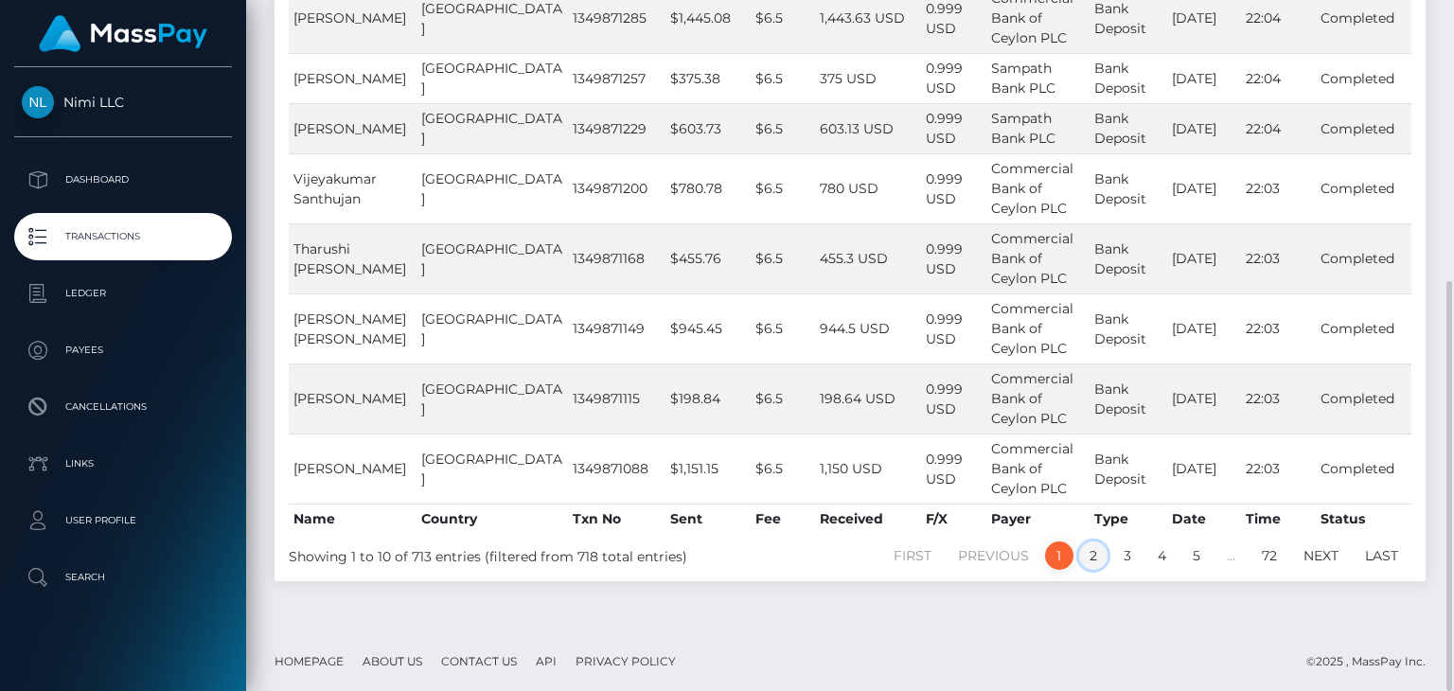
click at [1087, 556] on link "2" at bounding box center [1093, 556] width 28 height 28
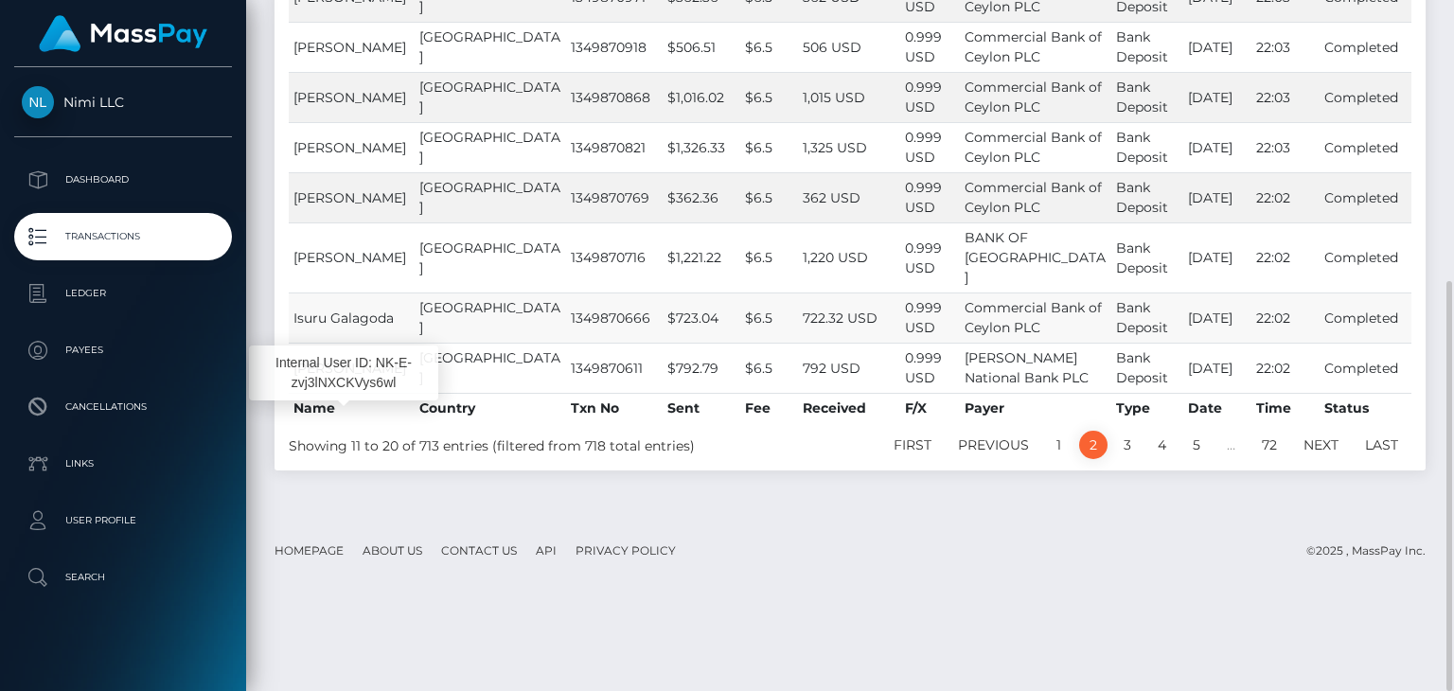
click at [329, 327] on span "Isuru Galagoda" at bounding box center [343, 318] width 100 height 17
click at [341, 327] on span "Isuru Galagoda" at bounding box center [343, 318] width 100 height 17
click at [343, 293] on td "Kumuditha Bandara" at bounding box center [352, 257] width 126 height 70
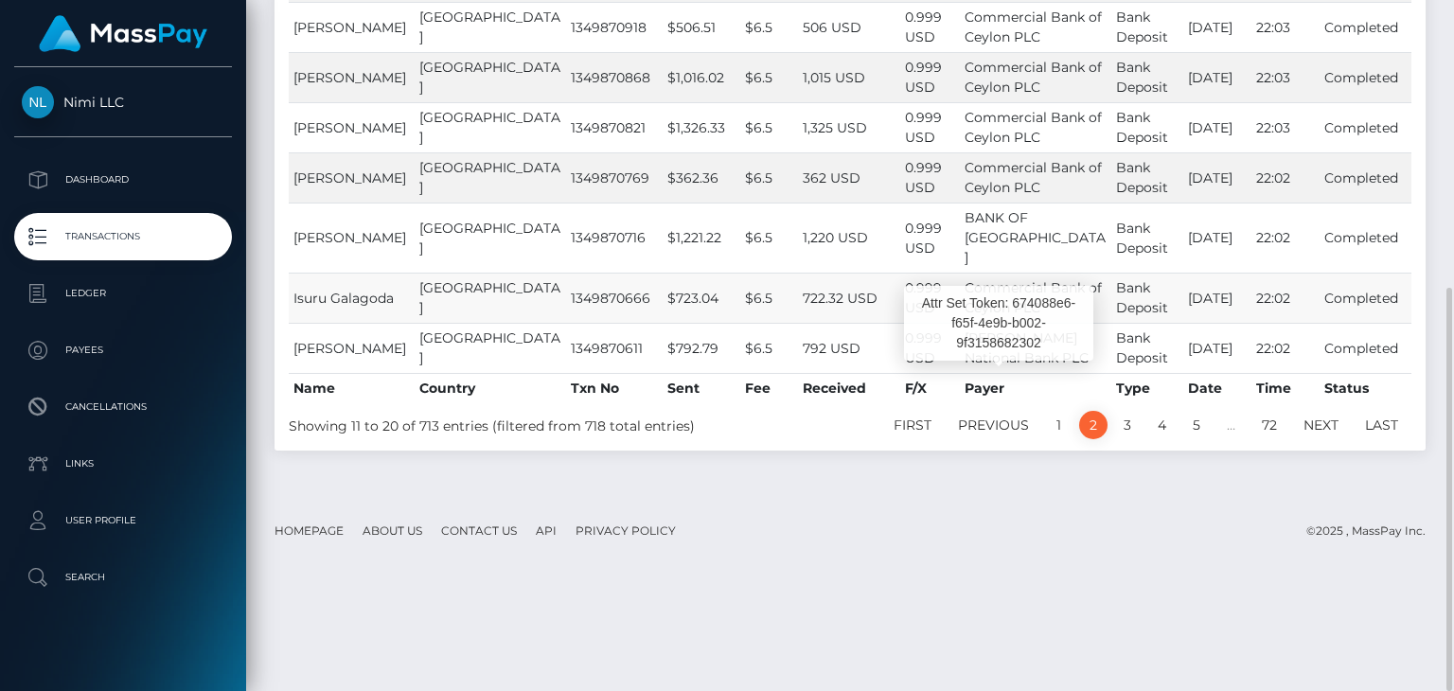
scroll to position [492, 0]
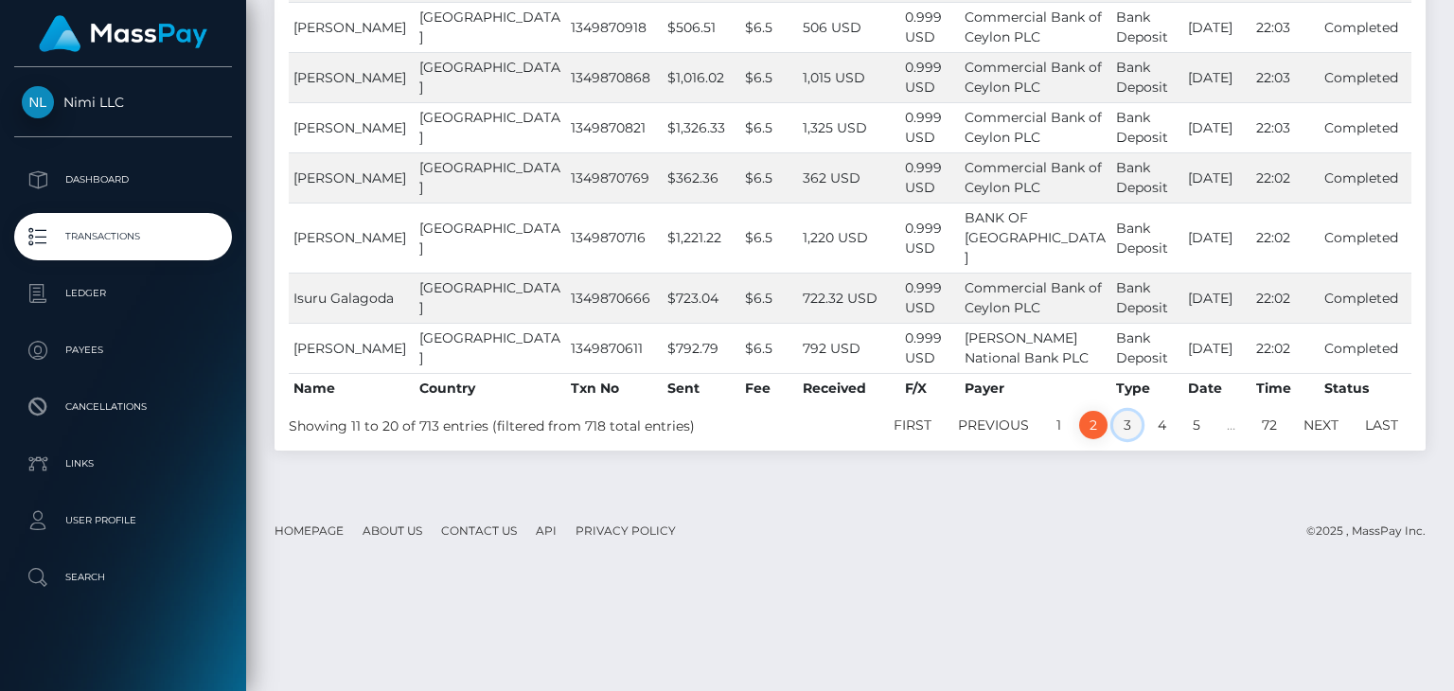
click at [1128, 439] on link "3" at bounding box center [1127, 425] width 28 height 28
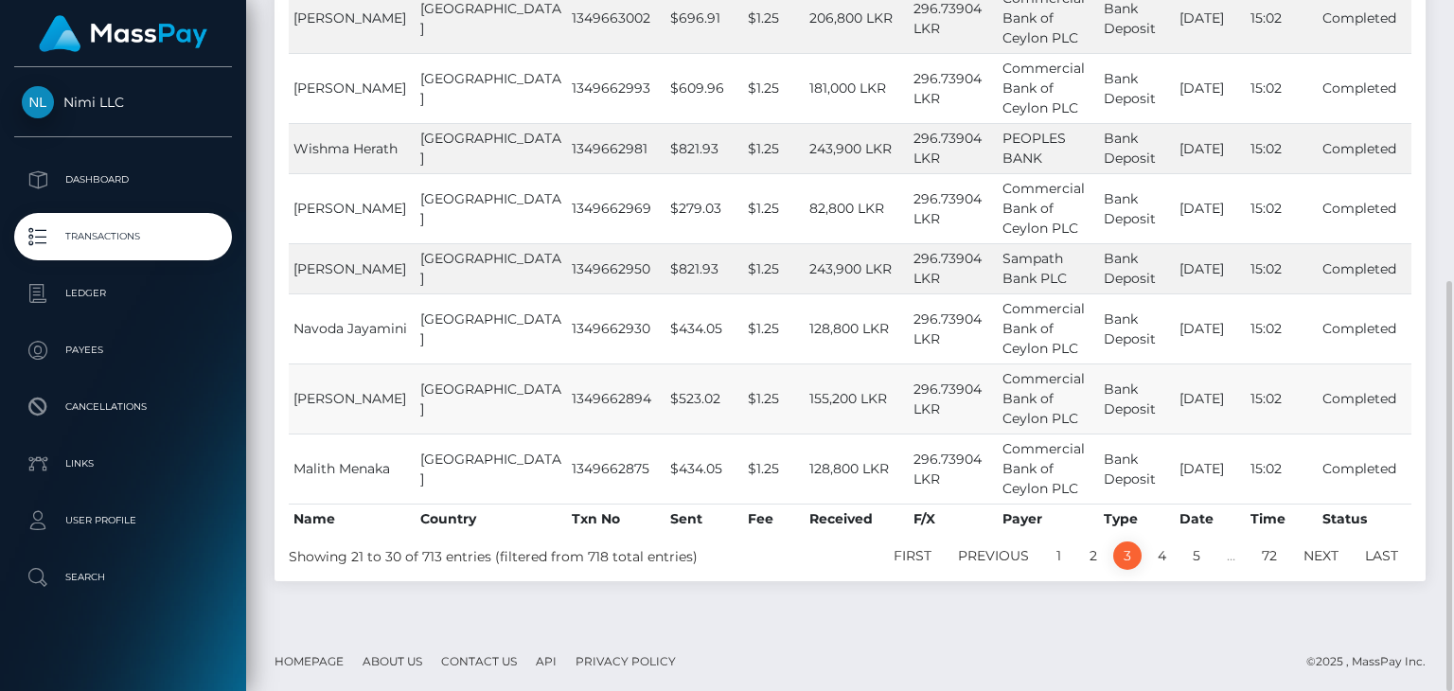
scroll to position [472, 0]
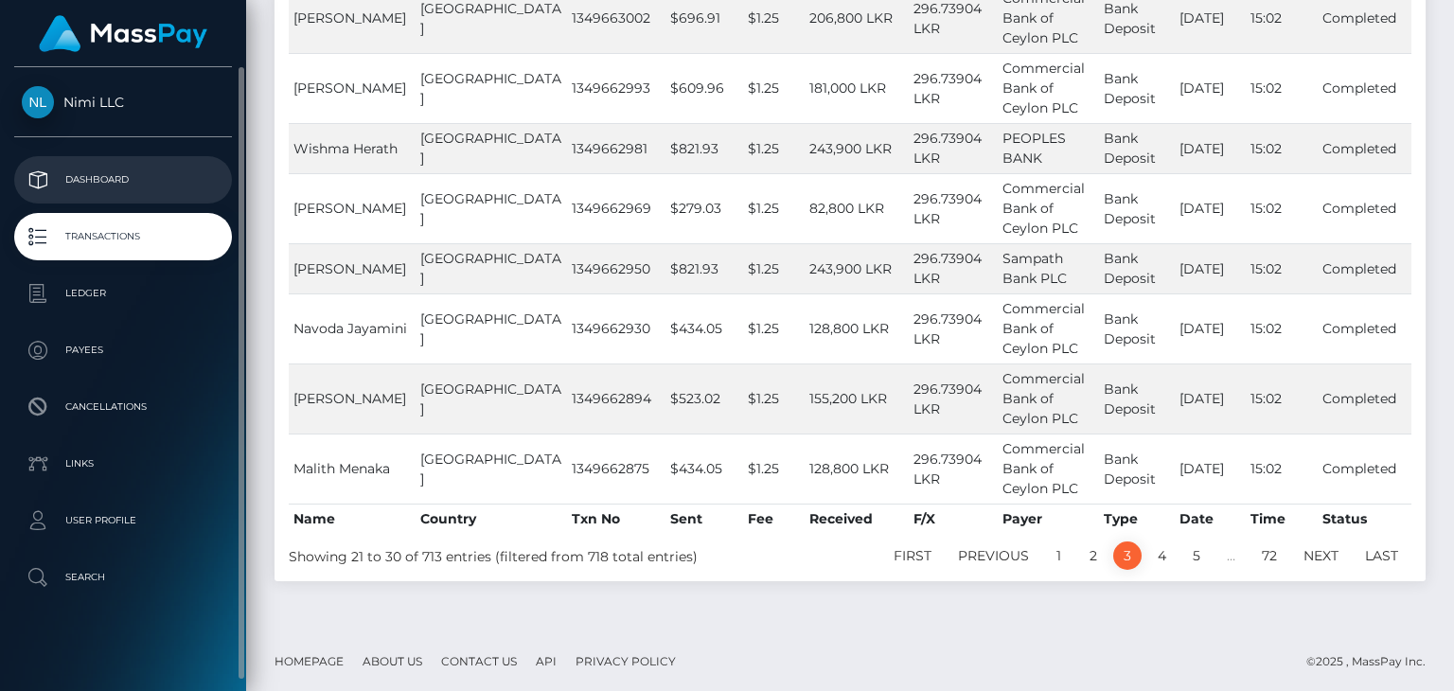
click at [119, 171] on p "Dashboard" at bounding box center [123, 180] width 203 height 28
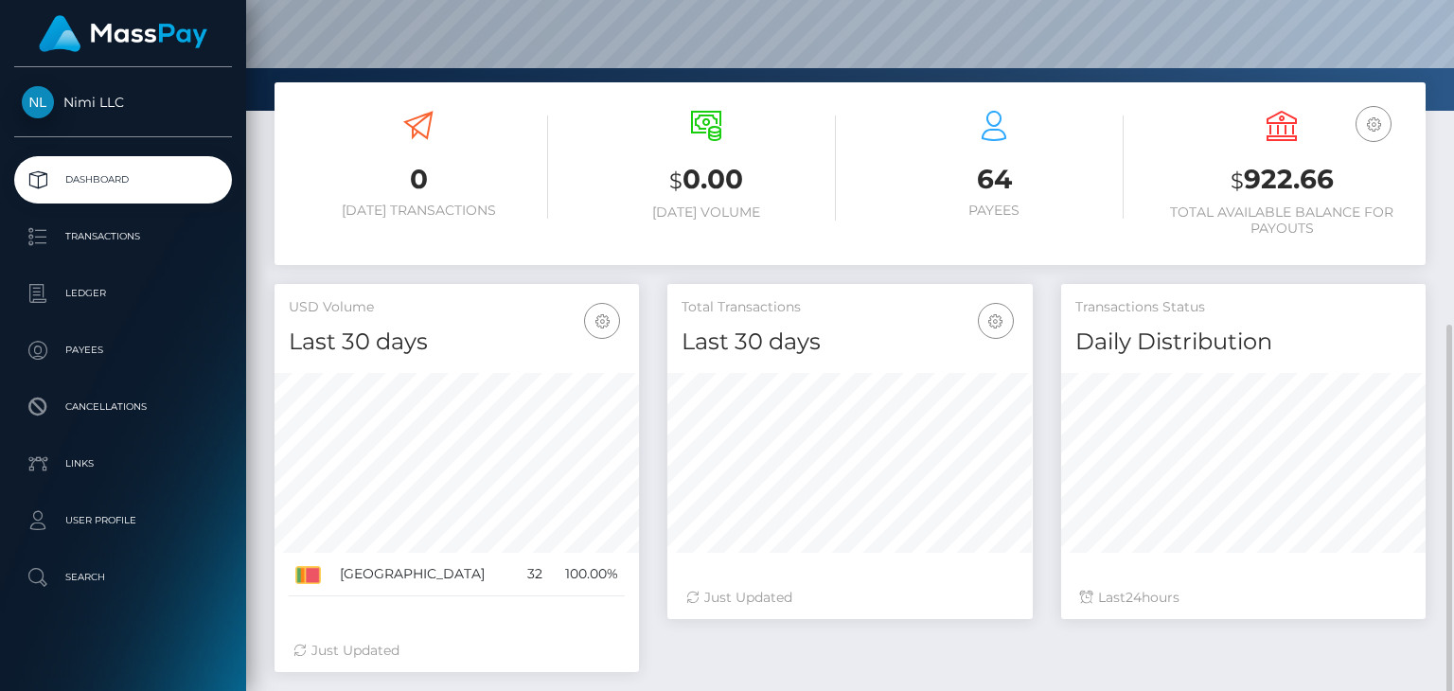
scroll to position [344, 0]
